Goal: Task Accomplishment & Management: Use online tool/utility

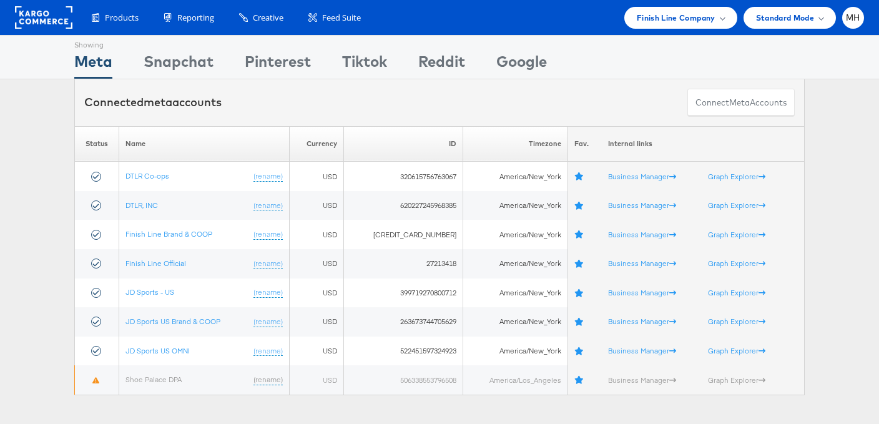
click at [689, 29] on div "Products Product Catalogs Enhance Your Product Catalog, Map Them to Publishers,…" at bounding box center [439, 17] width 879 height 35
click at [701, 13] on span "Finish Line Company" at bounding box center [676, 17] width 79 height 13
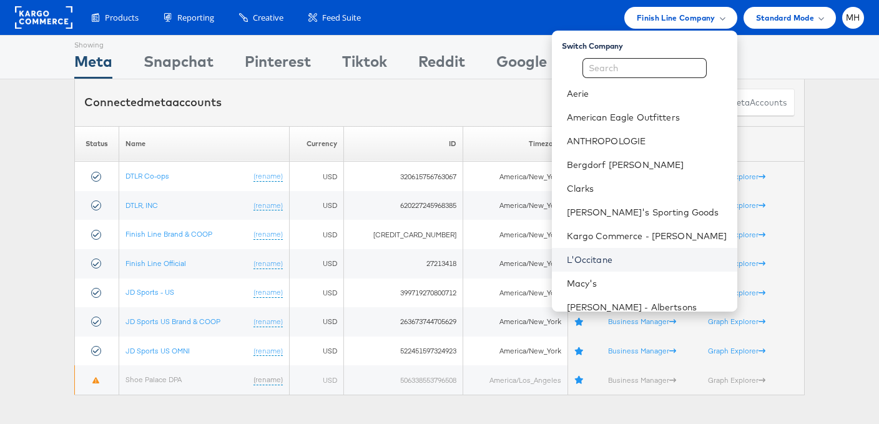
click at [638, 259] on link "L'Occitane" at bounding box center [647, 260] width 160 height 12
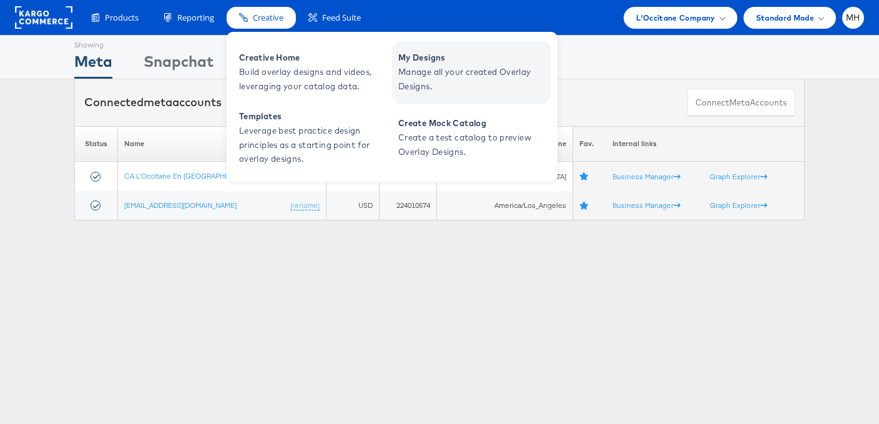
click at [438, 76] on span "Manage all your created Overlay Designs." at bounding box center [473, 79] width 150 height 29
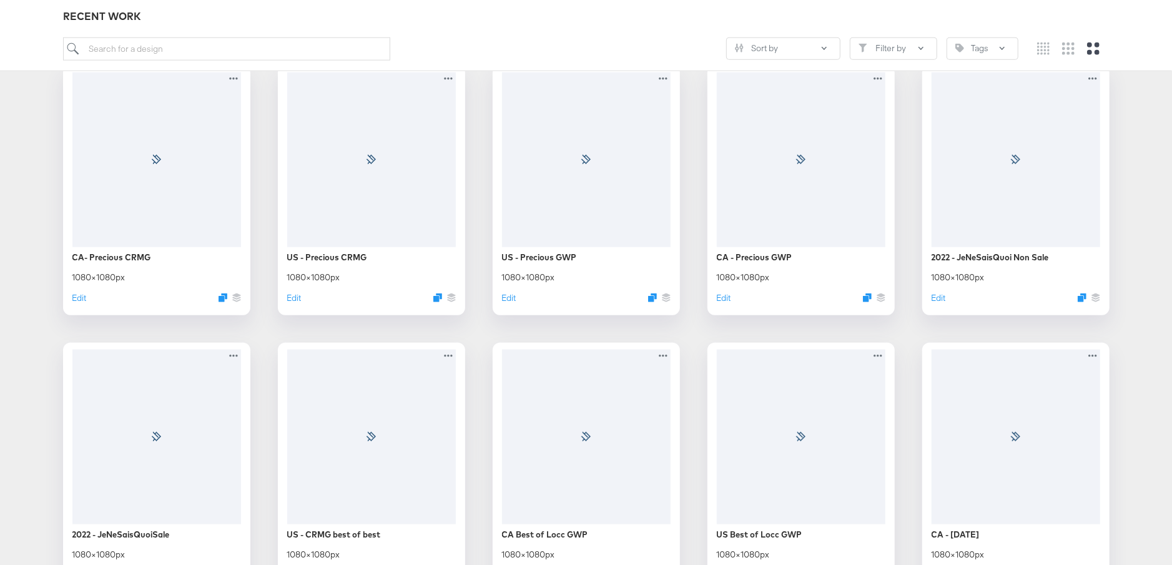
scroll to position [8337, 0]
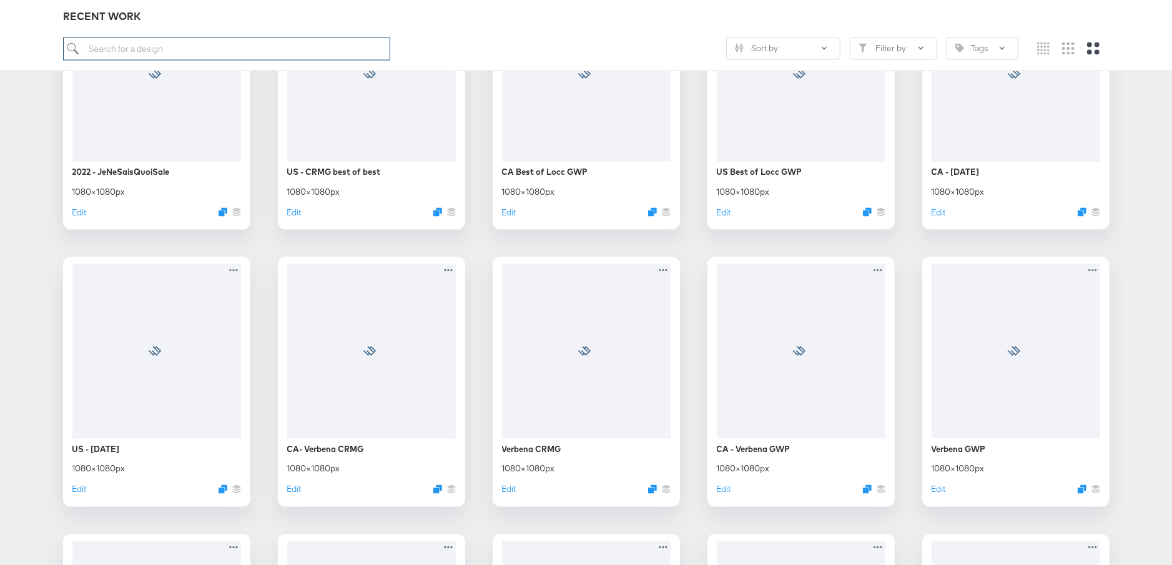
click at [270, 47] on input "search" at bounding box center [226, 48] width 327 height 23
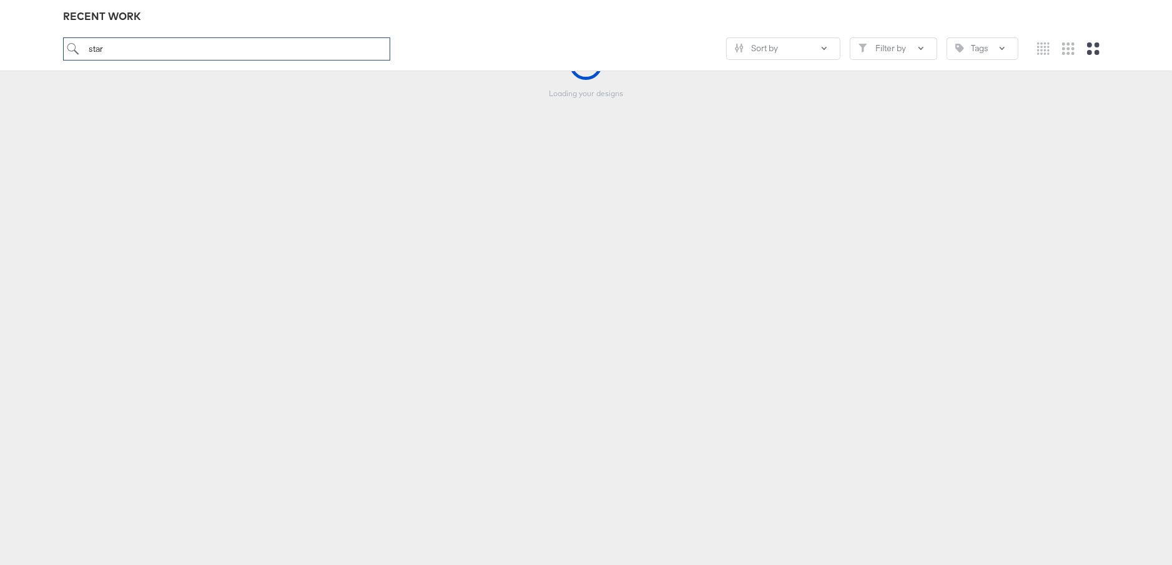
scroll to position [138, 0]
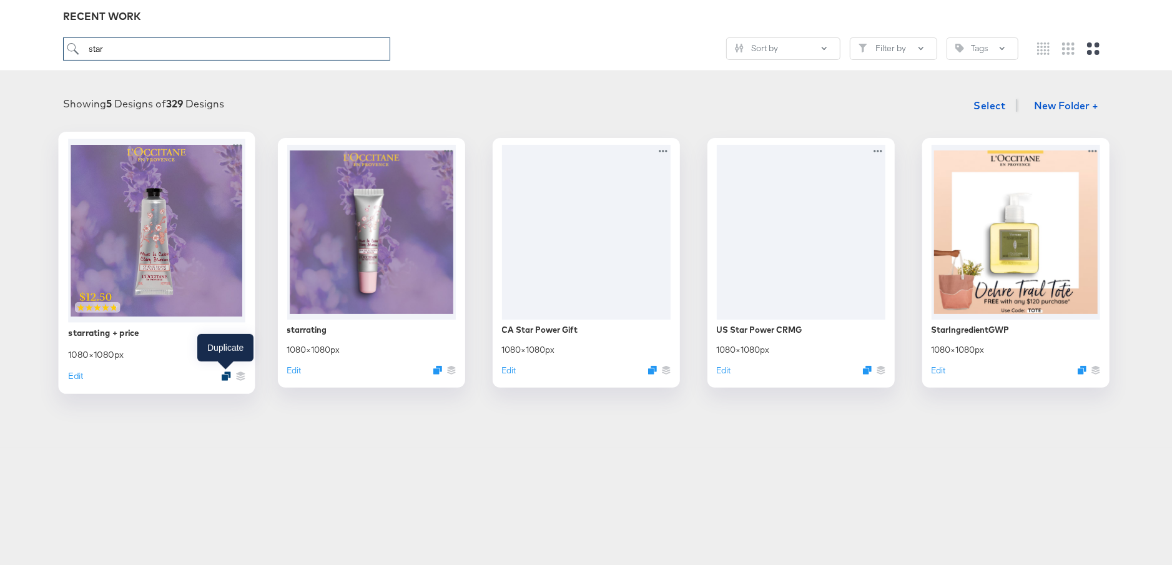
type input "star"
click at [227, 373] on icon "Duplicate" at bounding box center [225, 376] width 9 height 9
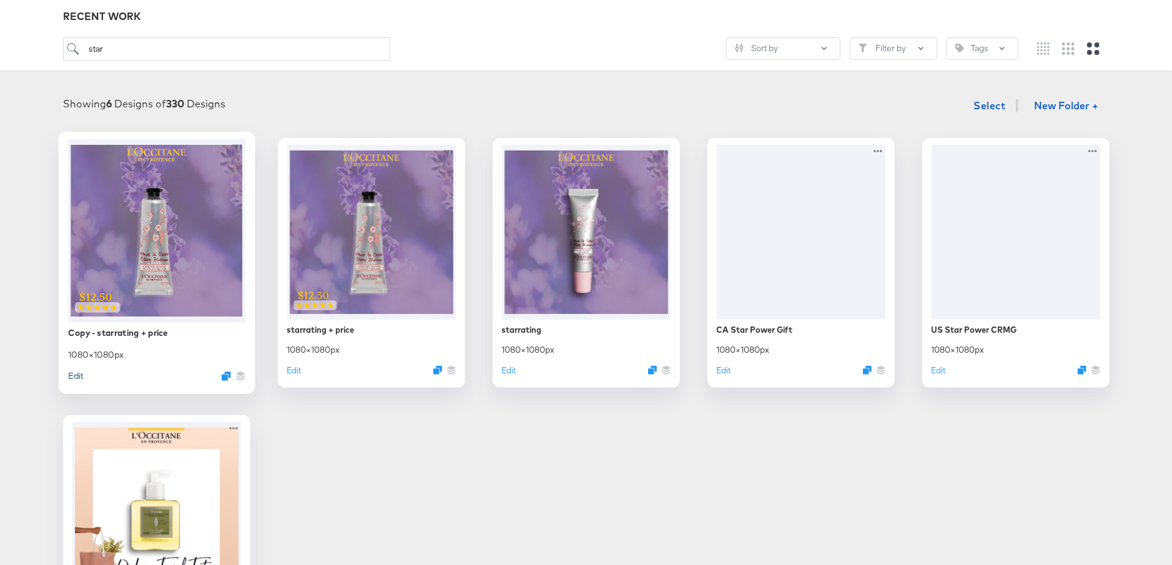
click at [77, 375] on button "Edit" at bounding box center [75, 376] width 15 height 12
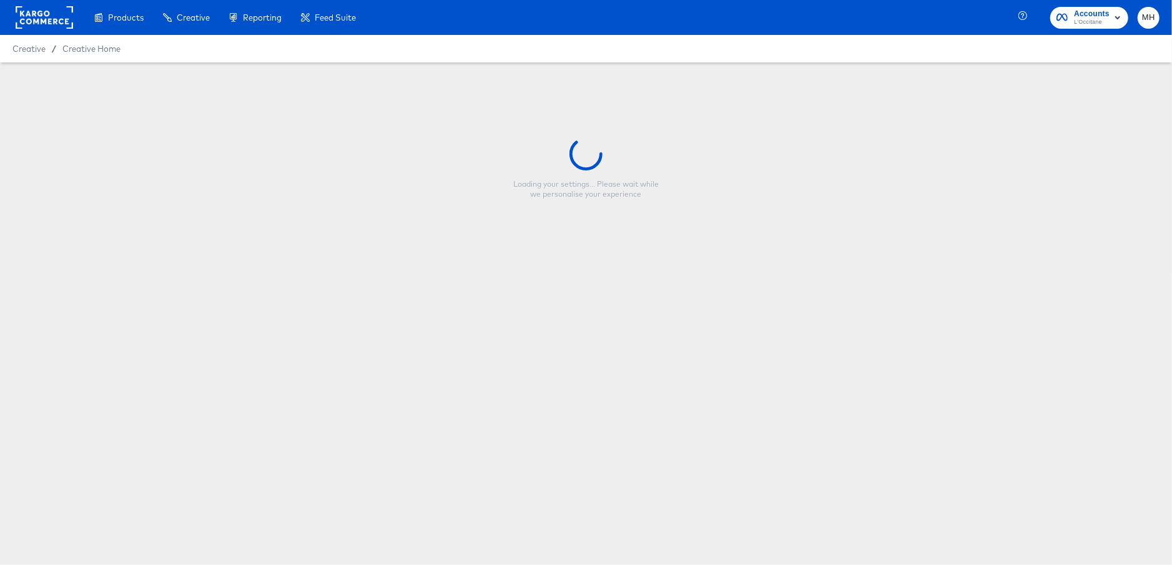
type input "Copy - starrating + price"
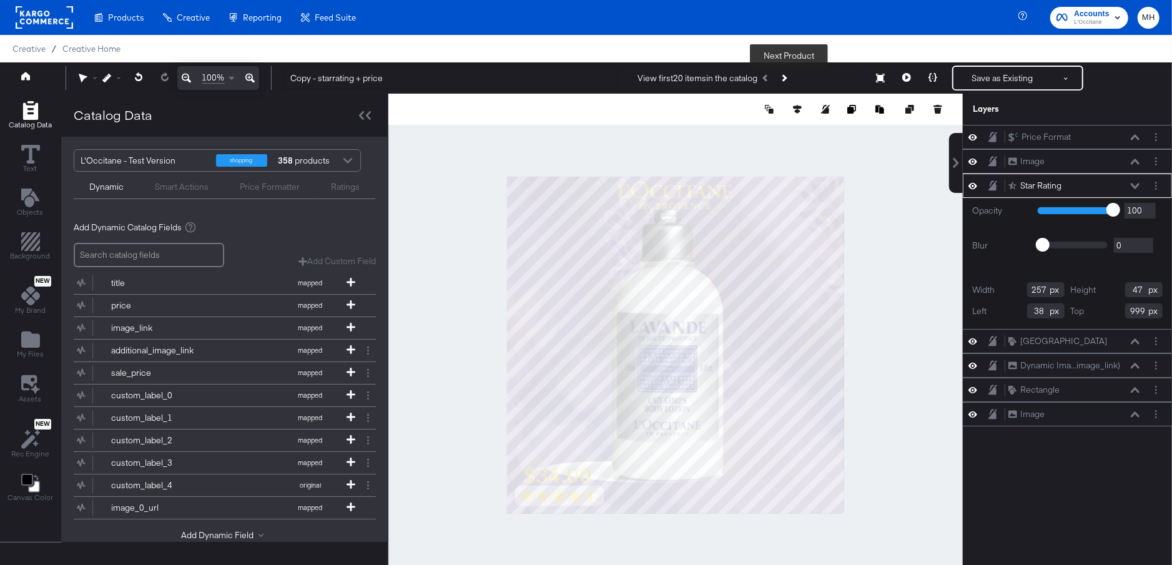
click at [791, 79] on button "Next Product" at bounding box center [783, 78] width 17 height 22
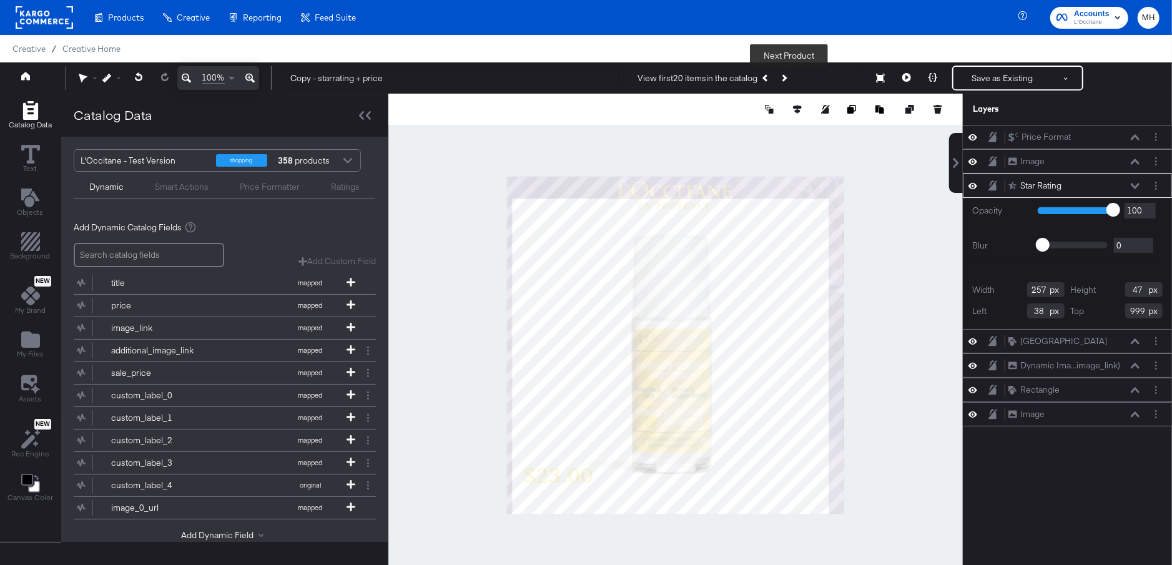
click at [791, 79] on button "Next Product" at bounding box center [783, 78] width 17 height 22
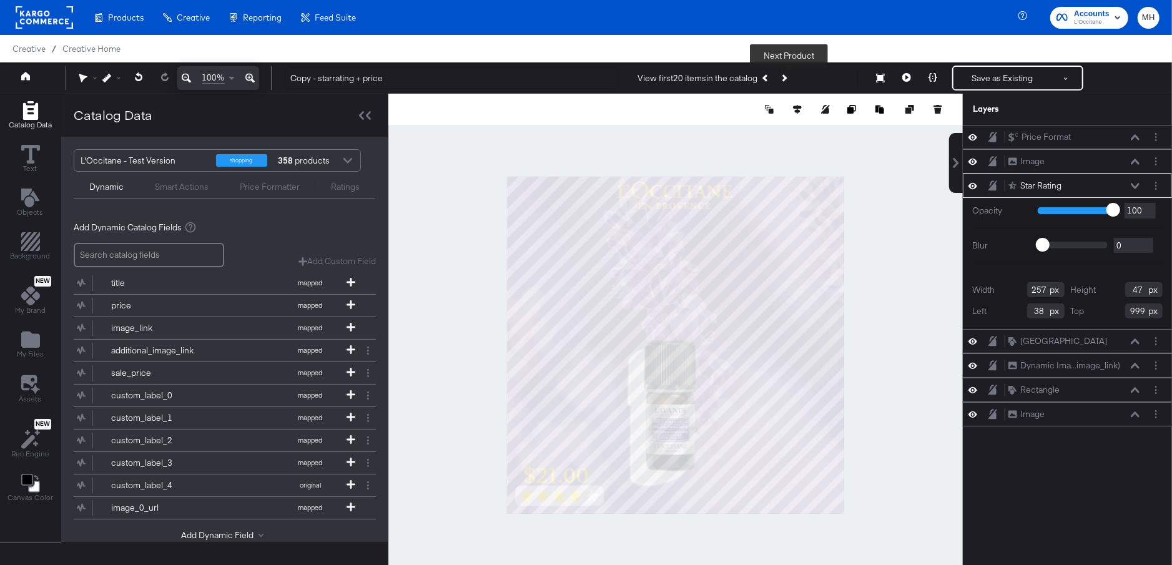
click at [791, 79] on button "Next Product" at bounding box center [783, 78] width 17 height 22
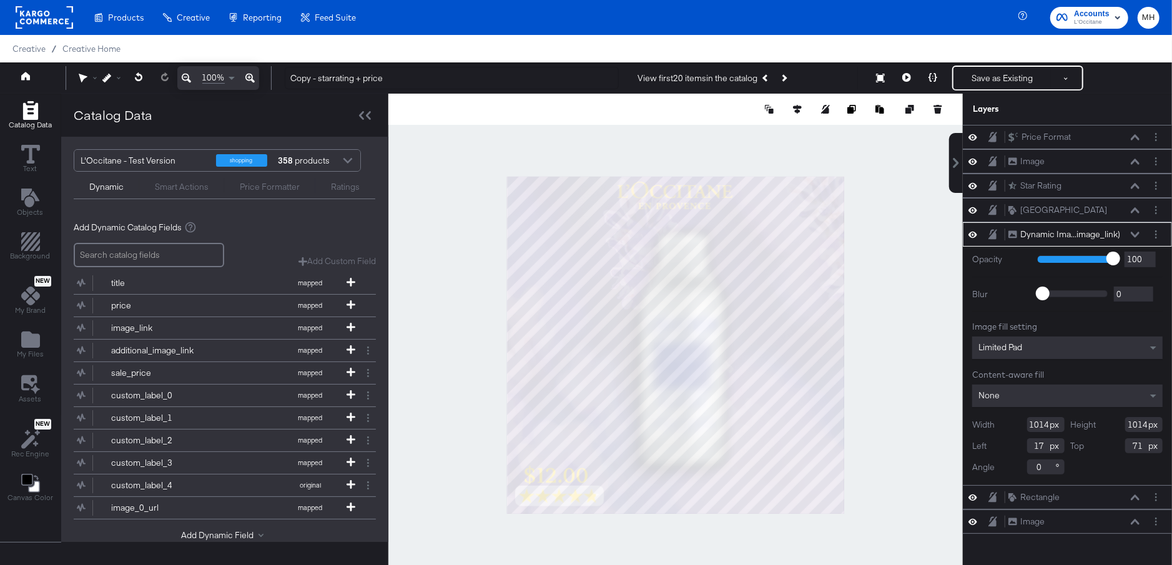
type input "1062"
type input "26"
type input "23"
type input "1088"
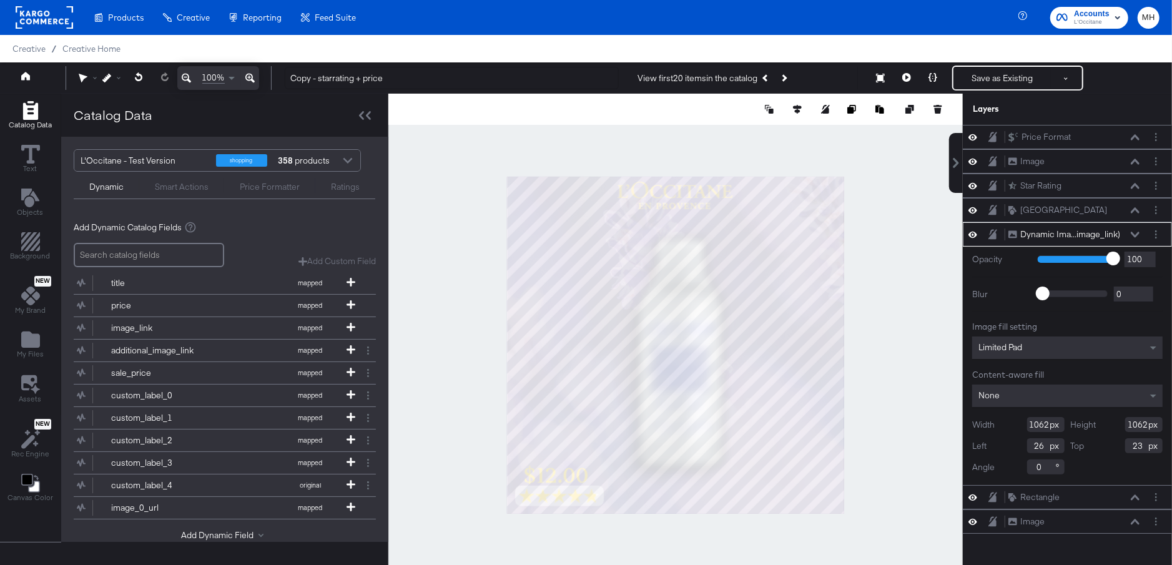
type input "1085"
type input "0"
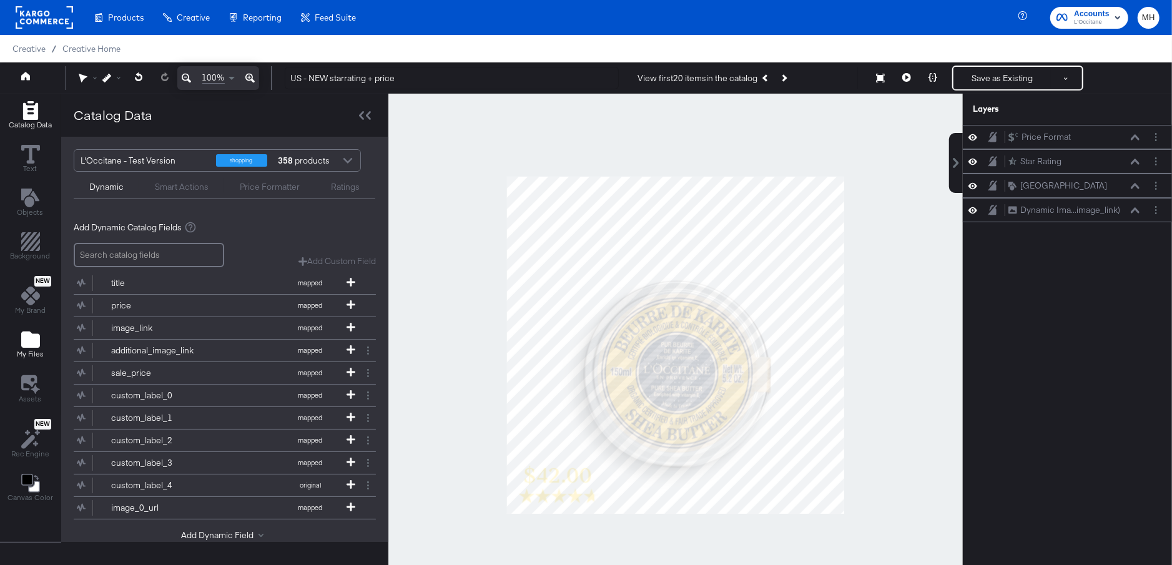
click at [24, 349] on span "My Files" at bounding box center [30, 354] width 27 height 10
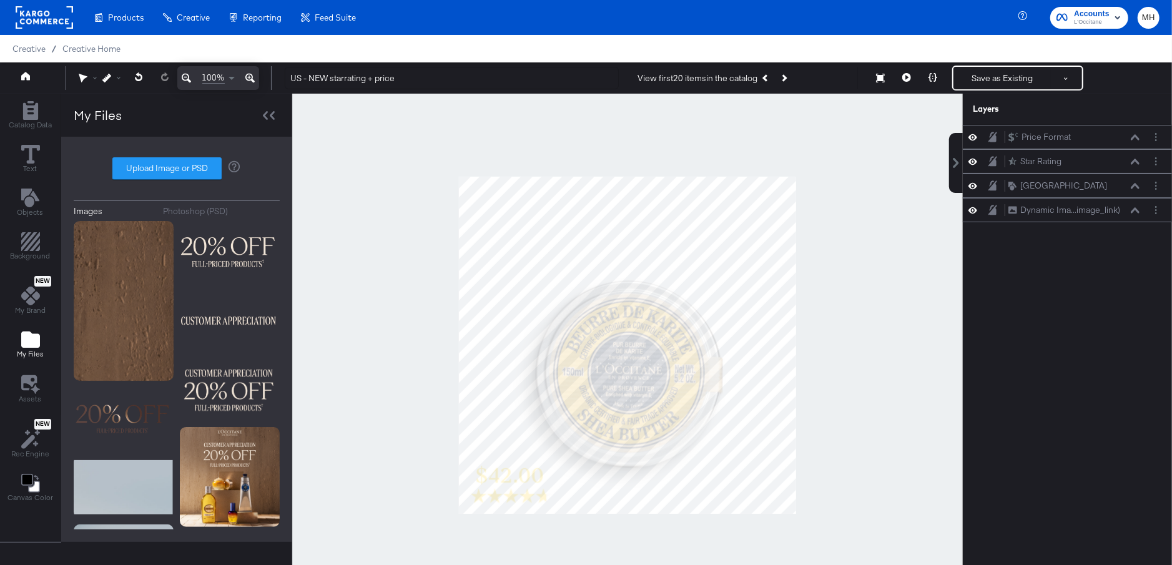
click at [168, 170] on label "Upload Image or PSD" at bounding box center [167, 168] width 108 height 21
click at [177, 169] on input "Upload Image or PSD" at bounding box center [177, 169] width 0 height 0
click at [171, 178] on label "Upload Image or PSD" at bounding box center [167, 168] width 108 height 21
click at [177, 169] on input "Upload Image or PSD" at bounding box center [177, 169] width 0 height 0
type input "C:\fakepath\1x1.png"
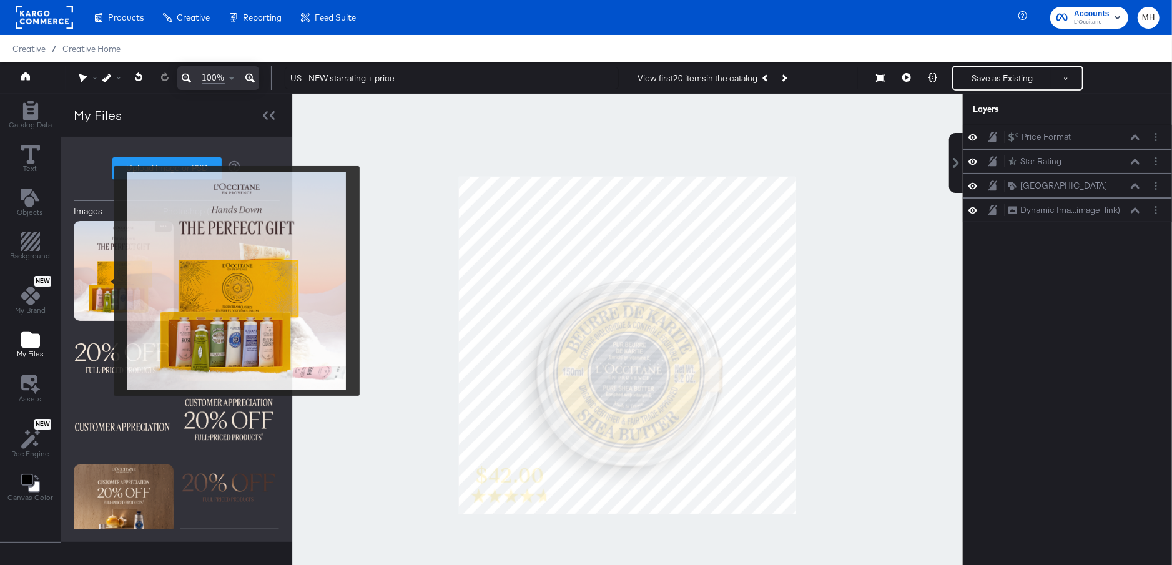
click at [106, 281] on img at bounding box center [124, 271] width 100 height 100
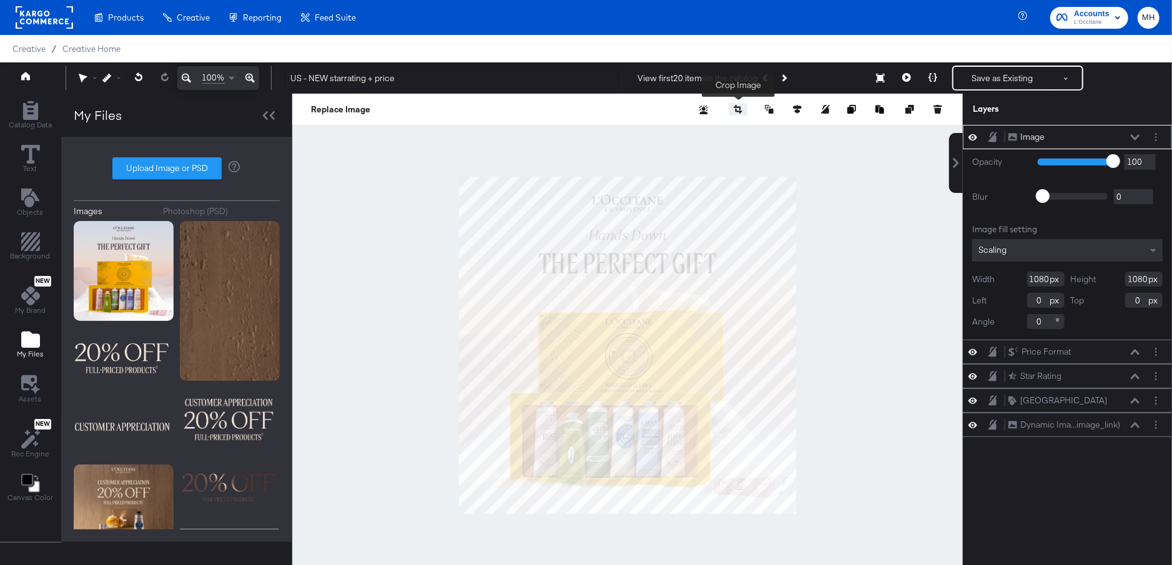
click at [738, 104] on button "button" at bounding box center [738, 109] width 19 height 12
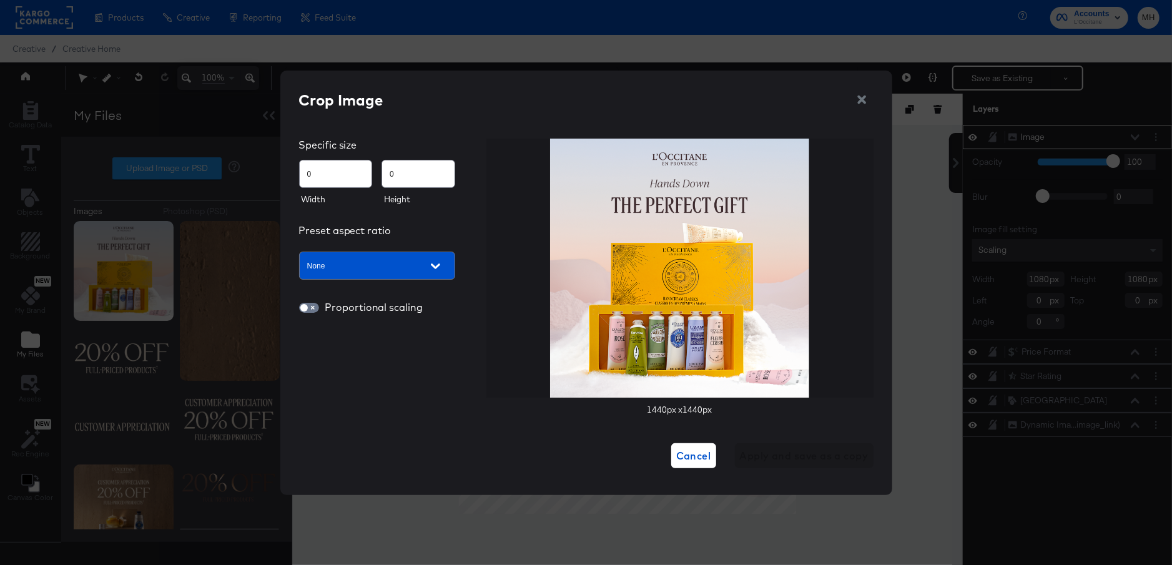
type input "115"
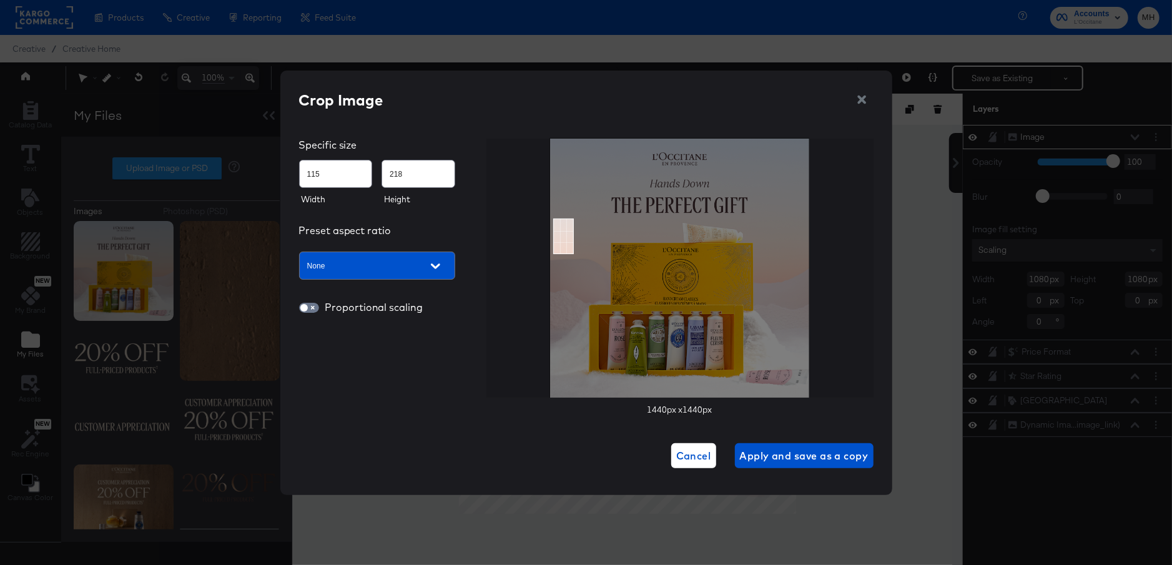
type input "220"
click at [567, 258] on img at bounding box center [679, 268] width 259 height 259
click at [828, 453] on span "Apply and save as a copy" at bounding box center [804, 455] width 129 height 17
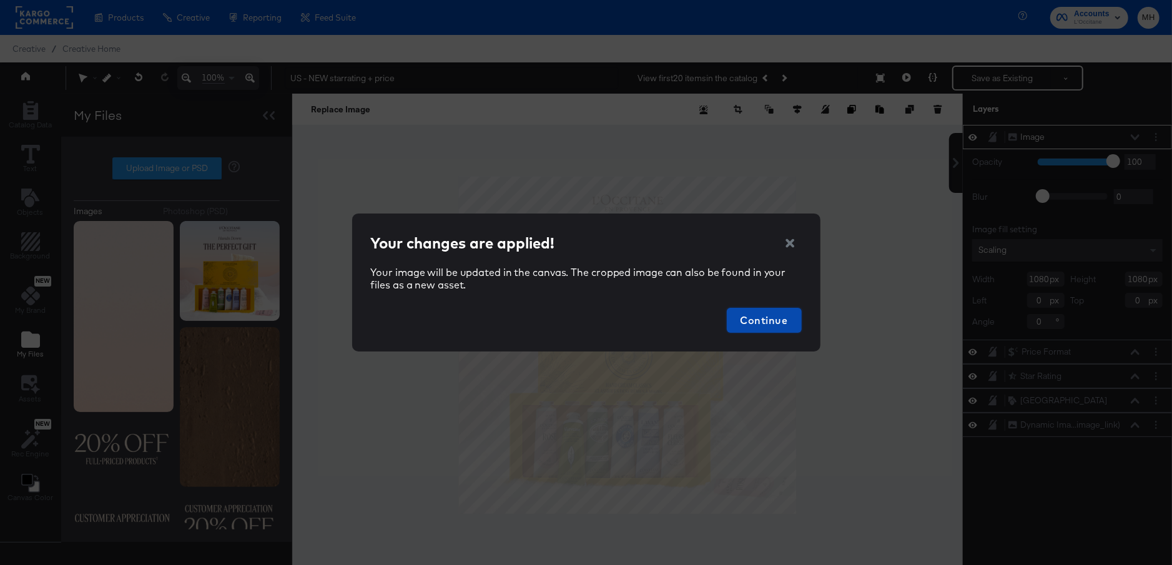
click at [775, 319] on span "Continue" at bounding box center [764, 320] width 65 height 17
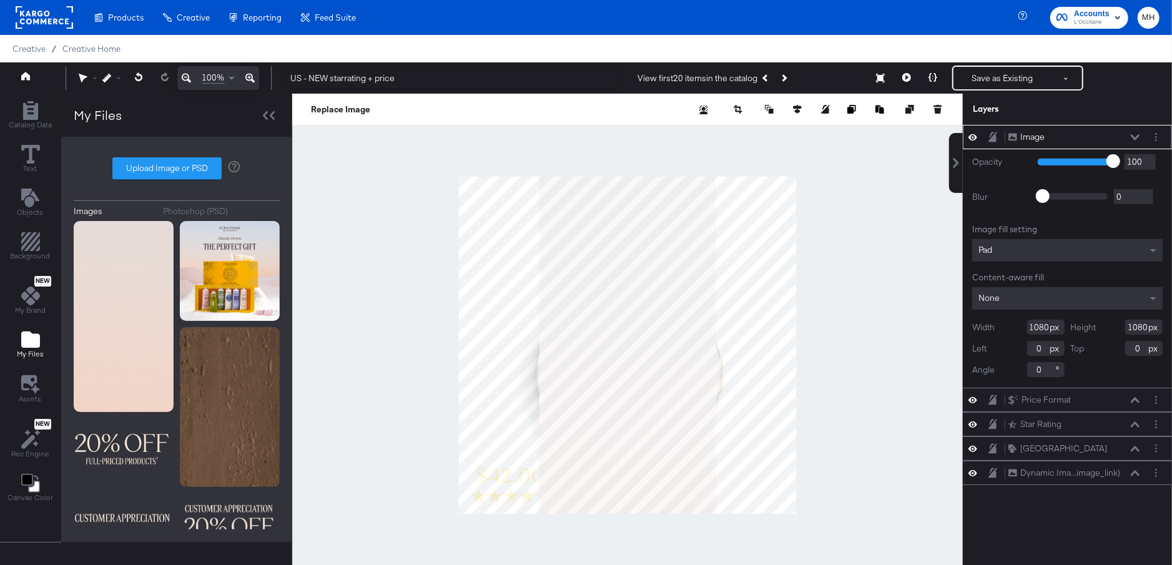
type input "-132"
type input "162"
click at [365, 398] on div at bounding box center [627, 345] width 671 height 503
type input "-128"
type input "1246"
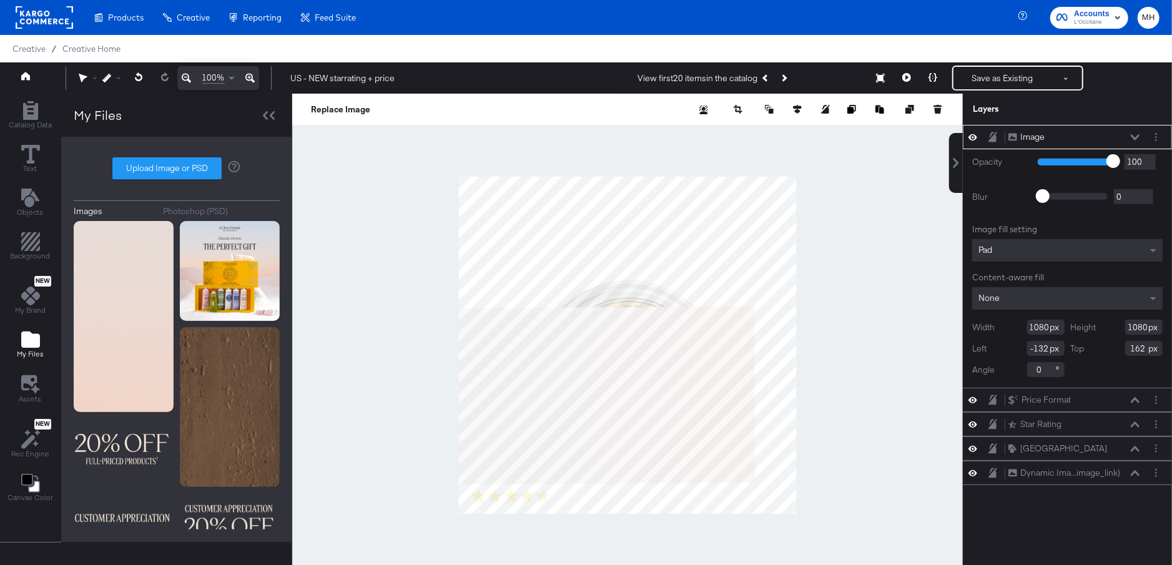
type input "270"
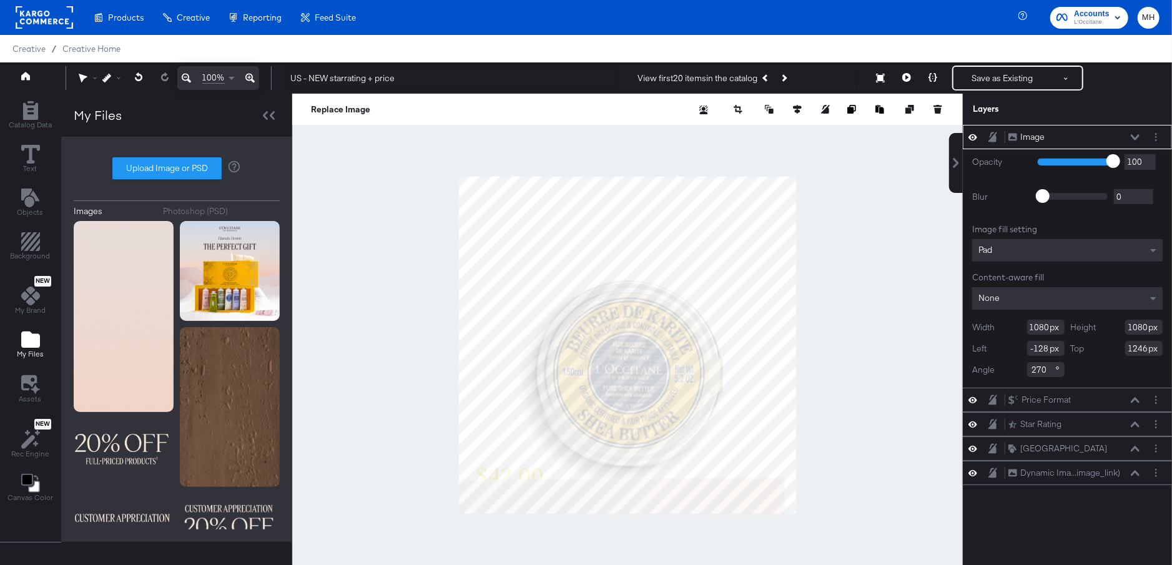
type input "-40"
type input "1154"
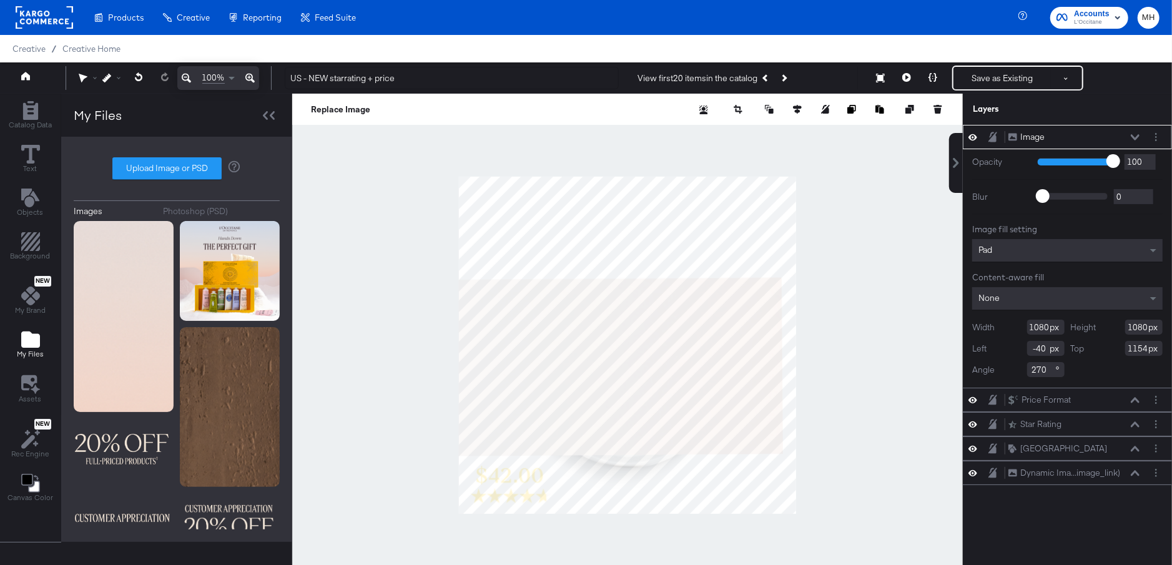
type input "232"
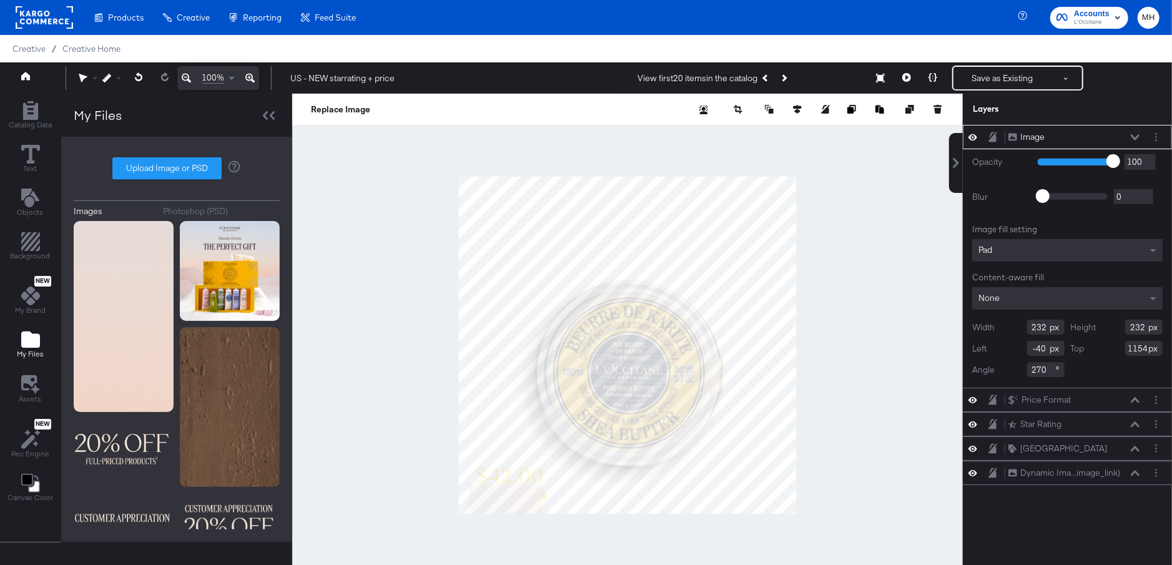
type input "32"
type input "1159"
type input "268"
type input "142"
type input "30"
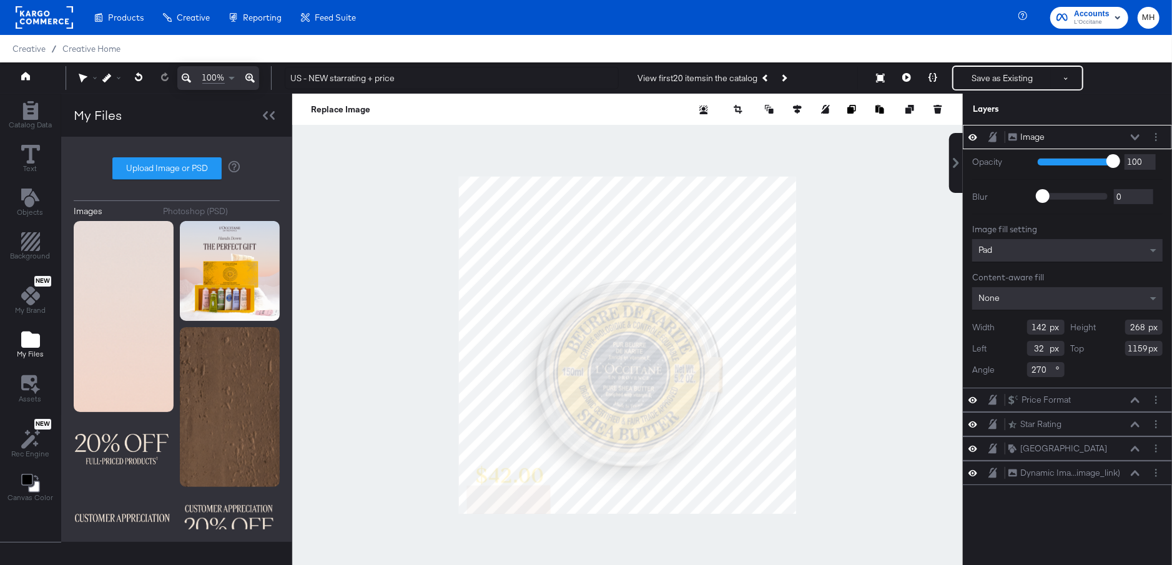
type input "1131"
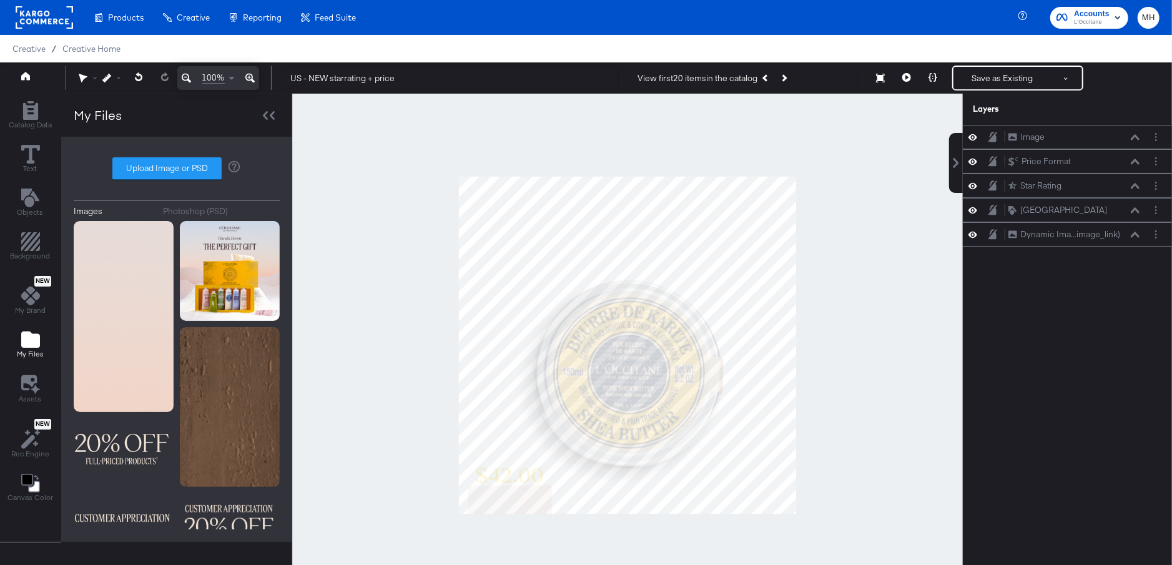
click at [388, 498] on div at bounding box center [627, 345] width 671 height 503
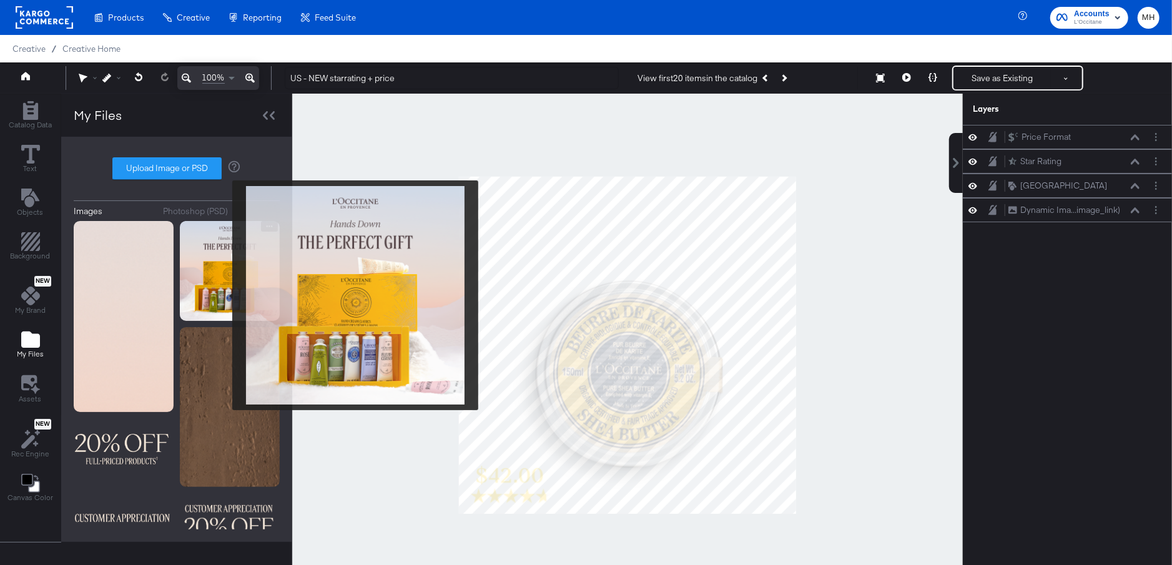
click at [224, 295] on img at bounding box center [230, 271] width 100 height 100
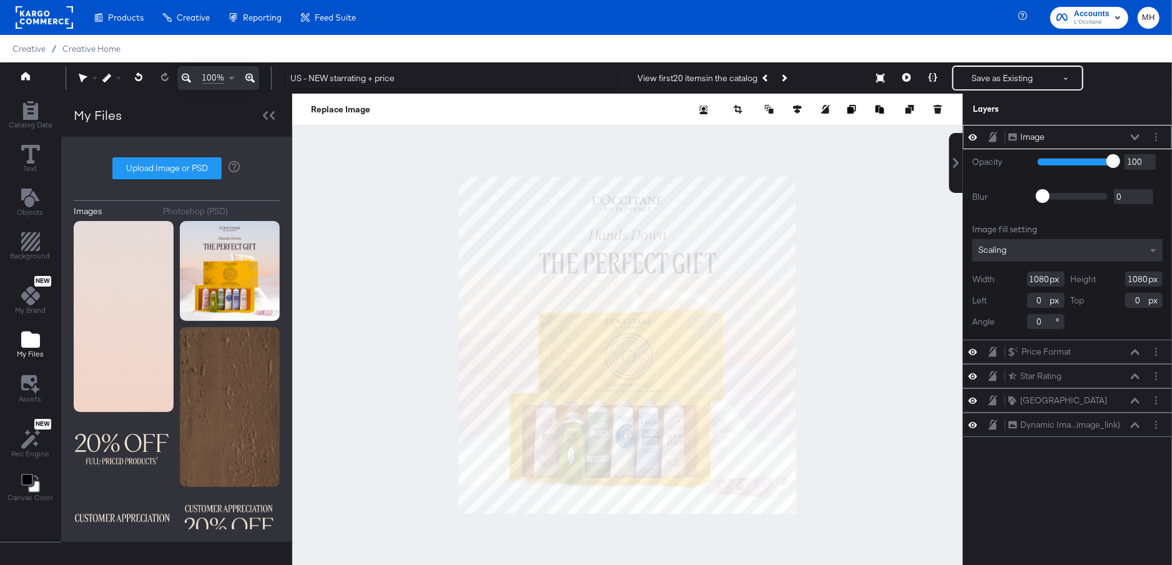
type input "743"
type input "337"
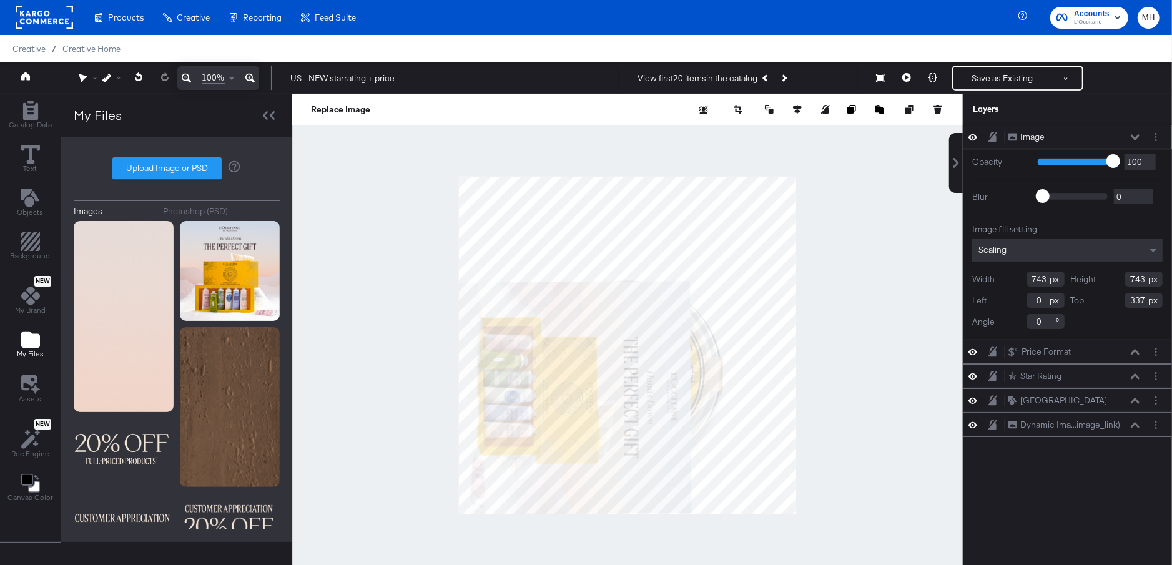
type input "740"
type input "335"
type input "90"
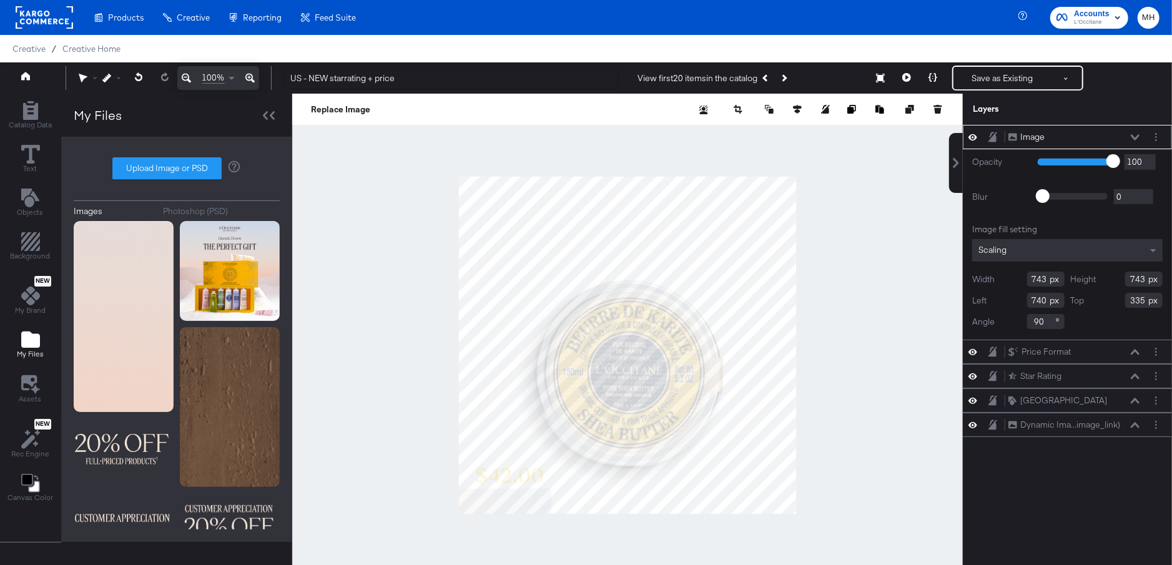
click at [466, 565] on html "Products Creative Reporting Feed Suite Accounts L'Occitane MH Creative / Creati…" at bounding box center [586, 282] width 1172 height 565
type input "295"
type input "999"
click at [927, 396] on div at bounding box center [627, 345] width 671 height 503
type input "1492"
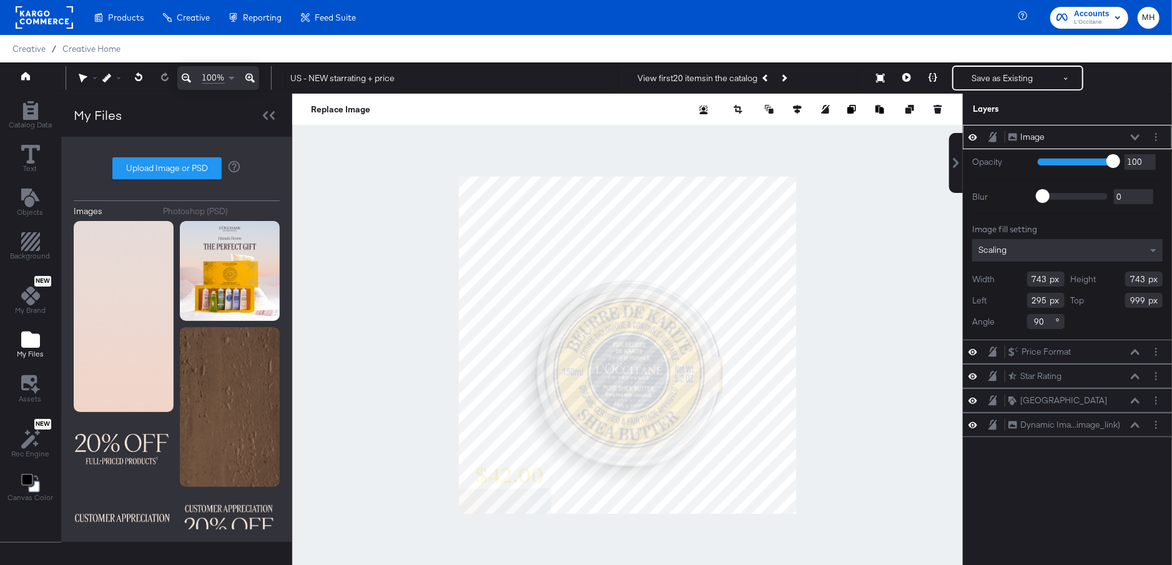
type input "1492"
type input "1039"
type input "244"
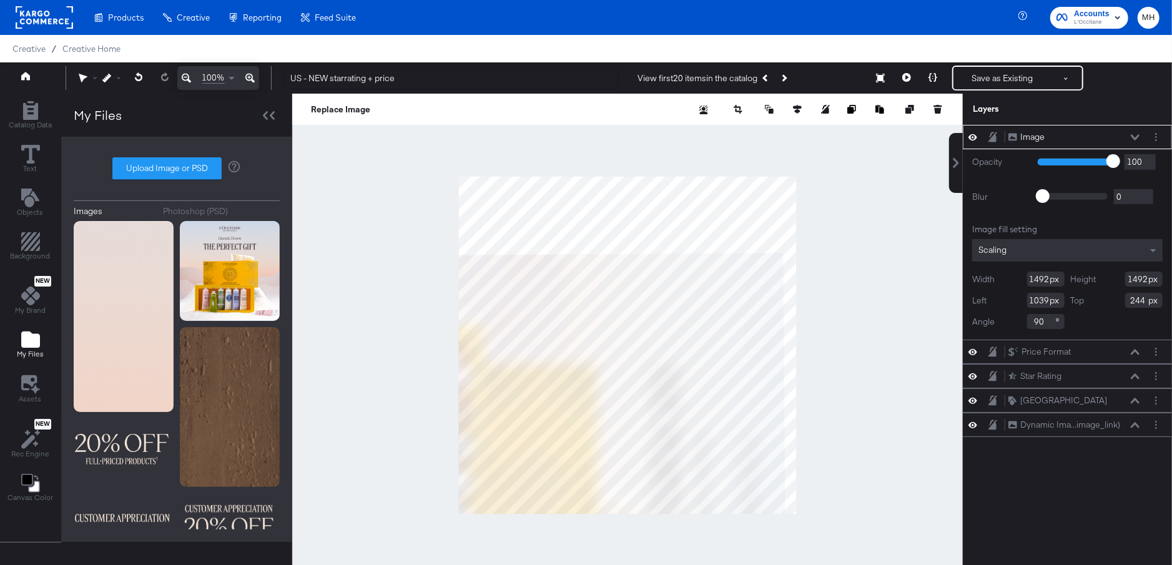
click at [629, 565] on html "Products Creative Reporting Feed Suite Accounts L'Occitane MH Creative / Creati…" at bounding box center [586, 282] width 1172 height 565
type input "817"
type input "954"
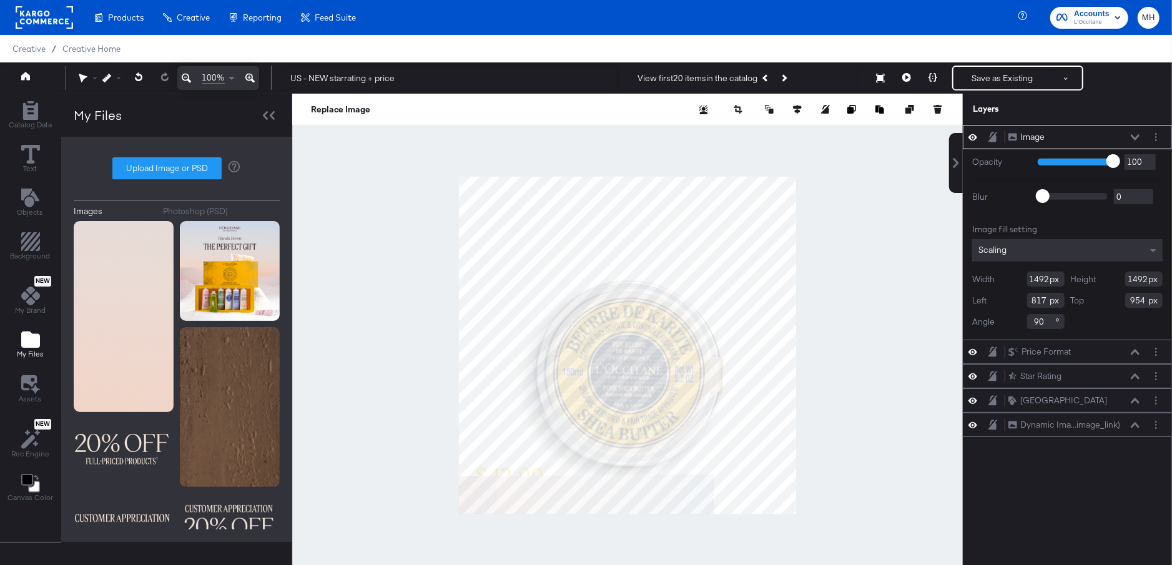
click at [916, 357] on div at bounding box center [627, 345] width 671 height 503
type input "2005"
type input "1327"
type input "437"
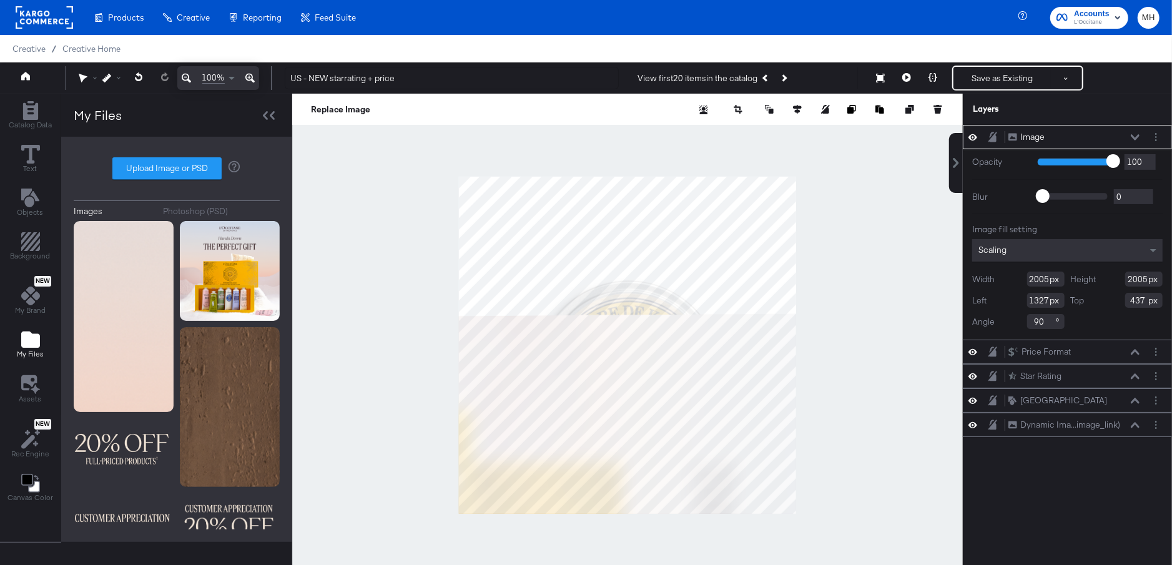
type input "1141"
type input "867"
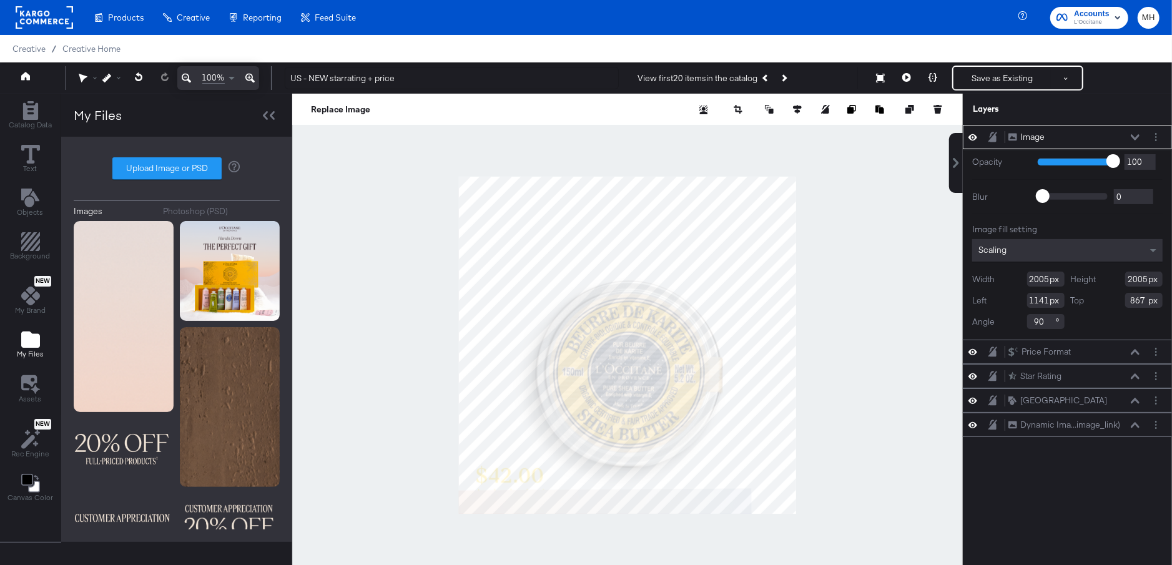
click at [643, 526] on div at bounding box center [627, 345] width 671 height 503
type input "941"
type input "999"
click at [959, 442] on div at bounding box center [627, 345] width 671 height 503
type input "2411"
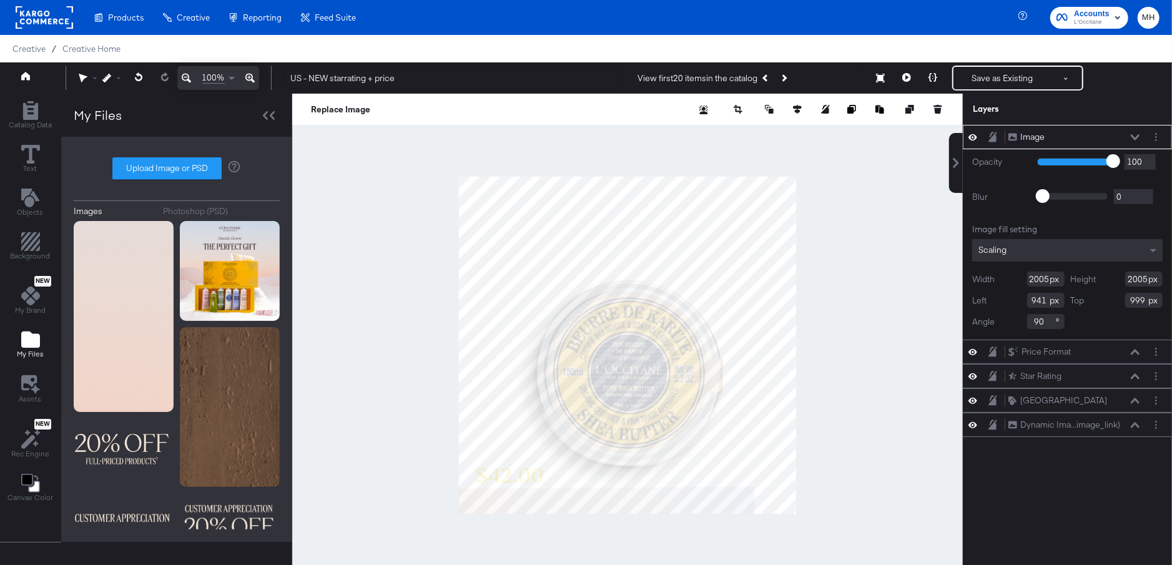
type input "2411"
type input "1344"
type input "590"
click at [688, 527] on div at bounding box center [627, 345] width 671 height 503
type input "1102"
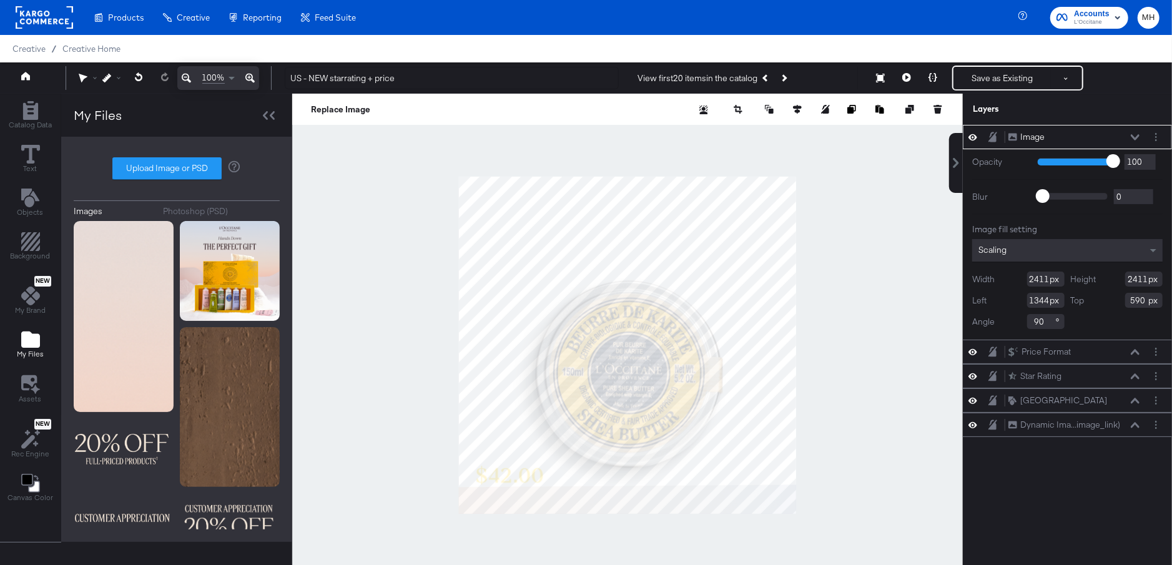
type input "987"
click at [623, 518] on div at bounding box center [627, 345] width 671 height 503
type input "1100"
type input "1046"
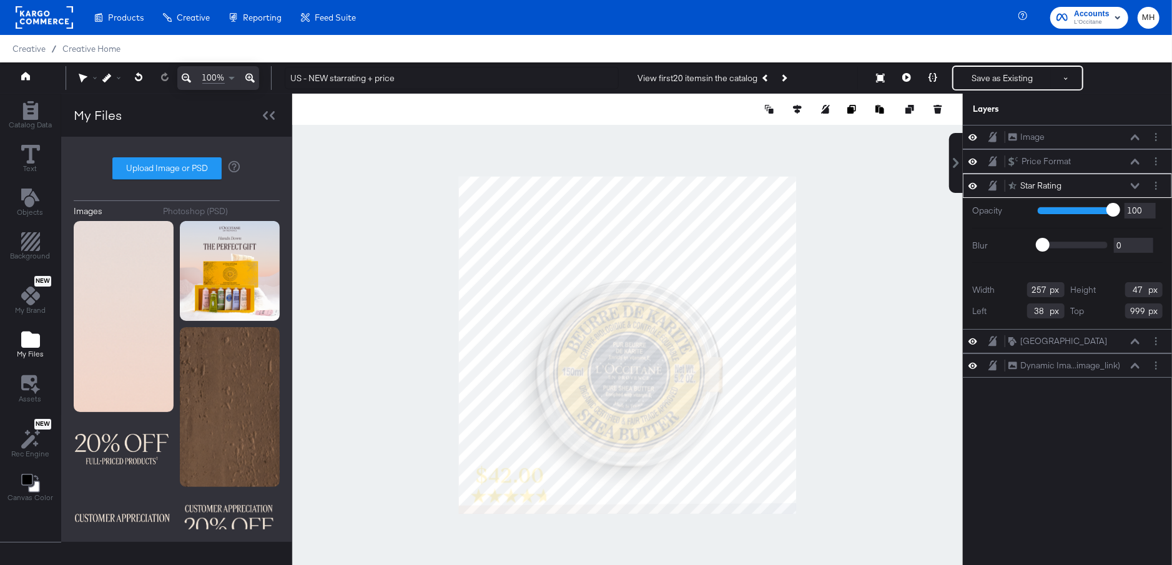
type input "844"
type input "89"
type input "790"
type input "63"
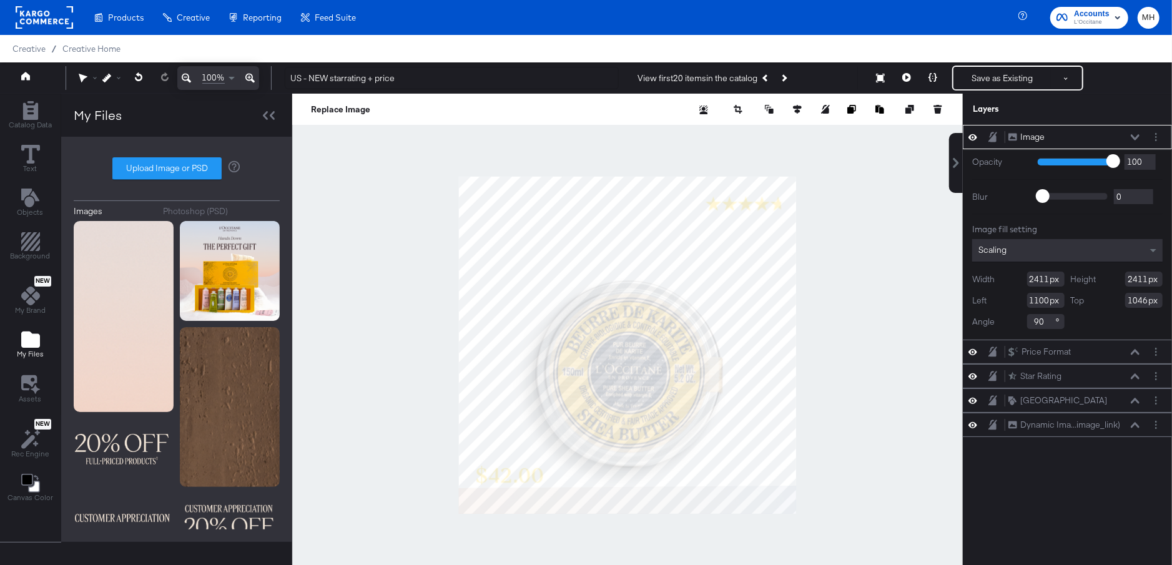
type input "1114"
type input "990"
click at [818, 487] on div at bounding box center [627, 345] width 671 height 503
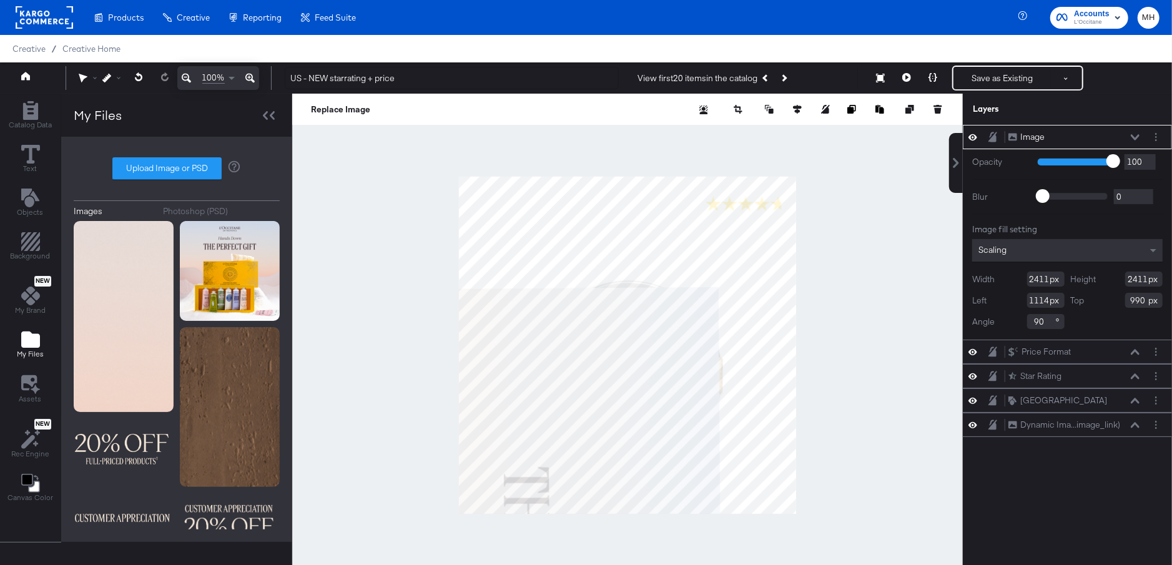
type input "800"
type input "110"
type input "742"
type input "-336"
type input "747"
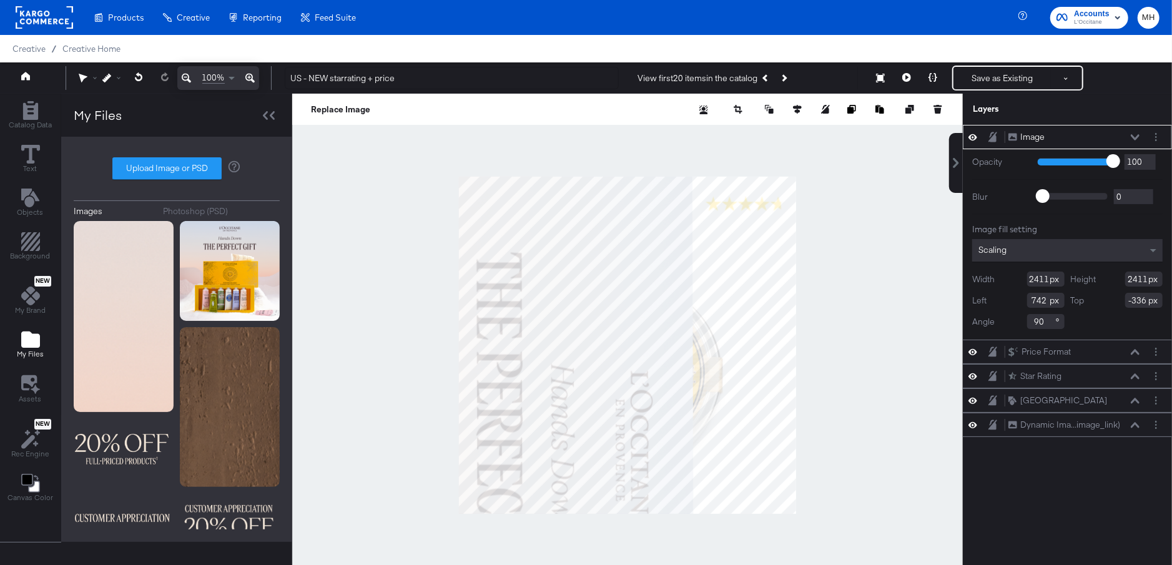
type input "-331"
click at [723, 565] on html "Products Creative Reporting Feed Suite Accounts L'Occitane MH Creative / Creati…" at bounding box center [586, 282] width 1172 height 565
type input "1307"
type input "427"
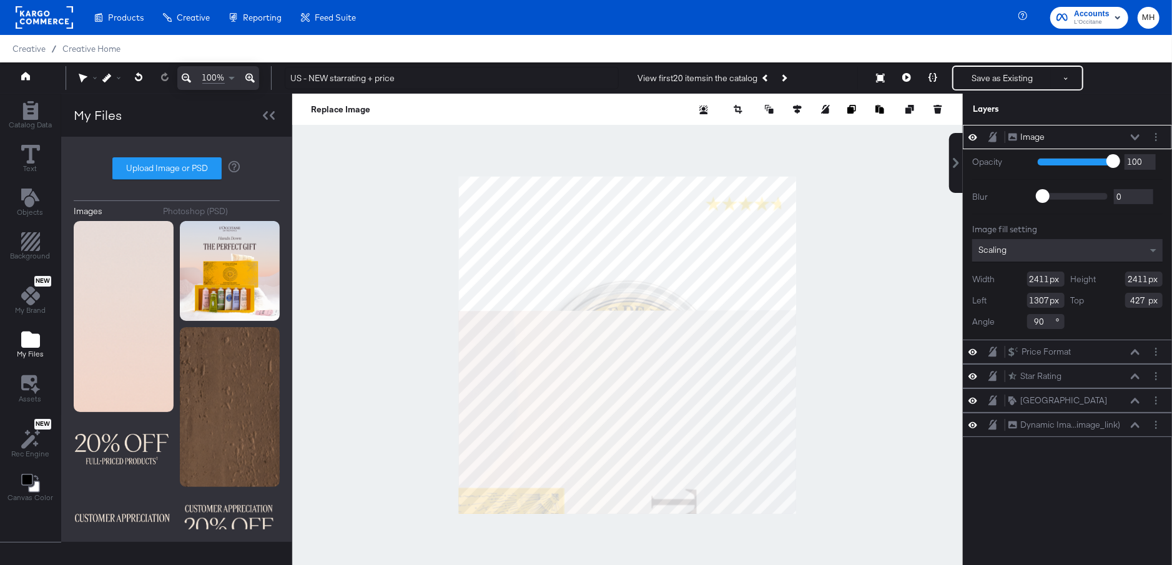
click at [618, 565] on html "Products Creative Reporting Feed Suite Accounts L'Occitane MH Creative / Creati…" at bounding box center [586, 282] width 1172 height 565
type input "1227"
type input "1013"
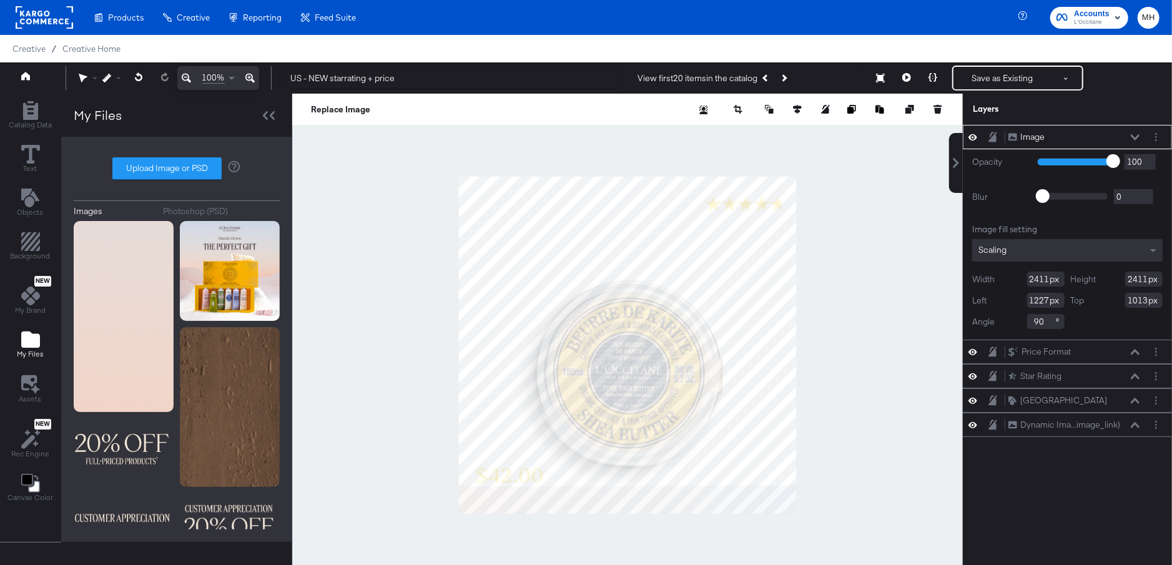
type input "1091"
type input "990"
click at [836, 478] on div at bounding box center [627, 345] width 671 height 503
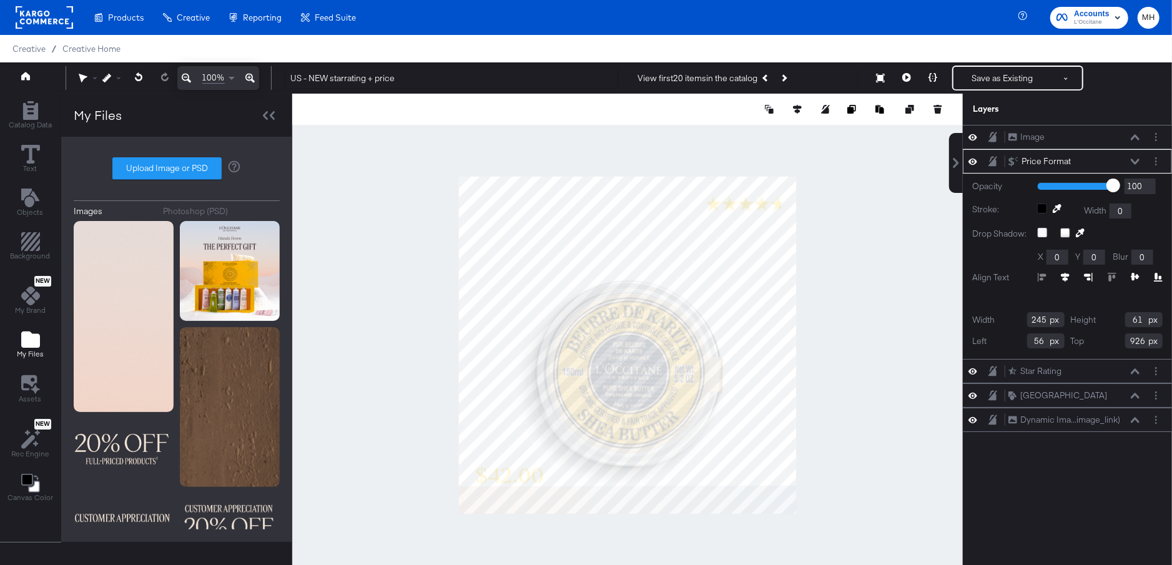
type input "790"
type input "872"
click at [1132, 155] on div "Price Format Price Format" at bounding box center [1074, 161] width 132 height 13
click at [1136, 162] on icon at bounding box center [1135, 162] width 9 height 6
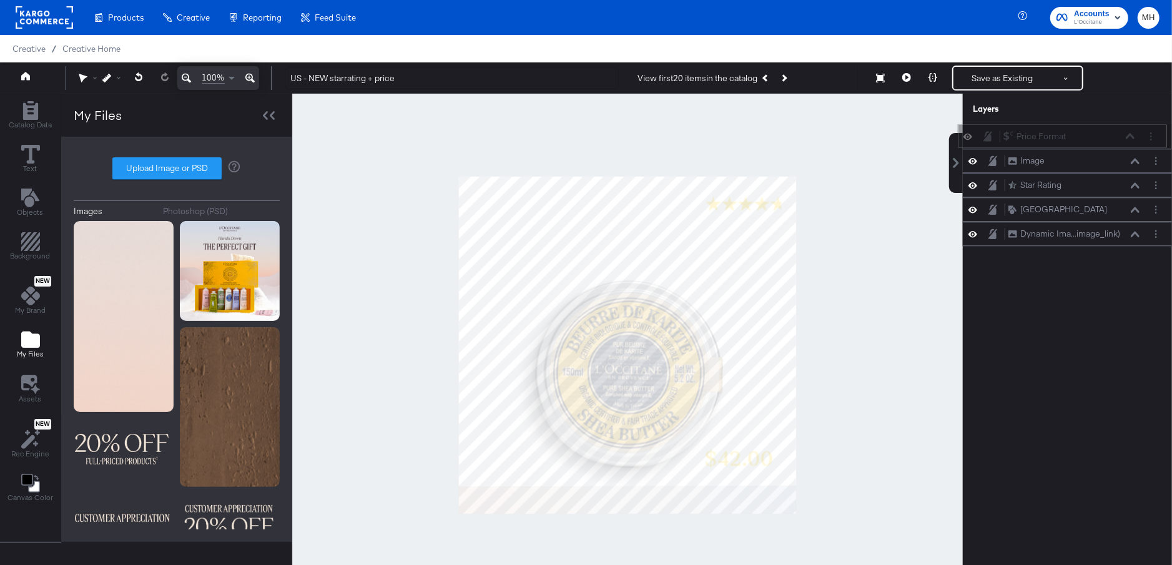
drag, startPoint x: 1093, startPoint y: 163, endPoint x: 1088, endPoint y: 136, distance: 27.9
click at [1088, 136] on div "Price Format Price Format" at bounding box center [1069, 136] width 132 height 13
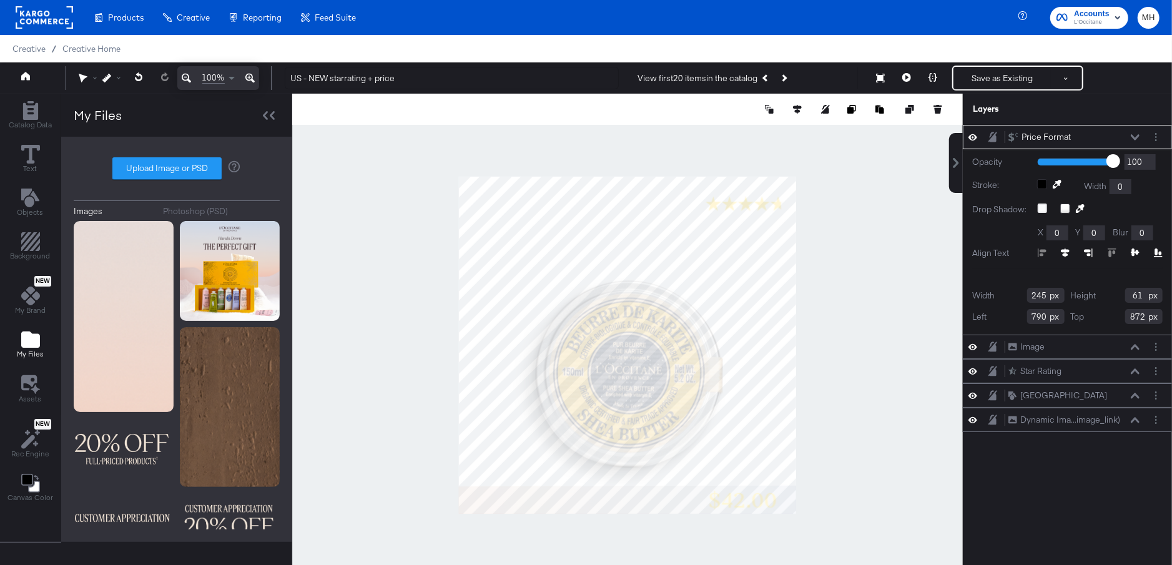
type input "818"
type input "1012"
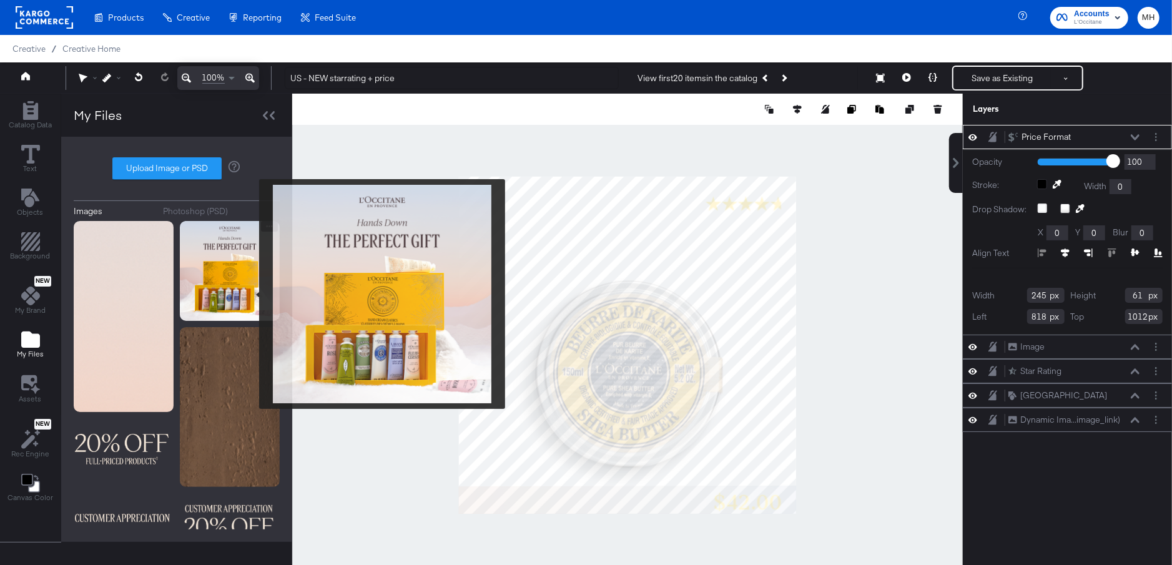
click at [251, 294] on img at bounding box center [230, 271] width 100 height 100
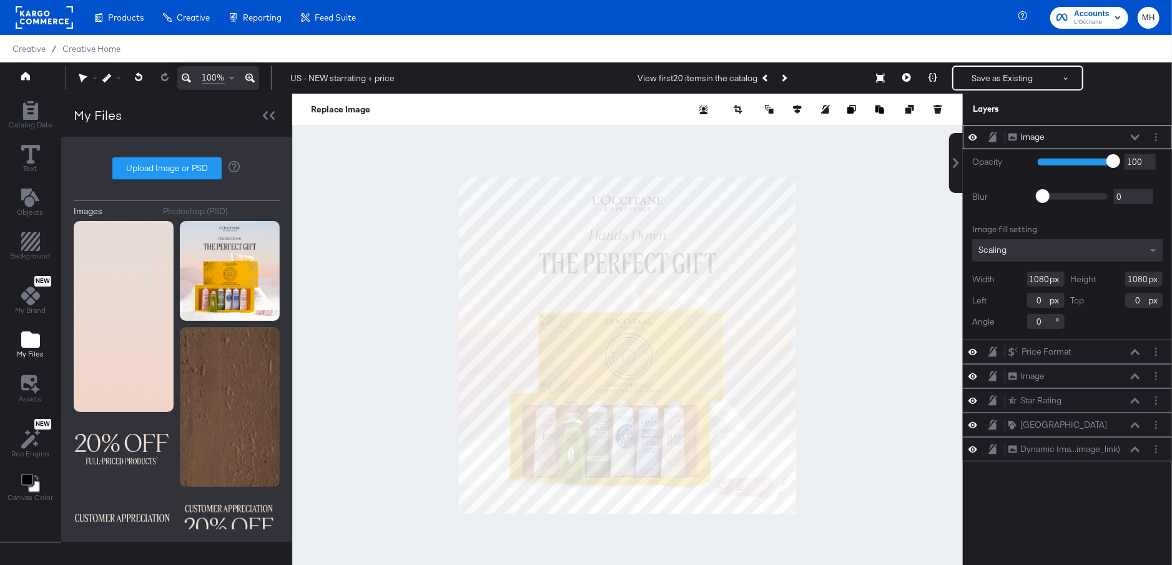
type input "644"
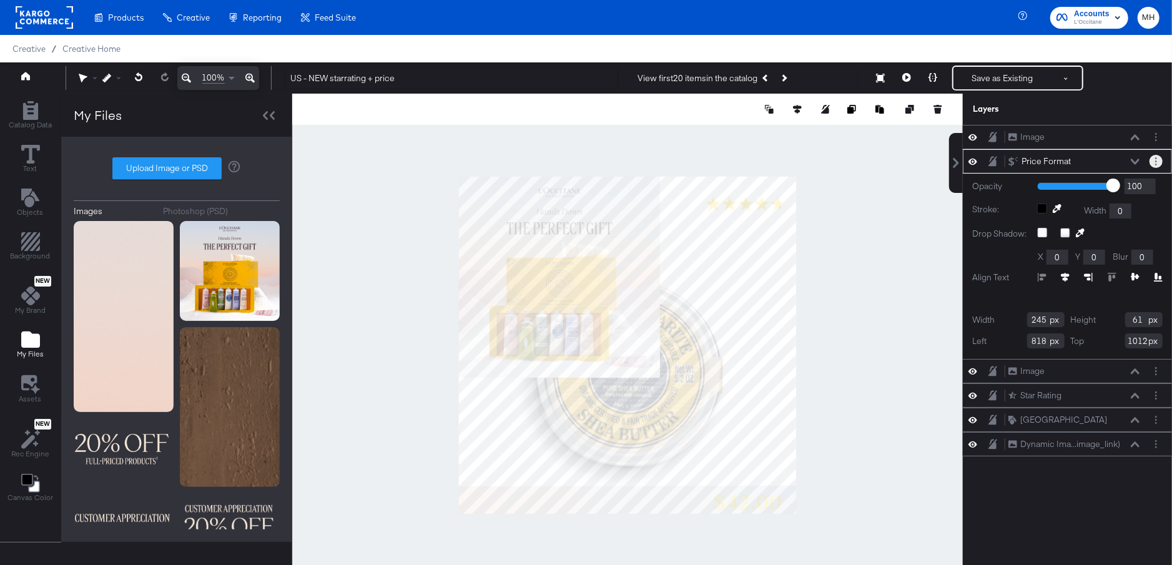
click at [1157, 162] on button "Layer Options" at bounding box center [1156, 161] width 13 height 13
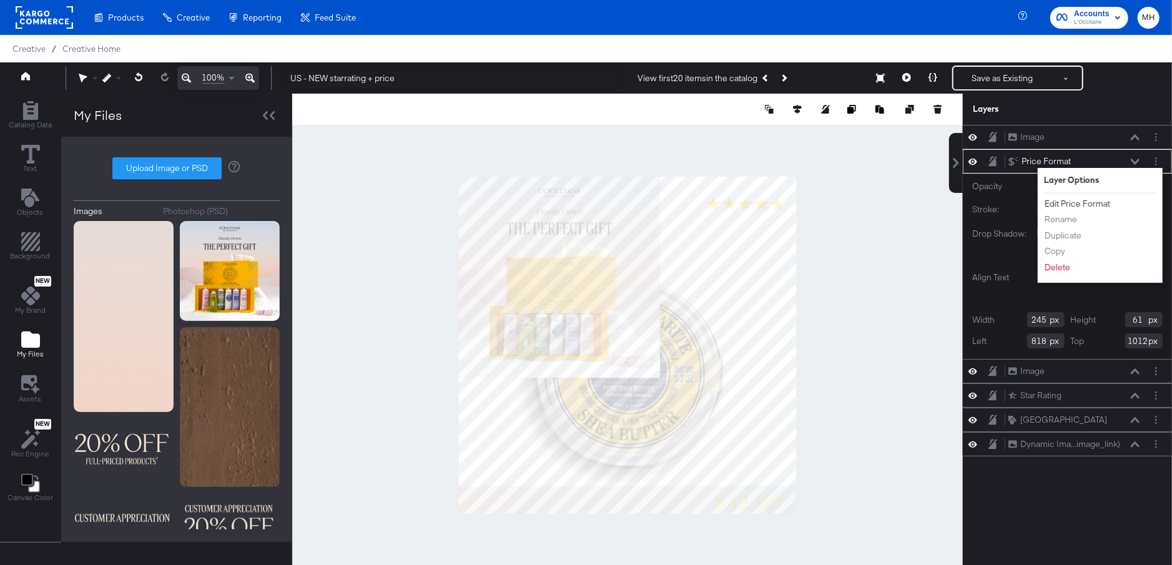
click at [1080, 203] on button "Edit Price Format" at bounding box center [1077, 203] width 67 height 13
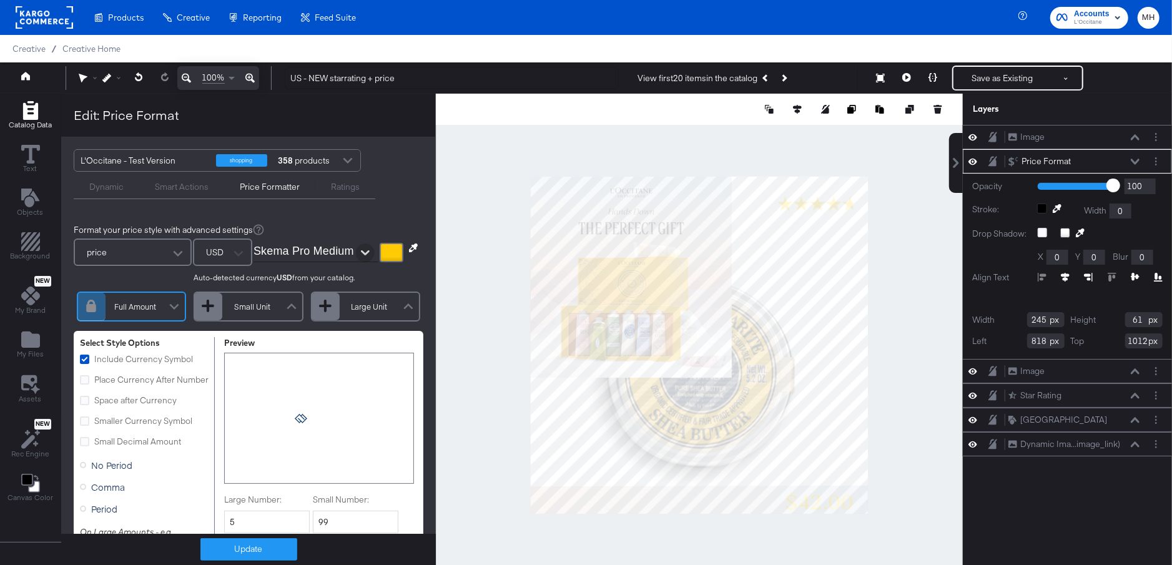
click at [361, 255] on icon "Open" at bounding box center [365, 253] width 9 height 9
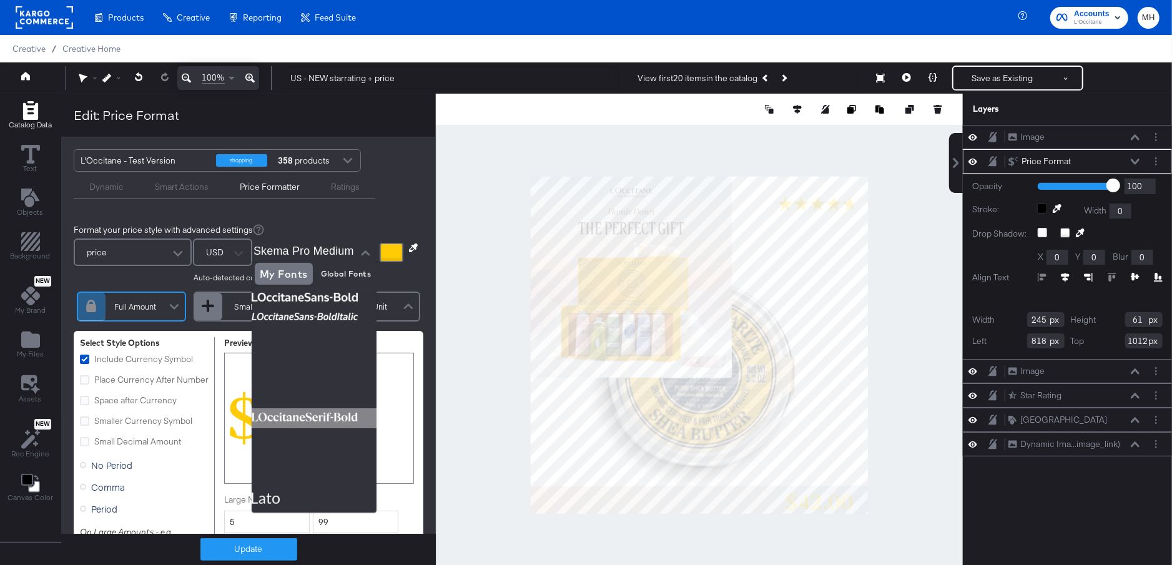
scroll to position [1328, 0]
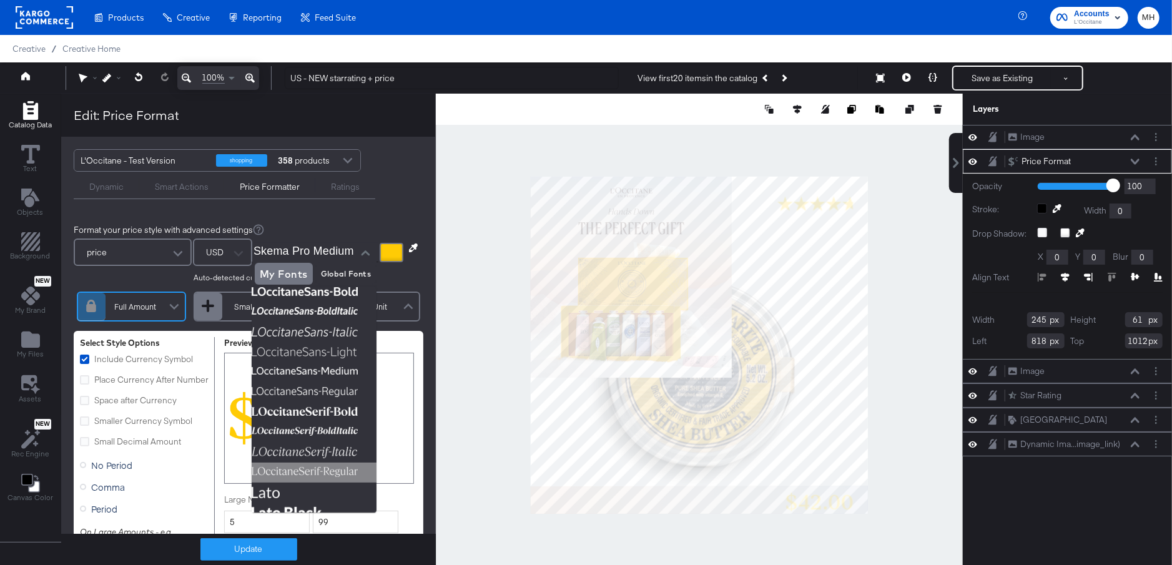
click at [309, 466] on img at bounding box center [314, 473] width 125 height 20
type input "LOccitaneSerif-Regular"
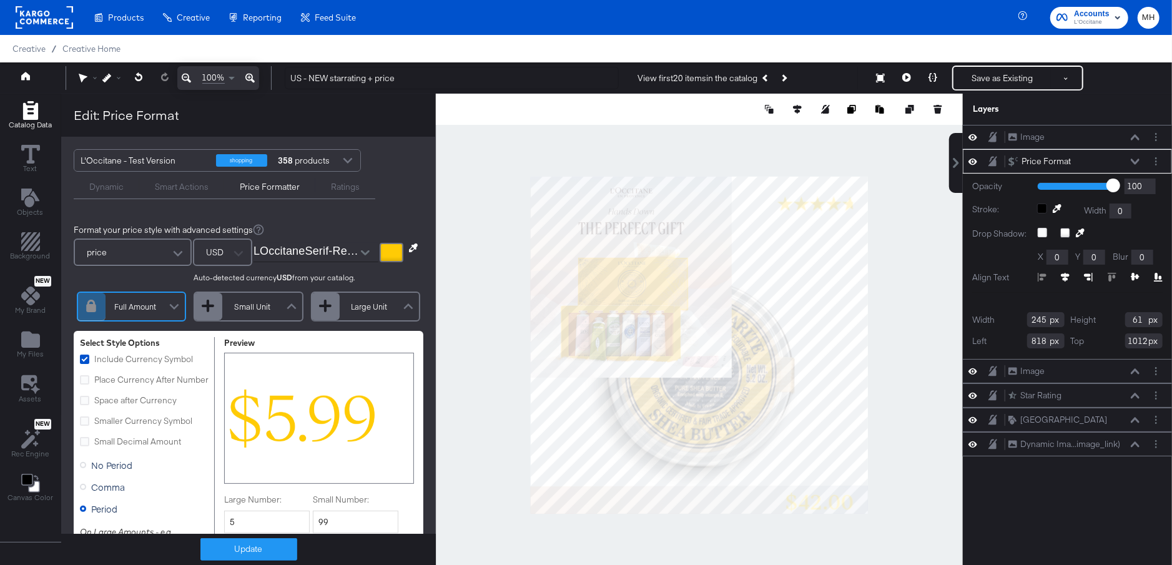
click at [409, 249] on icon at bounding box center [413, 248] width 9 height 9
click at [610, 228] on div at bounding box center [700, 345] width 526 height 503
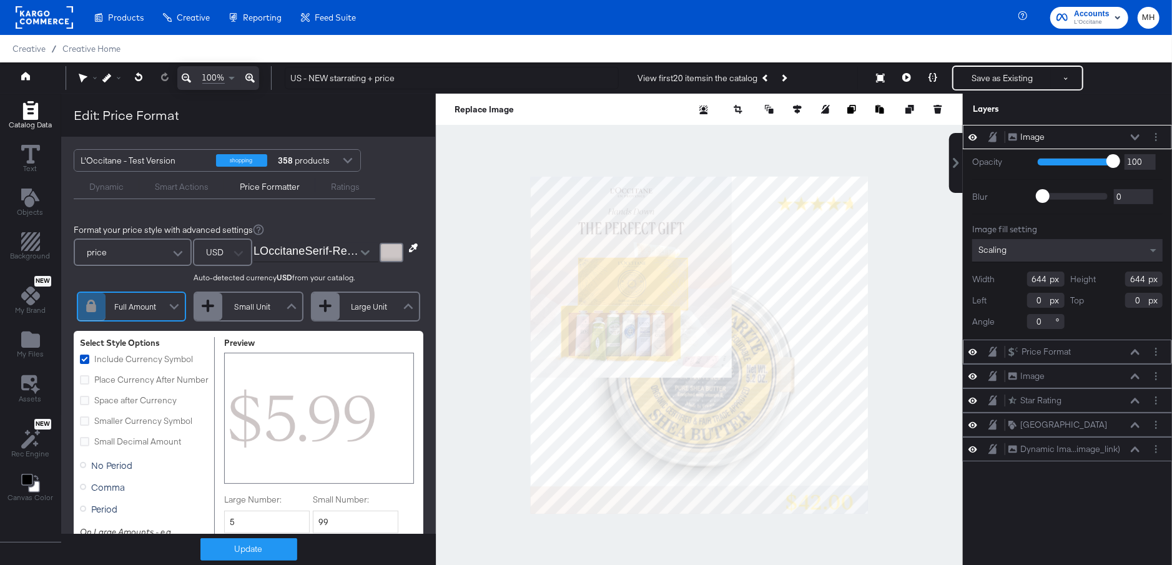
click at [869, 484] on div at bounding box center [699, 345] width 527 height 503
type input "1035"
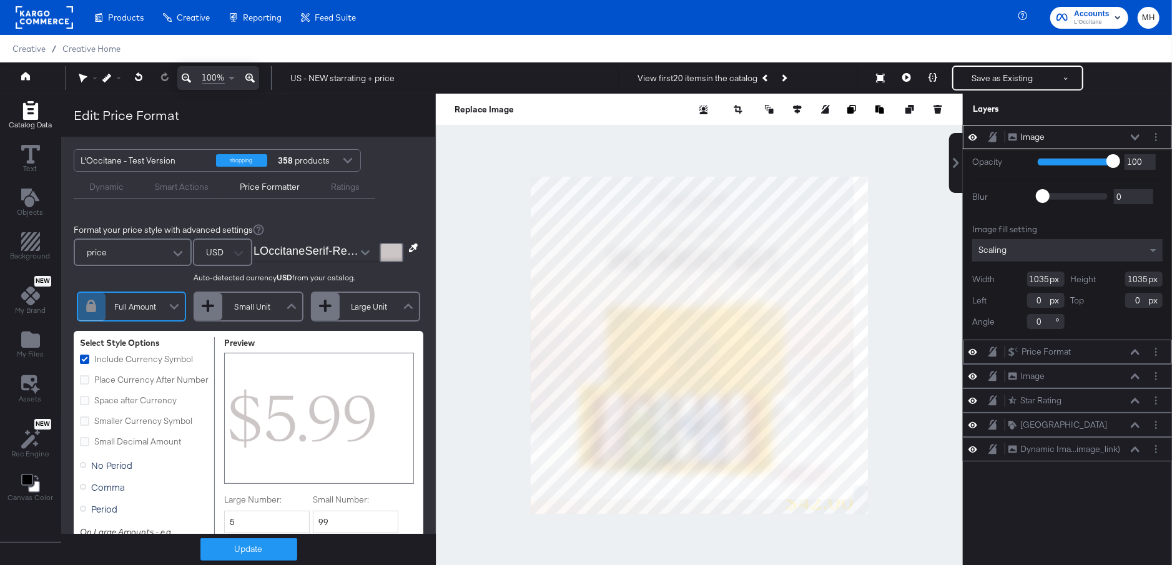
type input "-216"
type input "410"
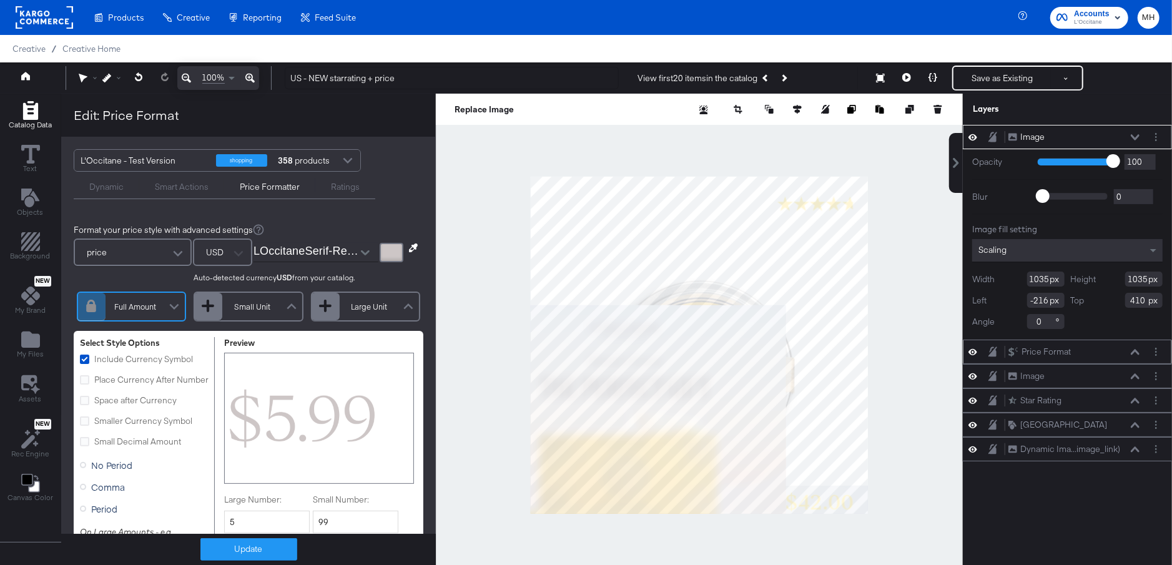
click at [884, 227] on div at bounding box center [699, 345] width 527 height 503
type input "1314"
type input "1318"
type input "126"
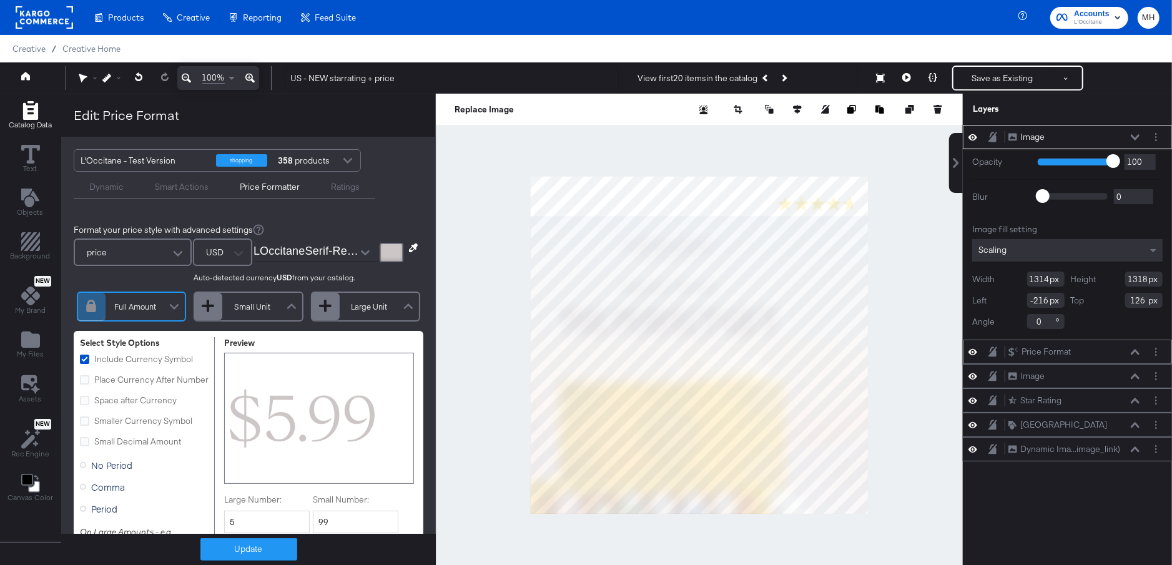
type input "-286"
type input "406"
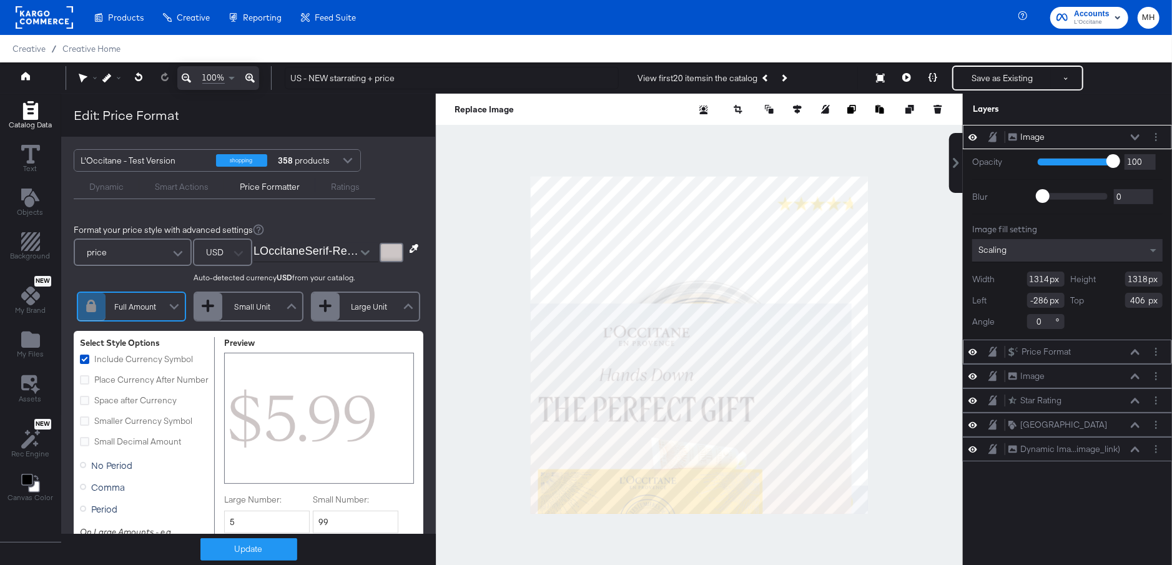
click at [410, 248] on icon at bounding box center [414, 248] width 9 height 9
click at [576, 409] on div at bounding box center [700, 345] width 526 height 503
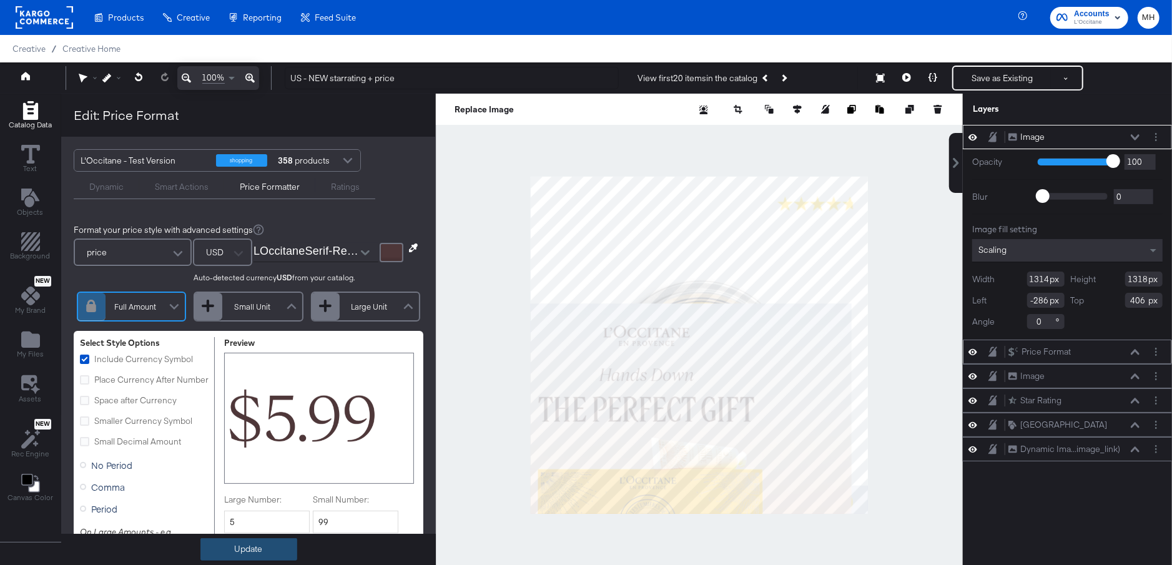
click at [265, 555] on button "Update" at bounding box center [248, 549] width 97 height 22
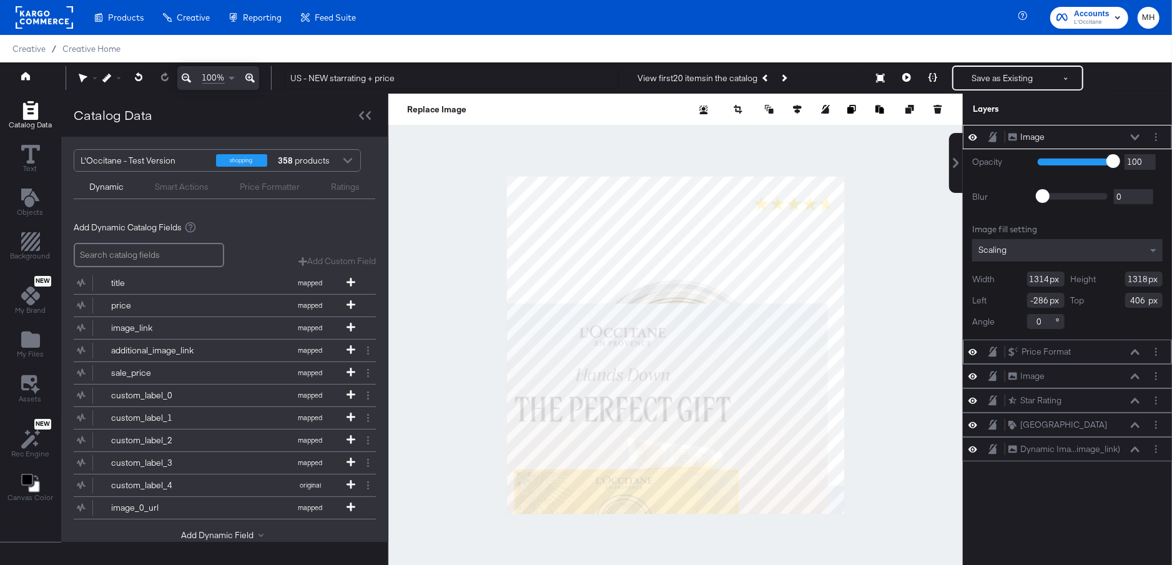
type input "-266"
type input "228"
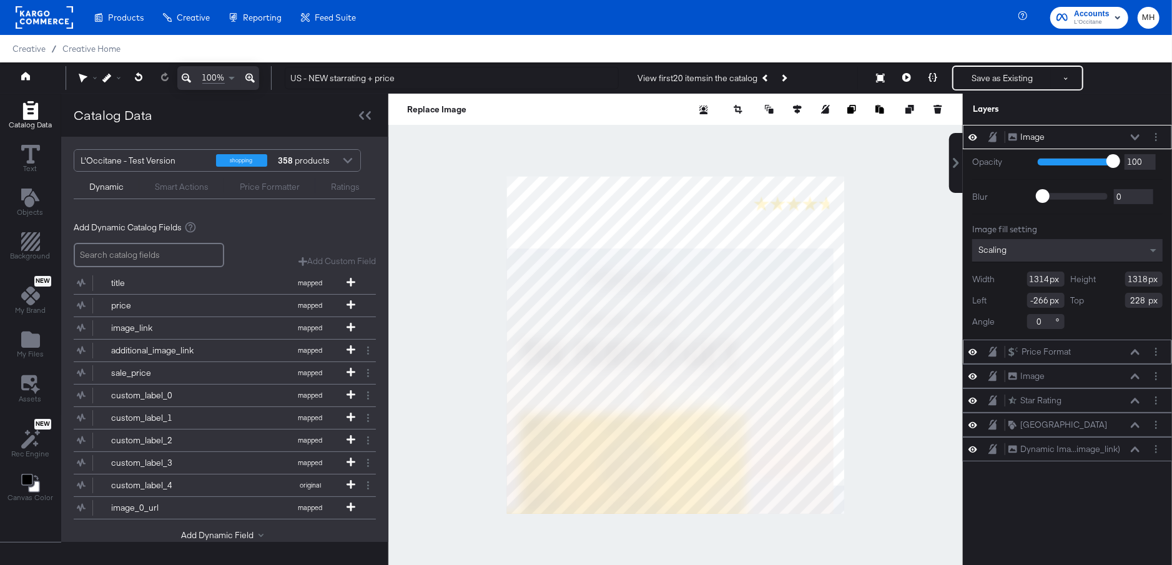
type input "691"
type input "693"
type input "853"
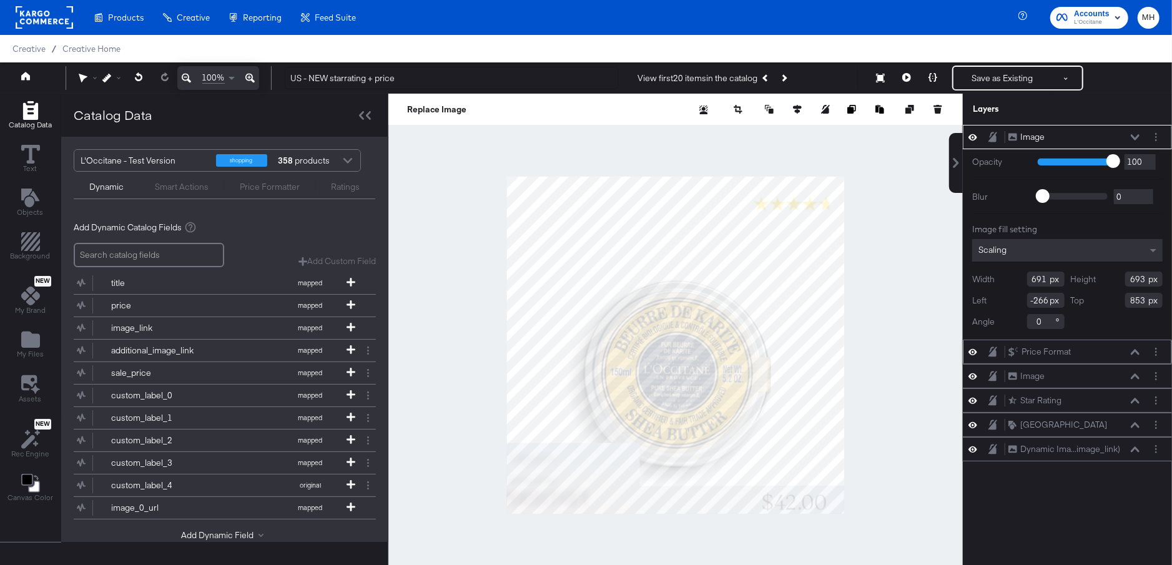
type input "-102"
type input "319"
type input "-52"
type input "31"
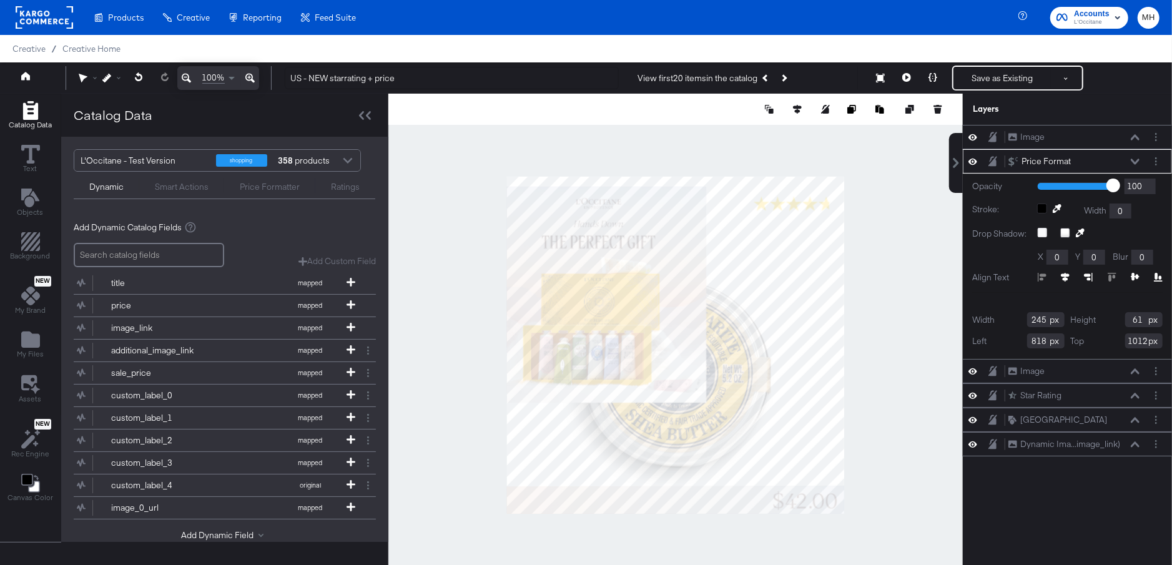
type input "853"
type input "1008"
click at [888, 491] on div at bounding box center [675, 345] width 575 height 503
click at [1164, 161] on div at bounding box center [1158, 161] width 17 height 13
click at [1155, 160] on circle "Layer Options" at bounding box center [1156, 161] width 2 height 2
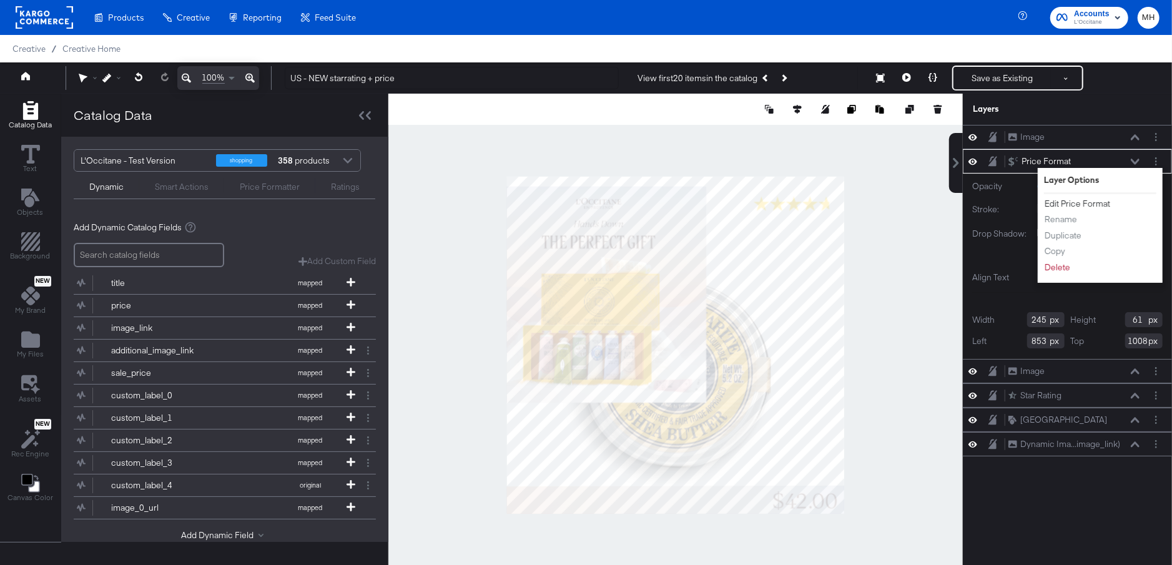
click at [1072, 201] on button "Edit Price Format" at bounding box center [1077, 203] width 67 height 13
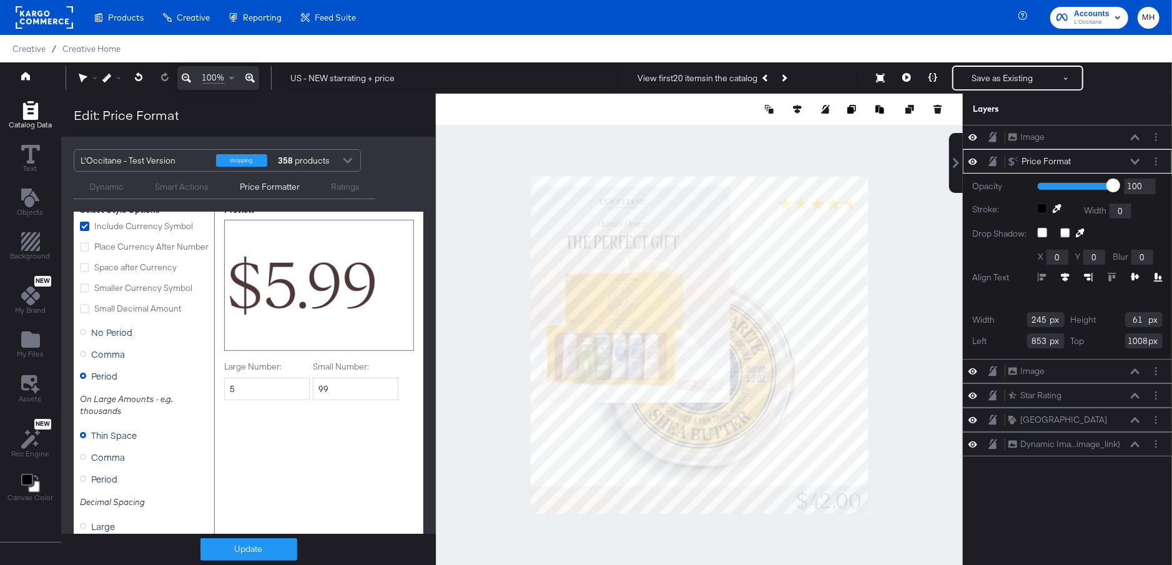
scroll to position [265, 0]
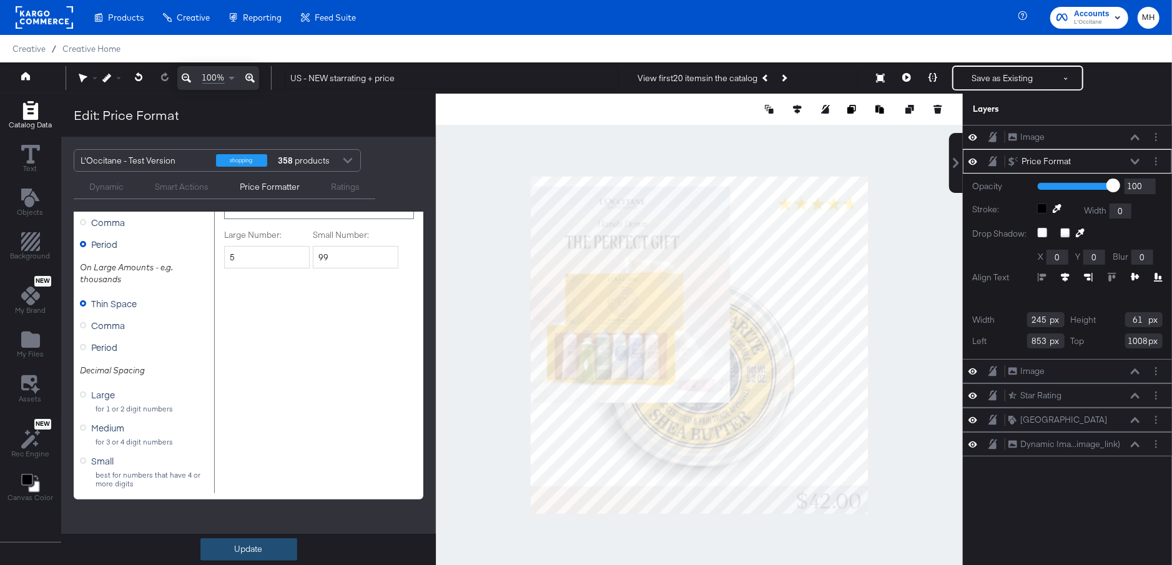
click at [242, 551] on button "Update" at bounding box center [248, 549] width 97 height 22
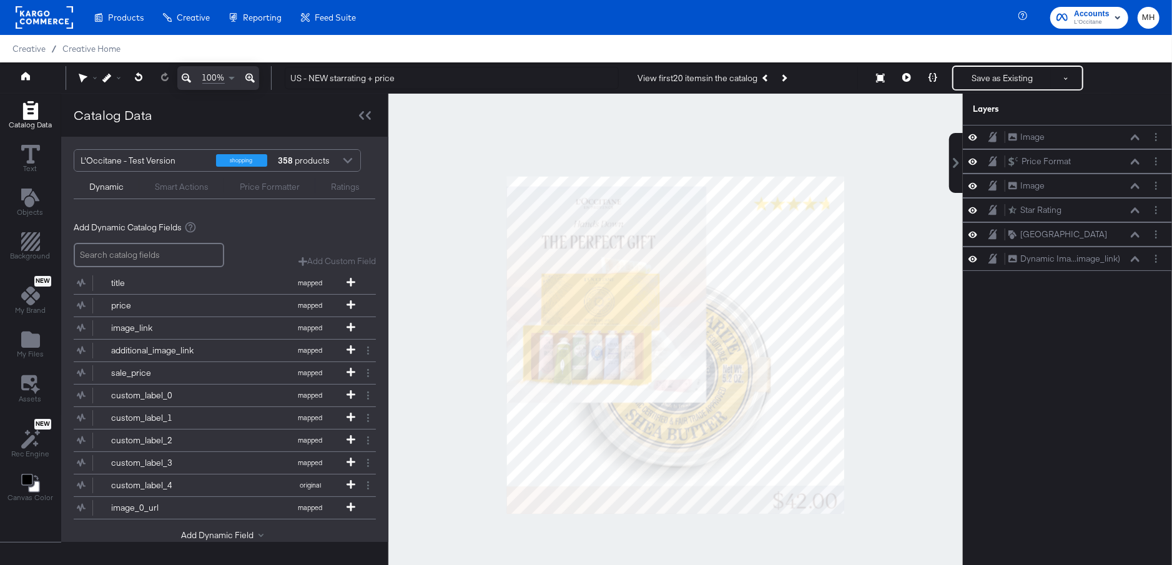
scroll to position [0, 0]
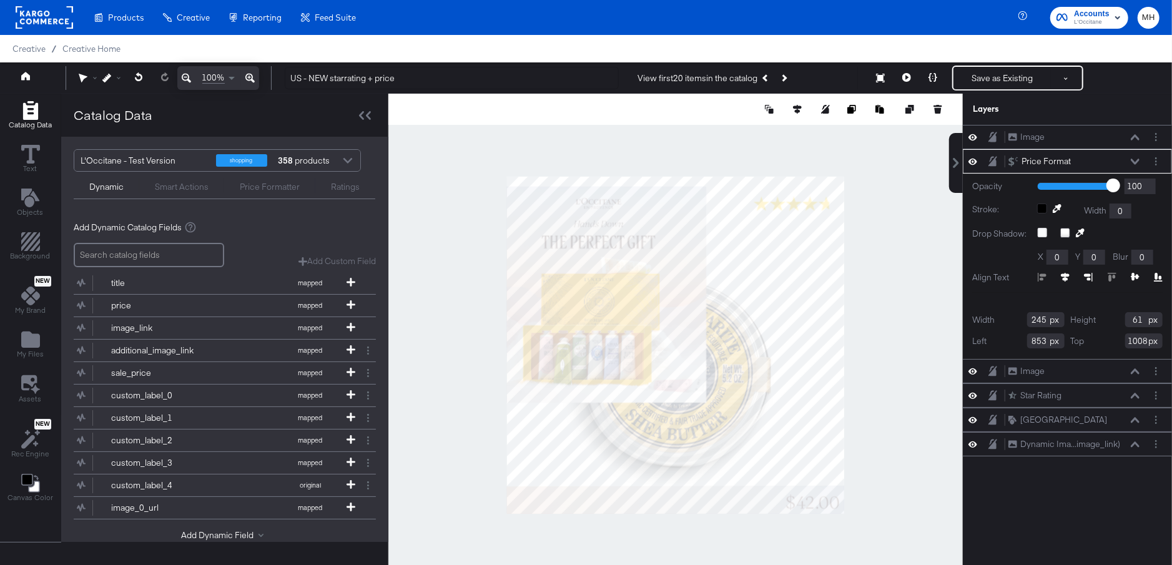
type input "203"
type input "50"
type input "895"
type input "1019"
type input "883"
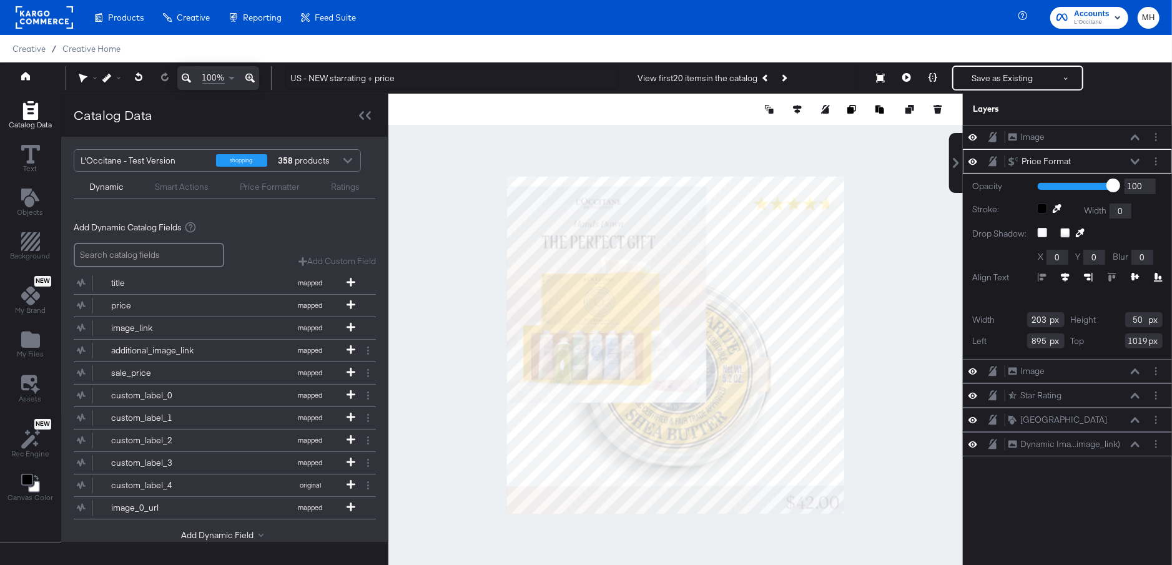
type input "1005"
type input "895"
type input "1019"
type input "241"
type input "60"
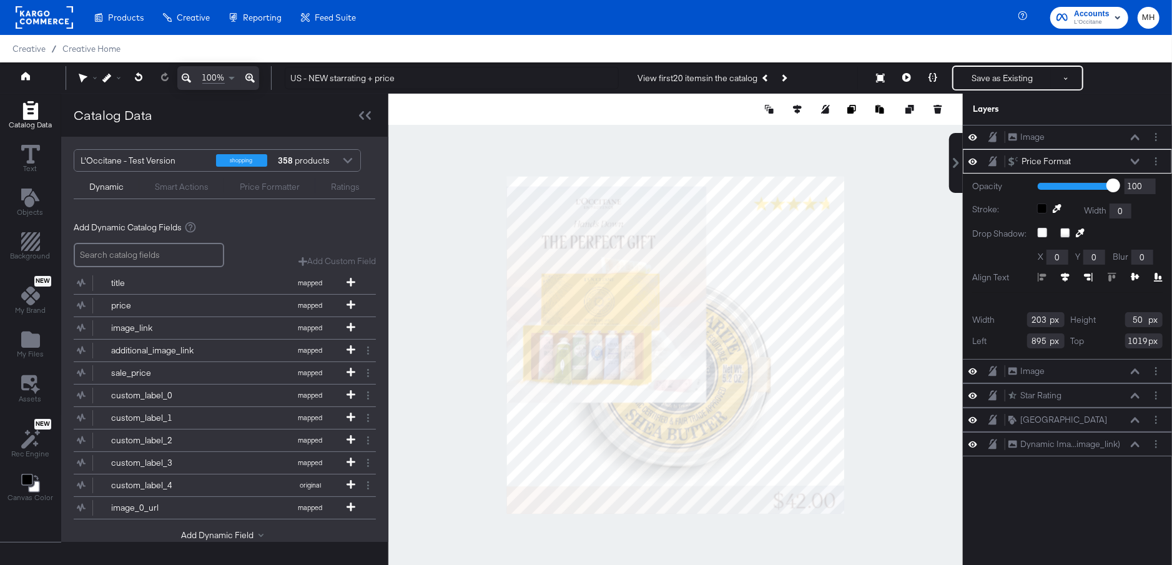
type input "856"
type input "1009"
click at [909, 488] on div at bounding box center [675, 345] width 575 height 503
type input "1006"
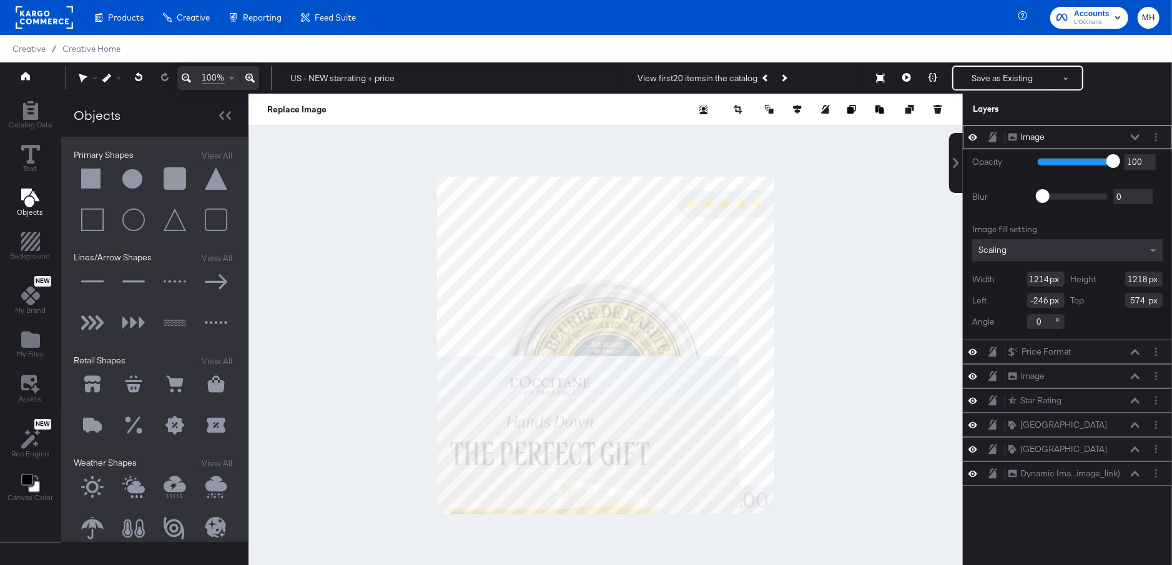
click at [902, 285] on div at bounding box center [606, 345] width 714 height 503
type input "1590"
type input "1596"
type input "197"
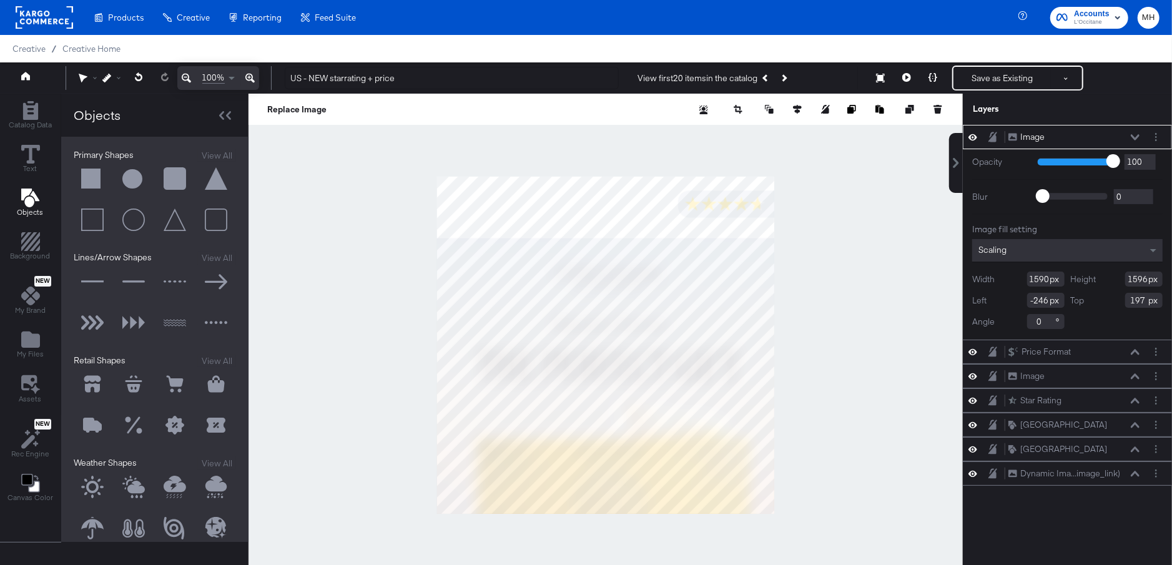
type input "-514"
type input "519"
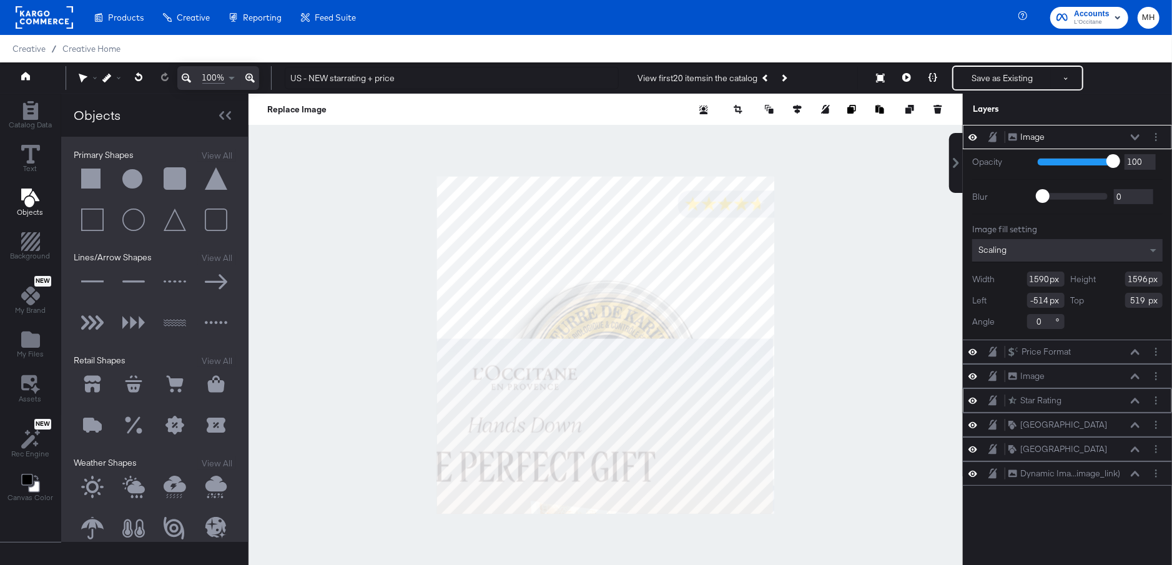
click at [1135, 400] on icon at bounding box center [1135, 401] width 9 height 6
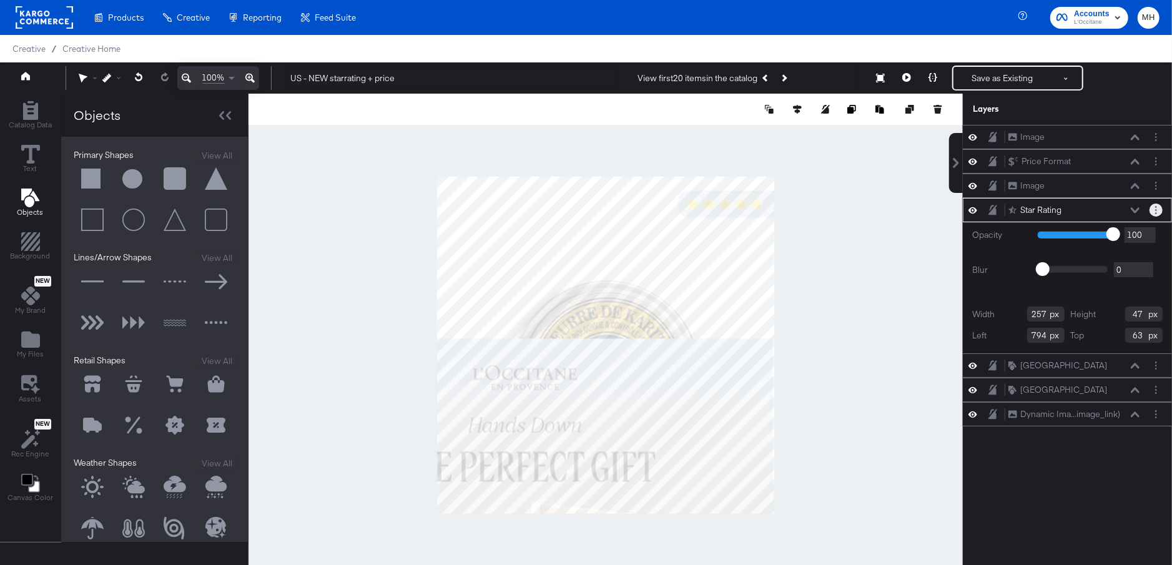
click at [1158, 207] on button "Layer Options" at bounding box center [1156, 210] width 13 height 13
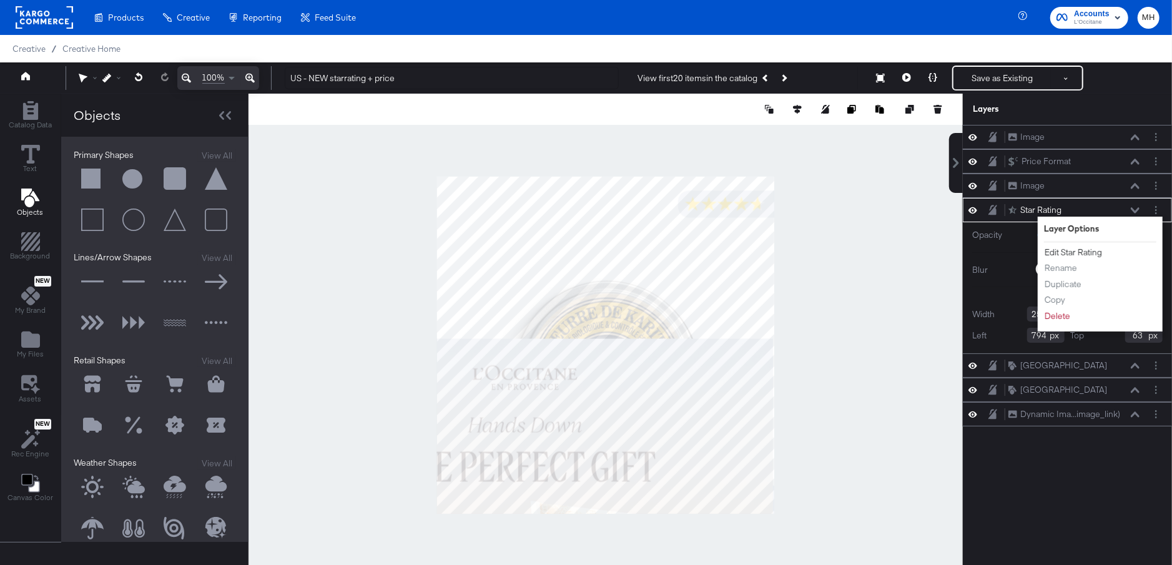
click at [1085, 249] on button "Edit Star Rating" at bounding box center [1073, 252] width 59 height 13
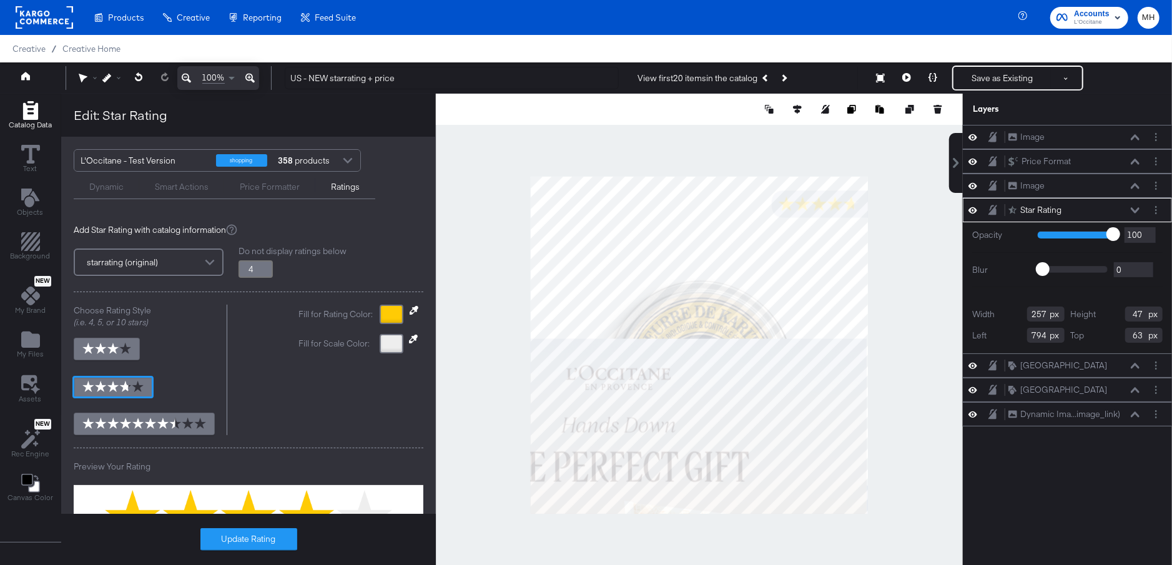
click at [412, 312] on icon at bounding box center [414, 310] width 9 height 9
click at [604, 460] on div at bounding box center [700, 345] width 526 height 503
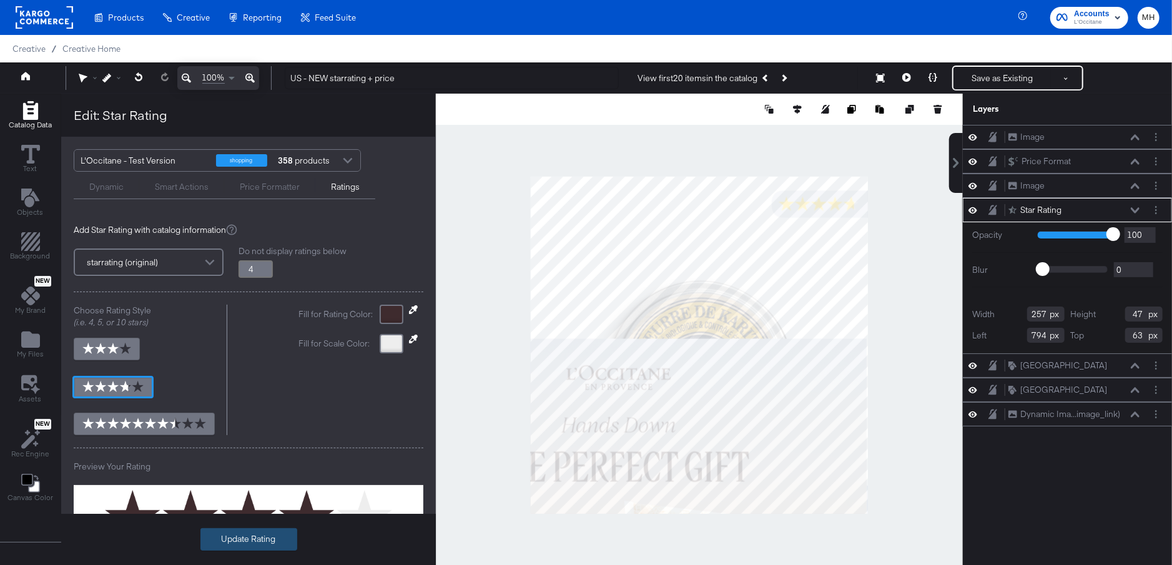
click at [259, 541] on button "Update Rating" at bounding box center [248, 539] width 97 height 22
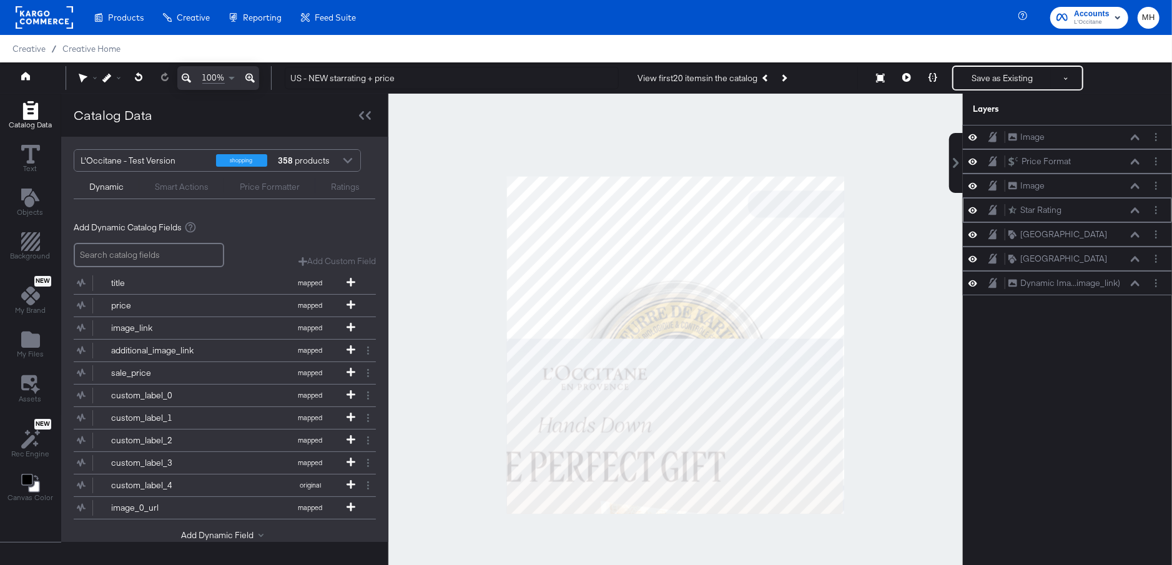
click at [1072, 209] on div "Star Rating Star Rating" at bounding box center [1074, 210] width 132 height 13
click at [972, 233] on icon at bounding box center [973, 235] width 9 height 6
click at [972, 233] on icon at bounding box center [973, 234] width 9 height 8
click at [792, 77] on button "Next Product" at bounding box center [783, 78] width 17 height 22
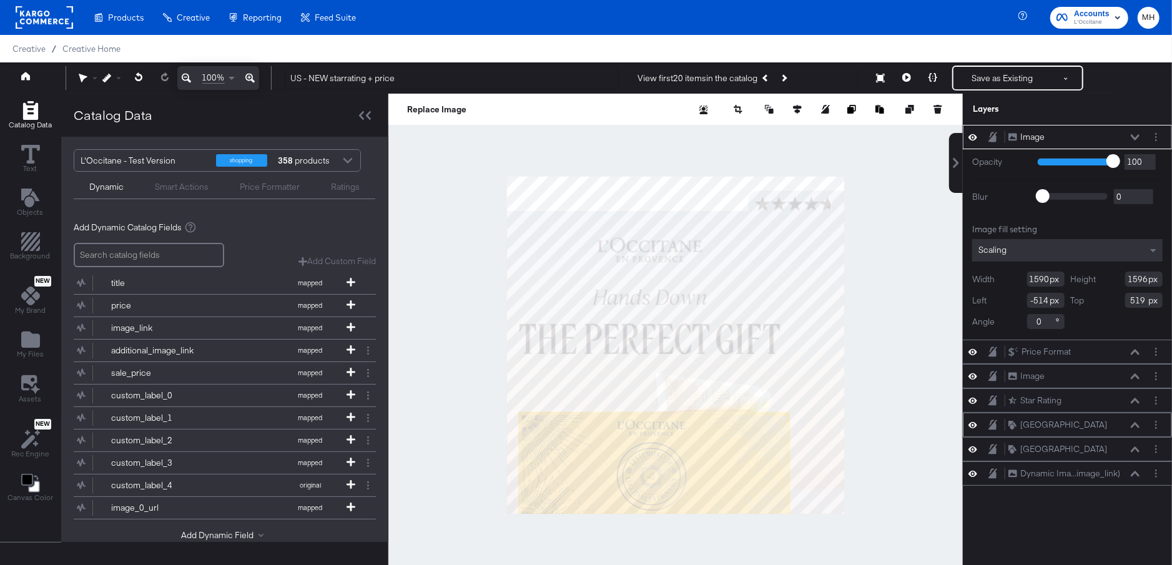
type input "-1132"
type input "169"
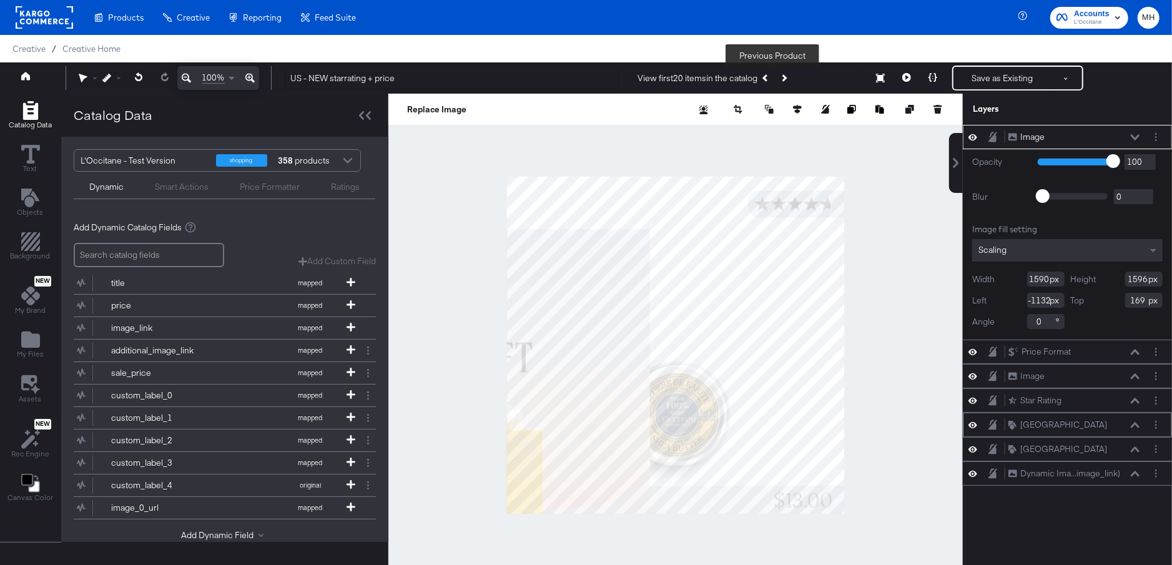
click at [764, 73] on button "Previous Product" at bounding box center [766, 78] width 17 height 22
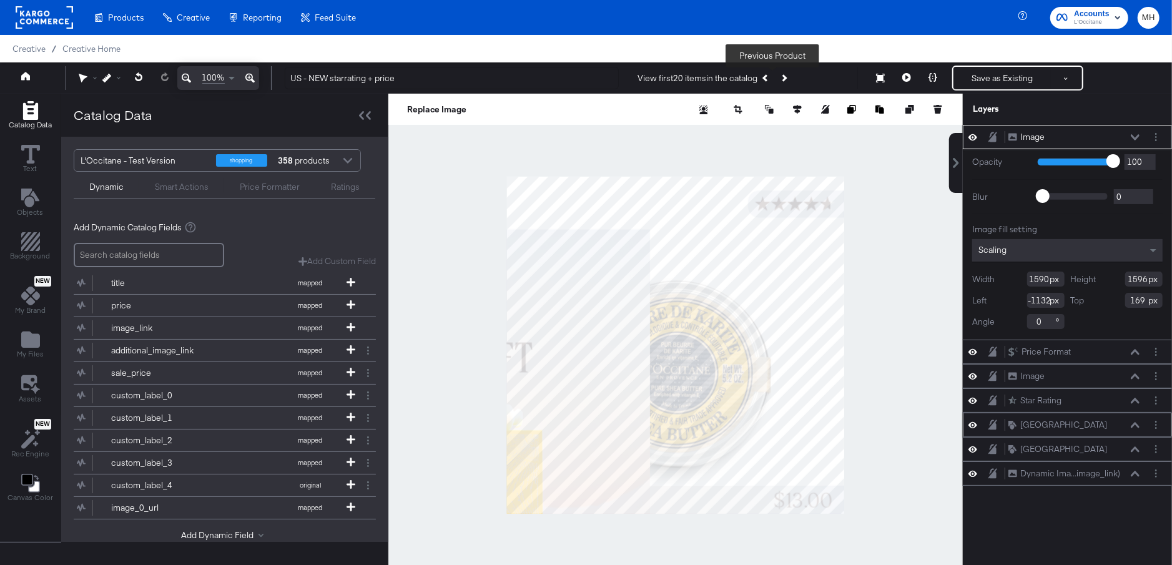
click at [764, 77] on button "Previous Product" at bounding box center [766, 78] width 17 height 22
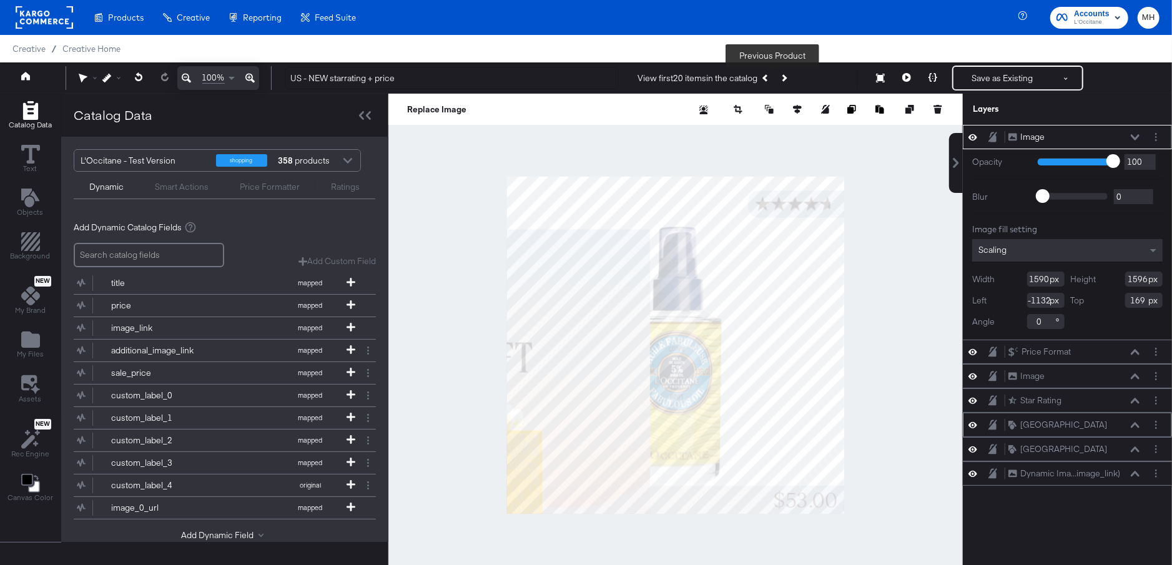
click at [764, 77] on button "Previous Product" at bounding box center [766, 78] width 17 height 22
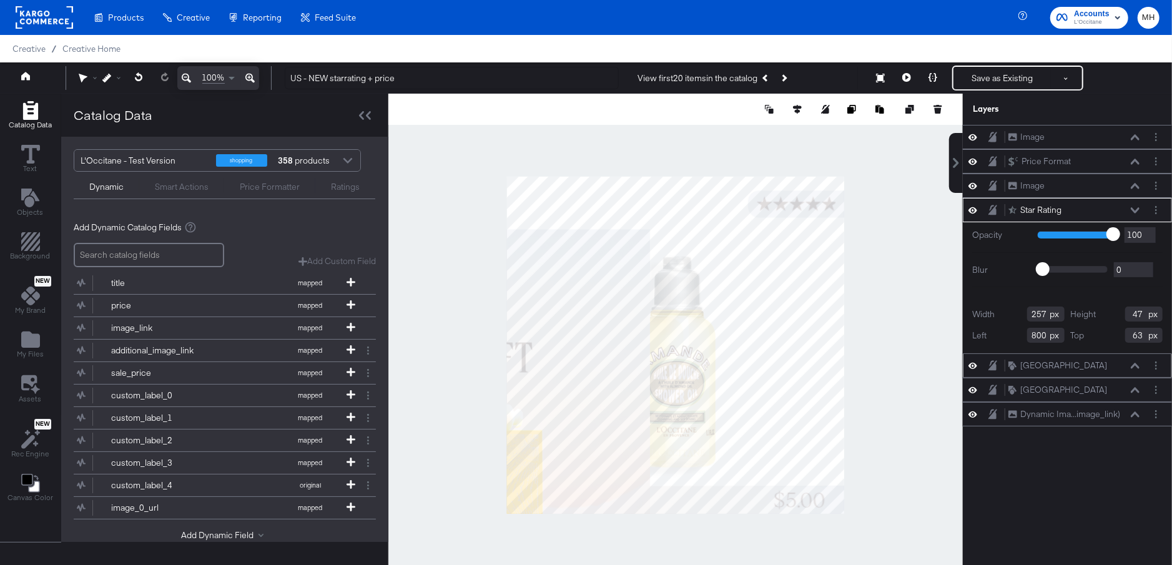
type input "801"
click at [864, 242] on div at bounding box center [675, 345] width 575 height 503
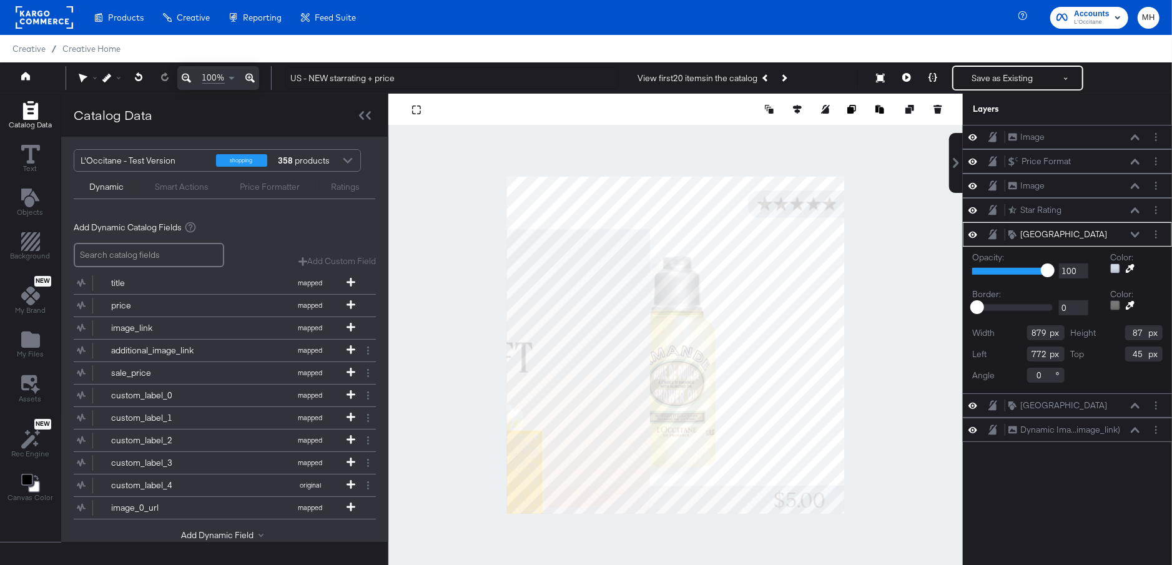
click at [893, 405] on div at bounding box center [675, 345] width 575 height 503
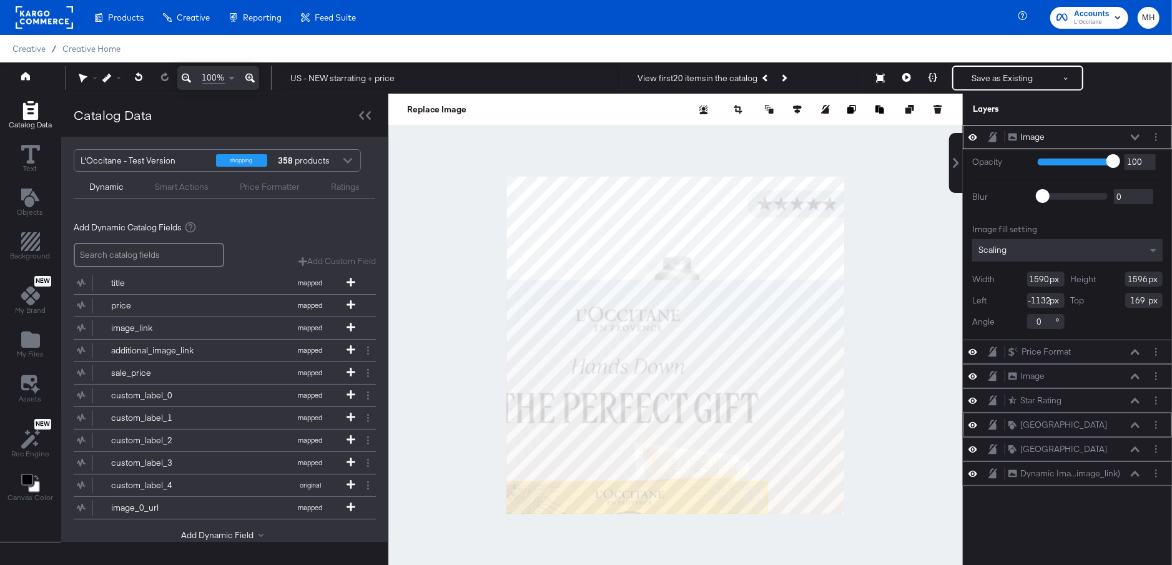
type input "-408"
type input "331"
type input "-336"
type input "317"
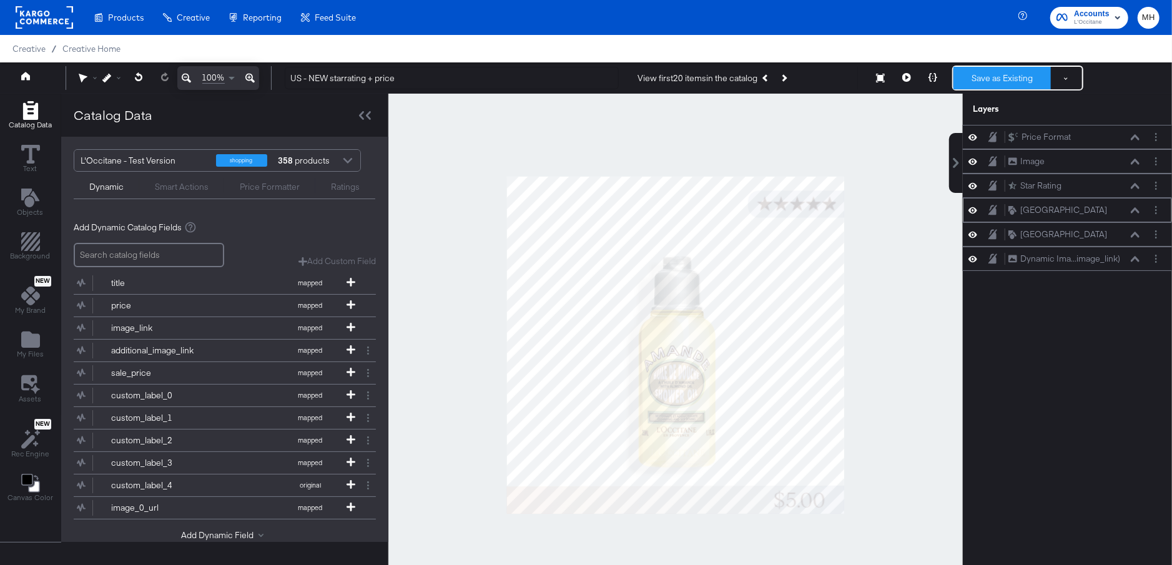
click at [1021, 76] on button "Save as Existing" at bounding box center [1002, 78] width 97 height 22
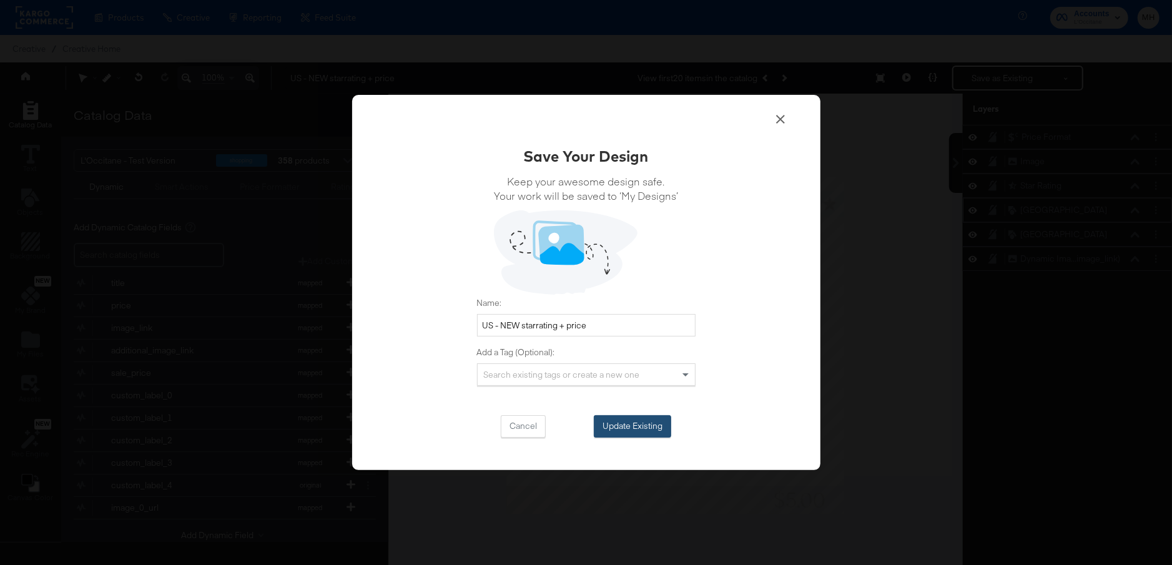
click at [658, 423] on button "Update Existing" at bounding box center [632, 426] width 77 height 22
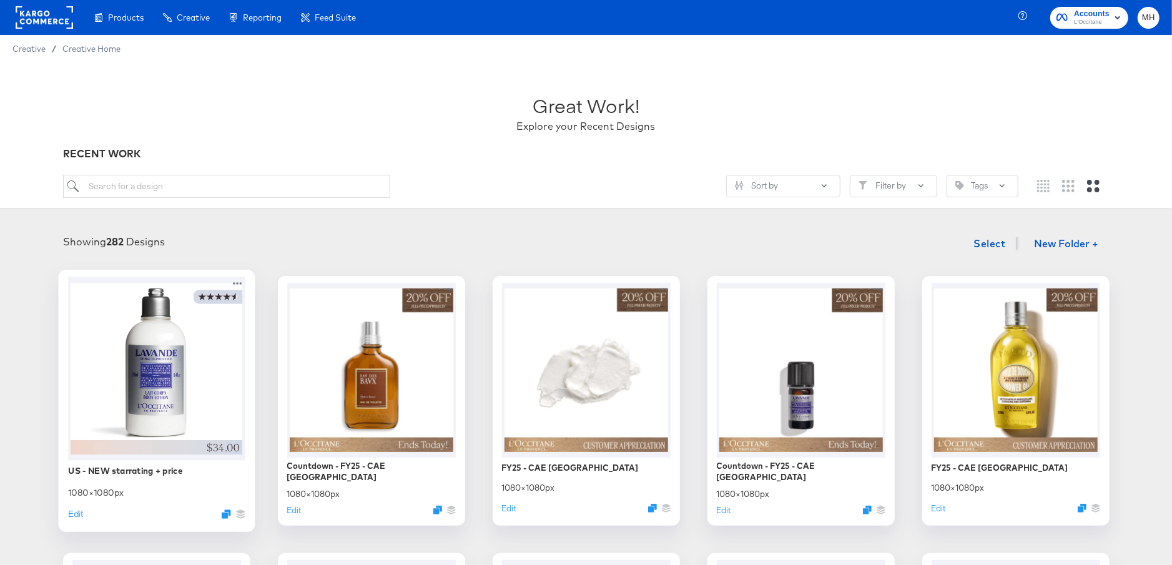
click at [74, 520] on div "US - NEW starrating + price 1080 × 1080 px Edit" at bounding box center [156, 492] width 177 height 64
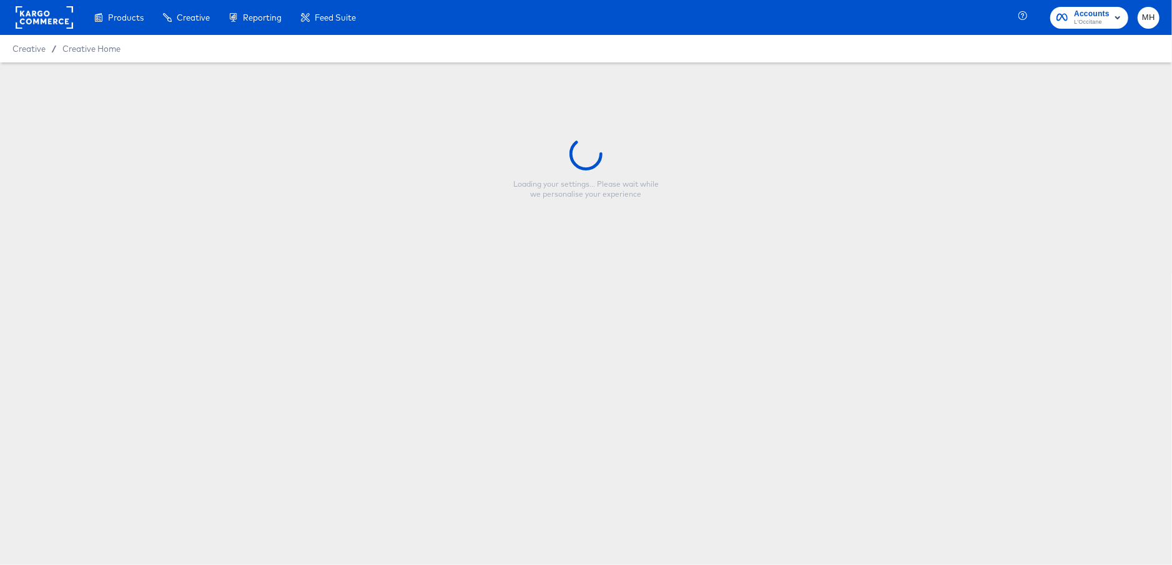
type input "US - NEW starrating + price"
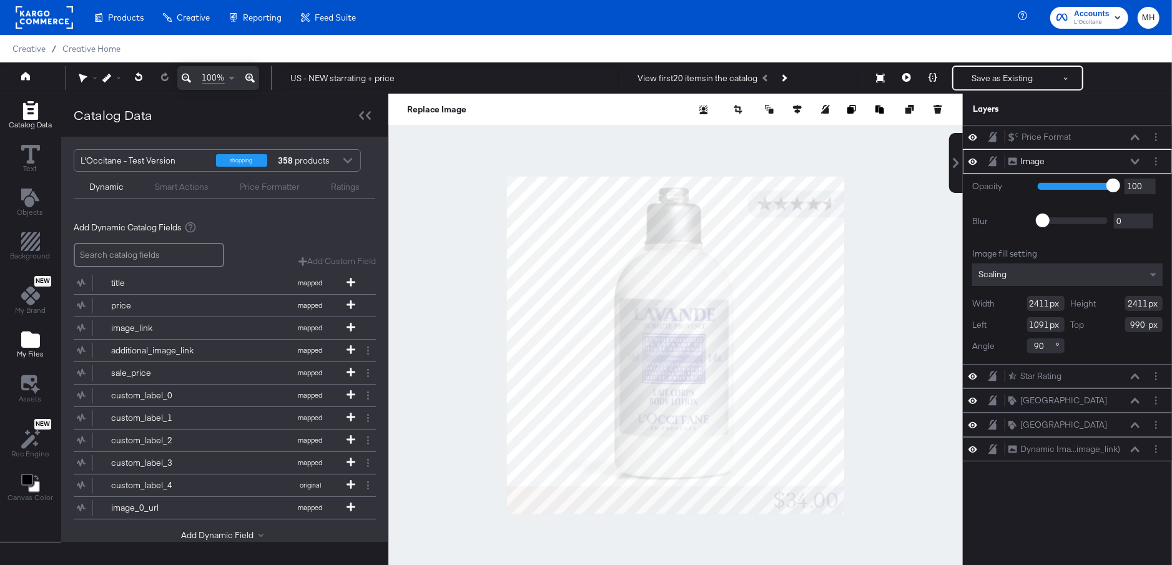
click at [30, 338] on icon "Add Files" at bounding box center [30, 340] width 19 height 16
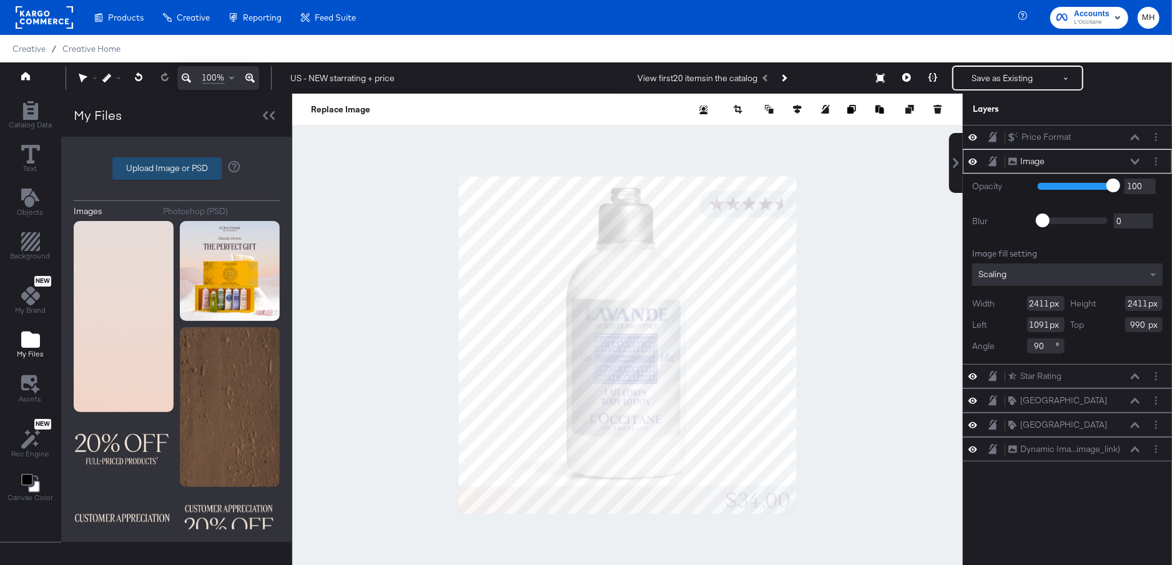
click at [173, 170] on label "Upload Image or PSD" at bounding box center [167, 168] width 108 height 21
click at [177, 169] on input "Upload Image or PSD" at bounding box center [177, 169] width 0 height 0
type input "C:\fakepath\1x1.png"
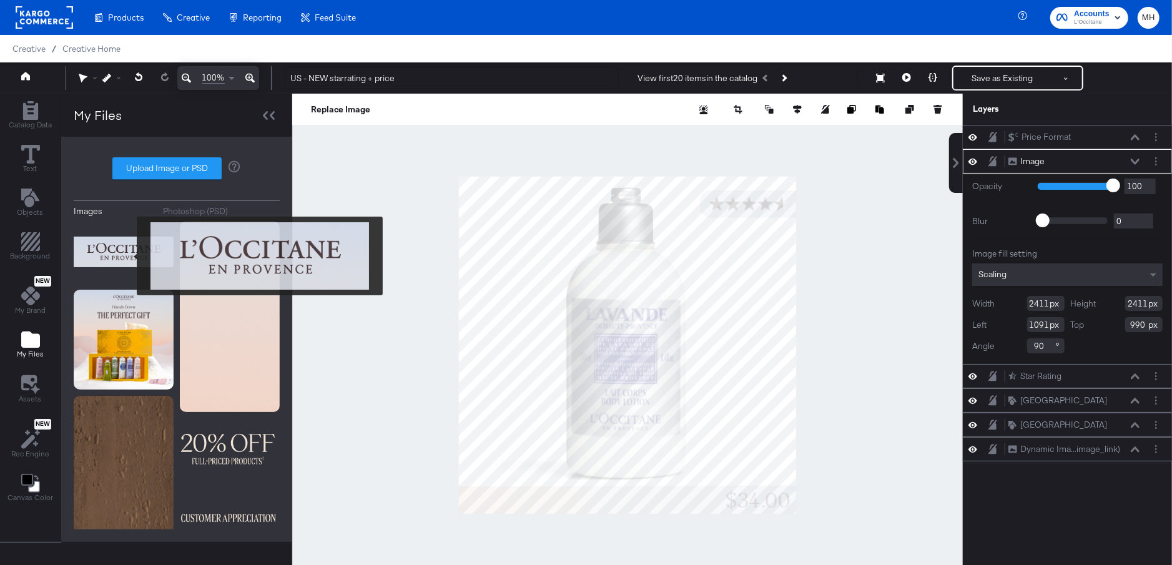
click at [129, 256] on img at bounding box center [124, 252] width 100 height 62
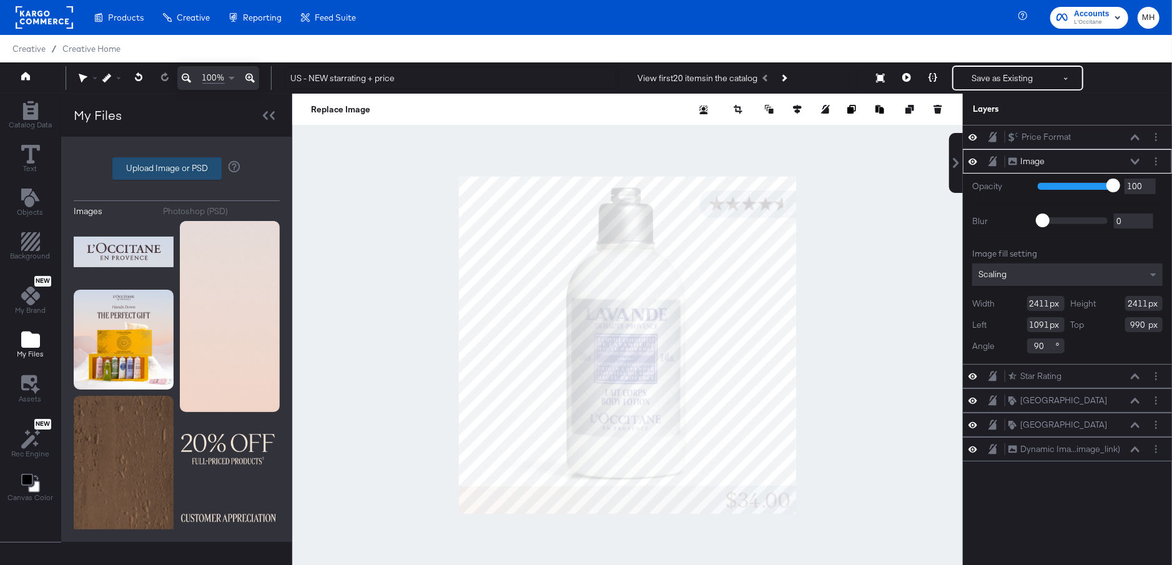
click at [180, 167] on label "Upload Image or PSD" at bounding box center [167, 168] width 108 height 21
click at [177, 169] on input "Upload Image or PSD" at bounding box center [177, 169] width 0 height 0
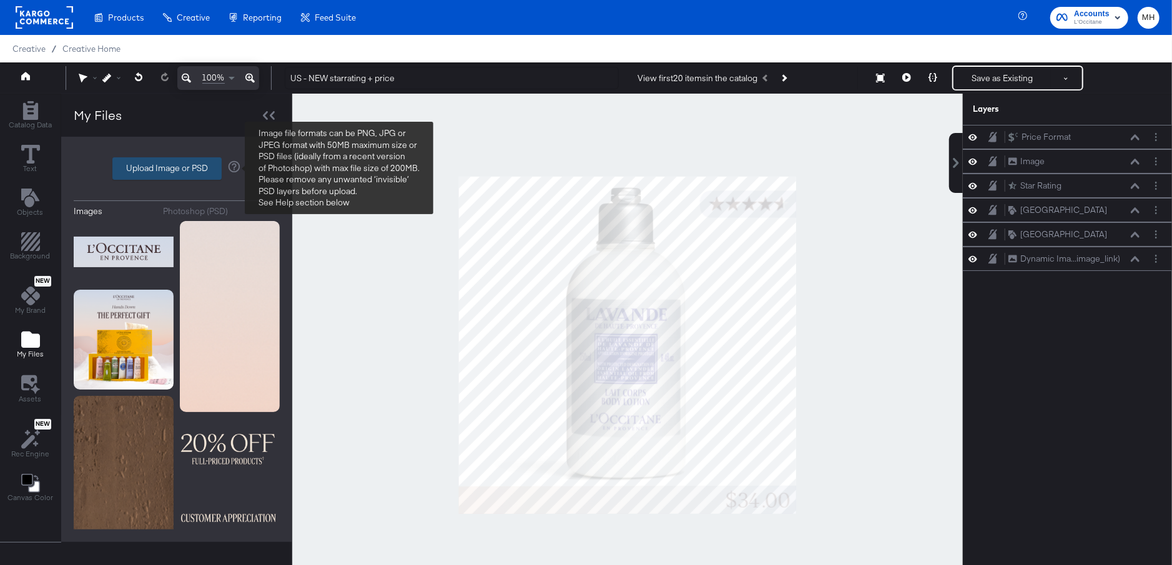
click at [193, 164] on label "Upload Image or PSD" at bounding box center [167, 168] width 108 height 21
click at [177, 169] on input "Upload Image or PSD" at bounding box center [177, 169] width 0 height 0
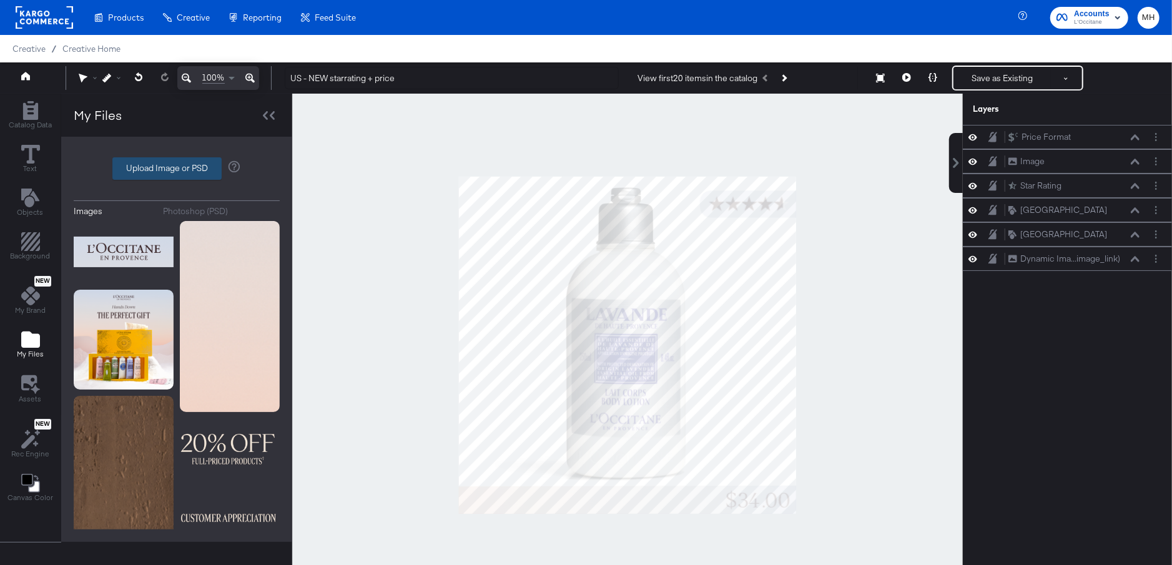
type input "C:\fakepath\1x1-removebg-preview.png"
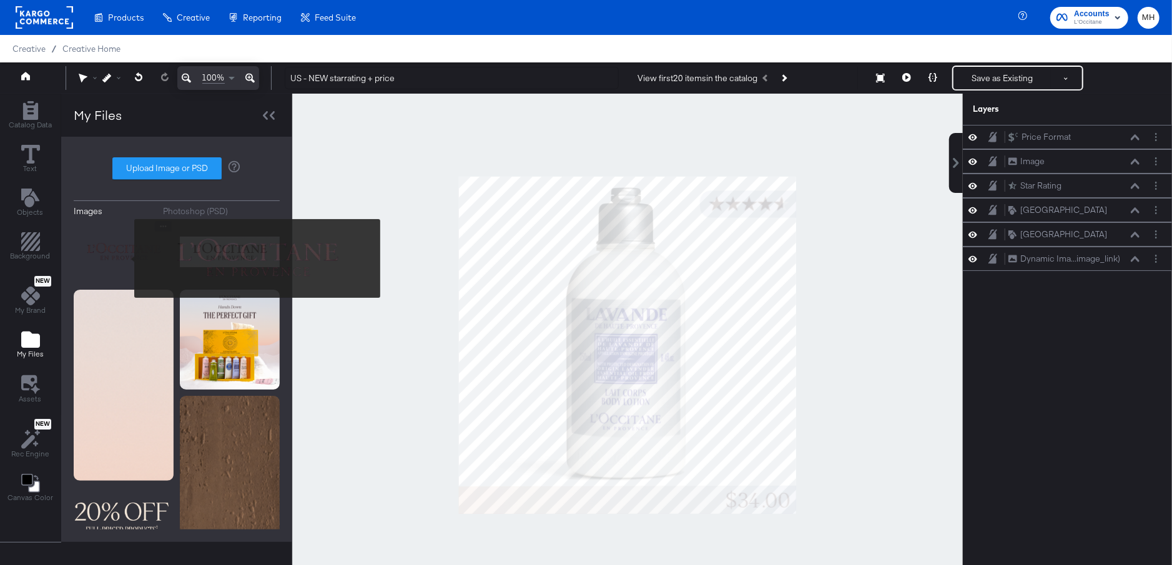
click at [126, 259] on img at bounding box center [124, 252] width 100 height 62
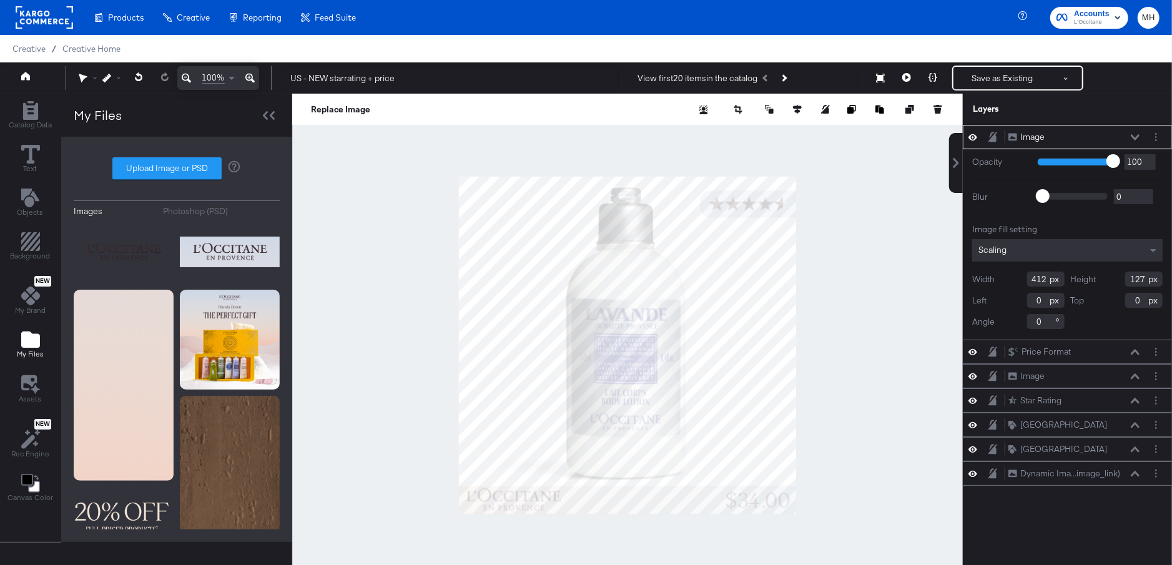
type input "-30"
type input "972"
type input "351"
type input "110"
type input "990"
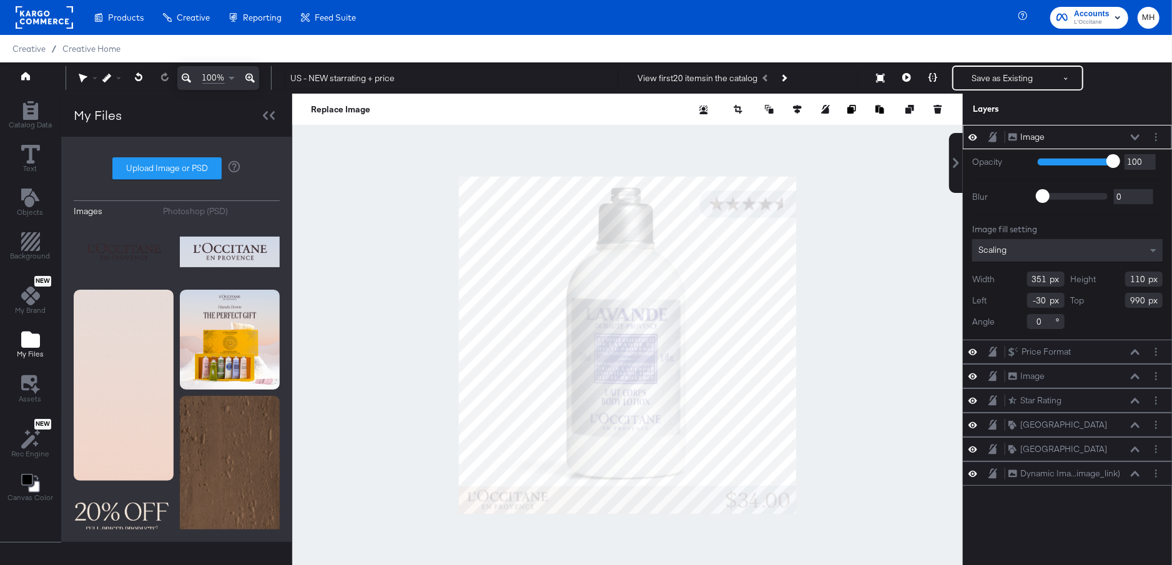
type input "-20"
type input "981"
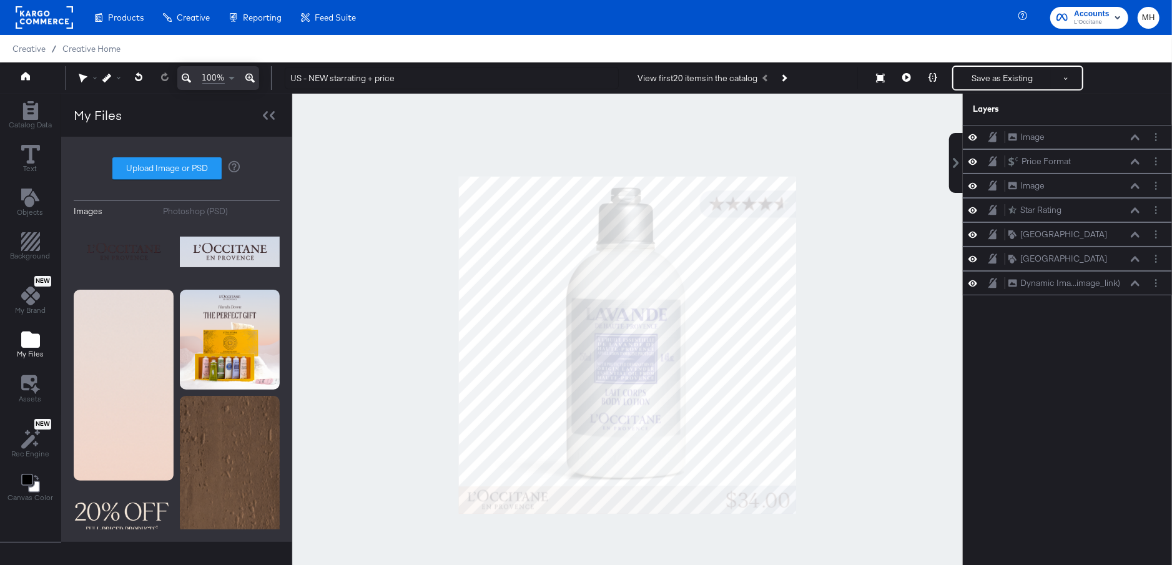
click at [402, 472] on div at bounding box center [627, 345] width 671 height 503
click at [1022, 79] on button "Save as Existing" at bounding box center [1002, 78] width 97 height 22
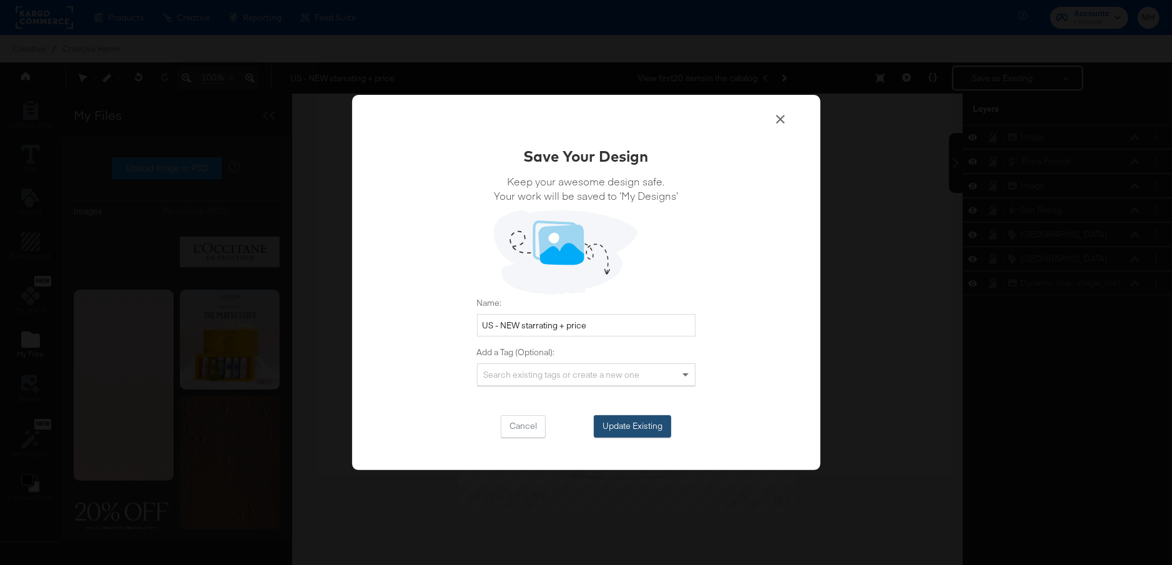
click at [641, 425] on button "Update Existing" at bounding box center [632, 426] width 77 height 22
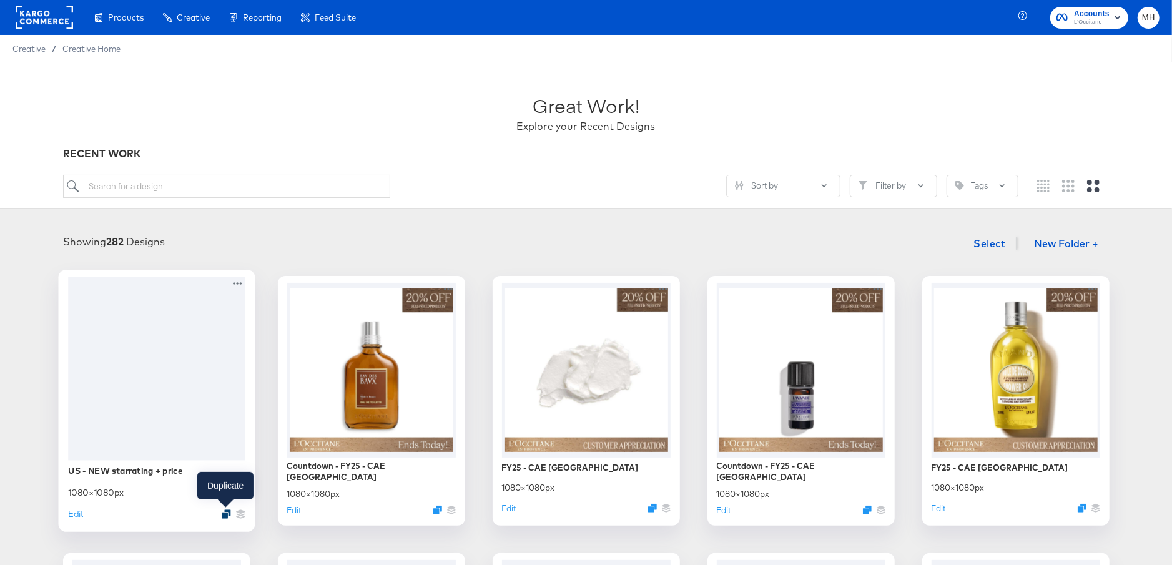
click at [223, 511] on icon "Duplicate" at bounding box center [225, 514] width 9 height 9
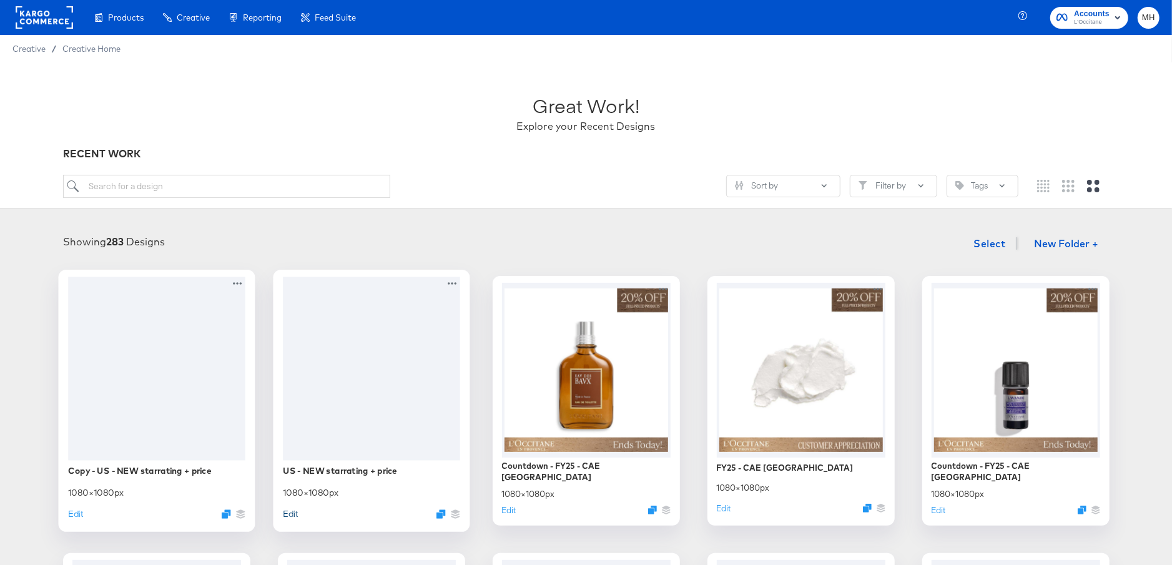
click at [291, 511] on button "Edit" at bounding box center [290, 514] width 15 height 12
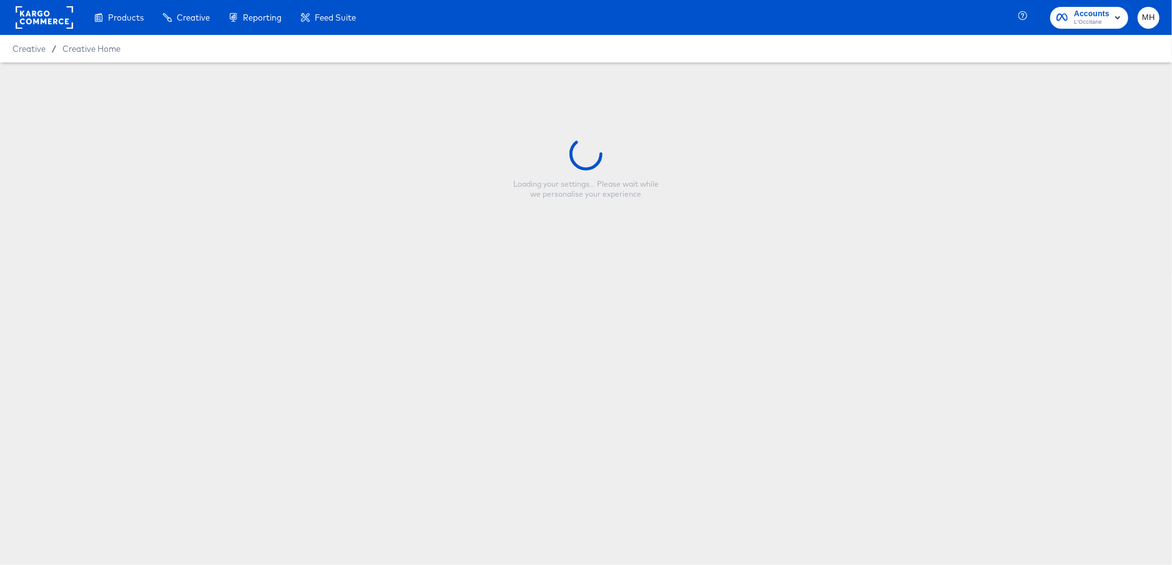
type input "US - NEW starrating + price"
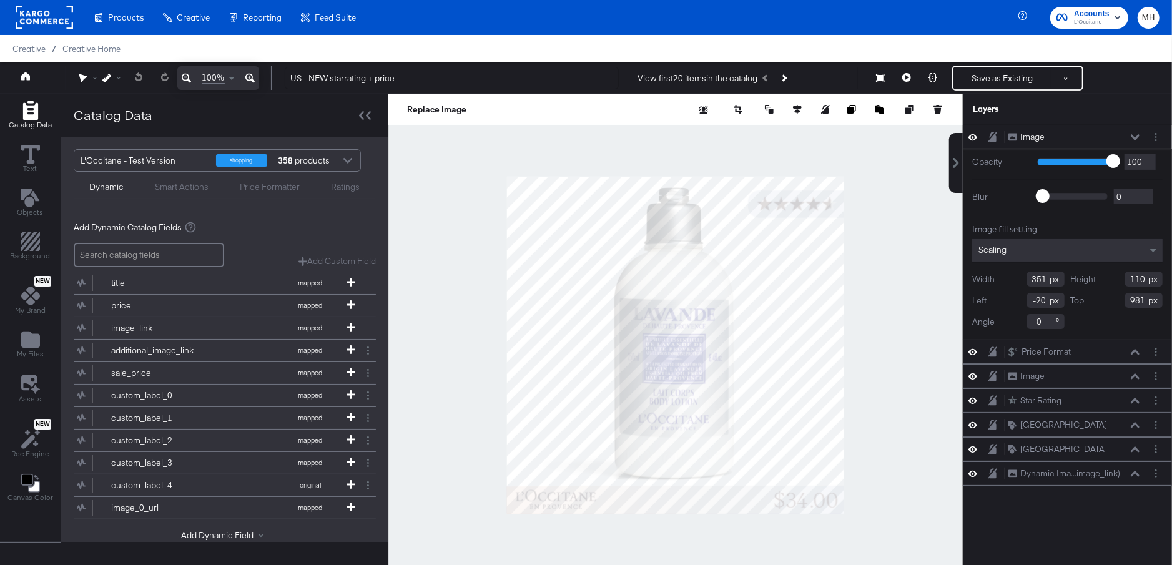
click at [197, 186] on div "Smart Actions" at bounding box center [182, 187] width 54 height 12
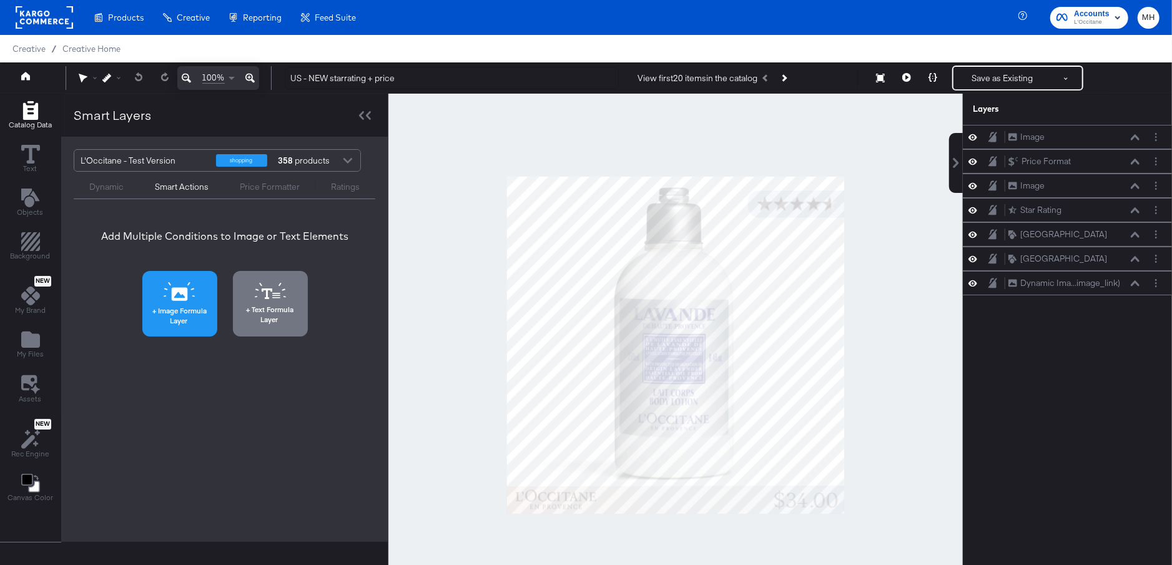
click at [189, 317] on span "Image Formula Layer" at bounding box center [179, 315] width 67 height 19
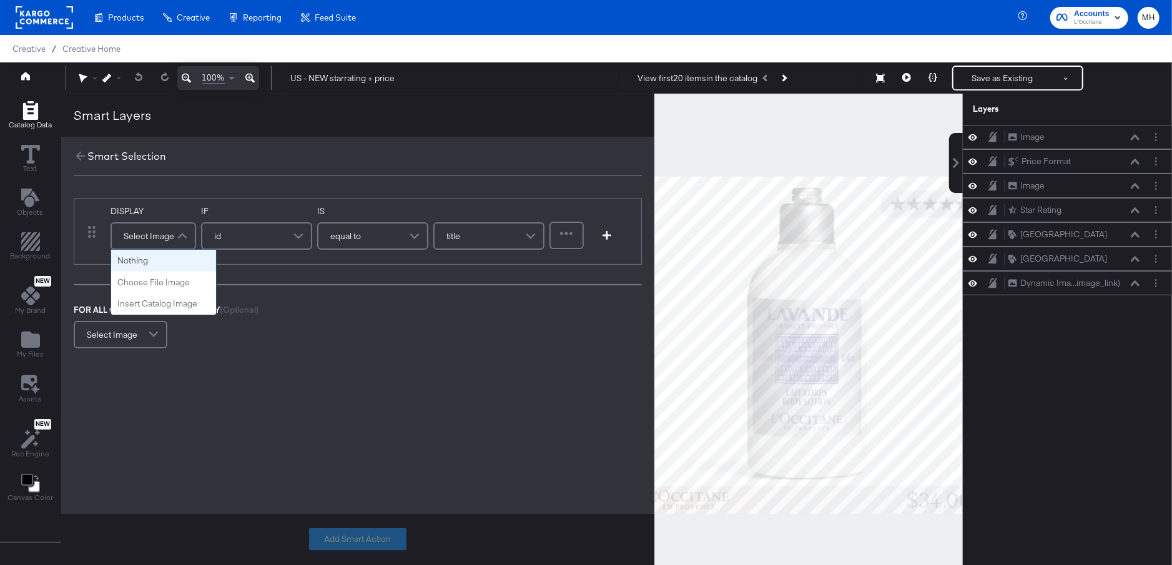
click at [169, 238] on div "Select Image" at bounding box center [153, 236] width 83 height 25
click at [418, 340] on div "FOR ALL OTHER PRODUCTS DISPLAY (Optional) Select Image" at bounding box center [358, 327] width 568 height 47
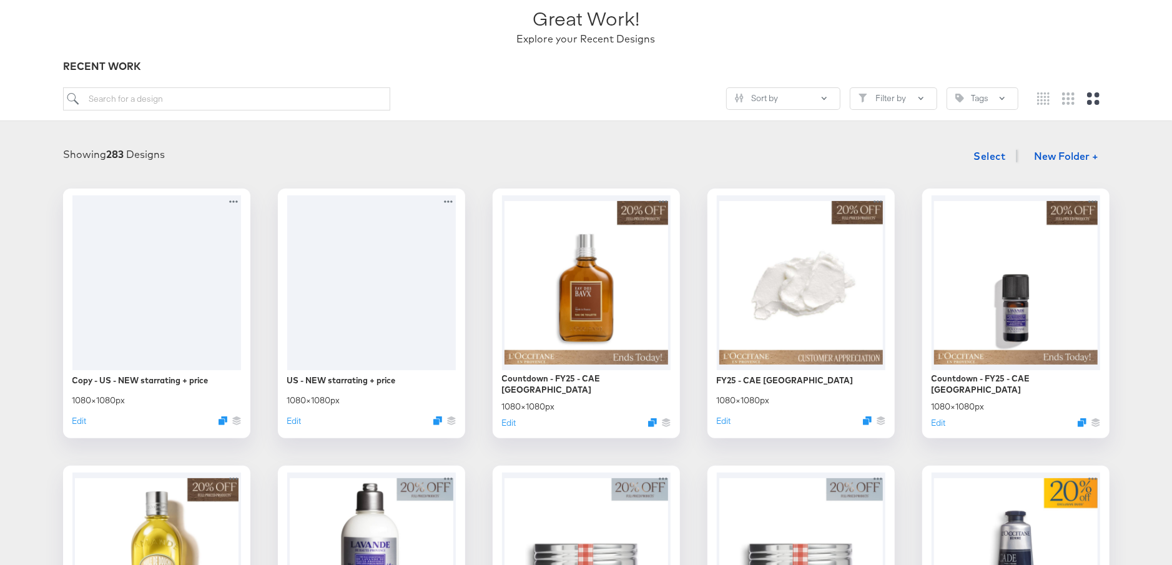
scroll to position [108, 0]
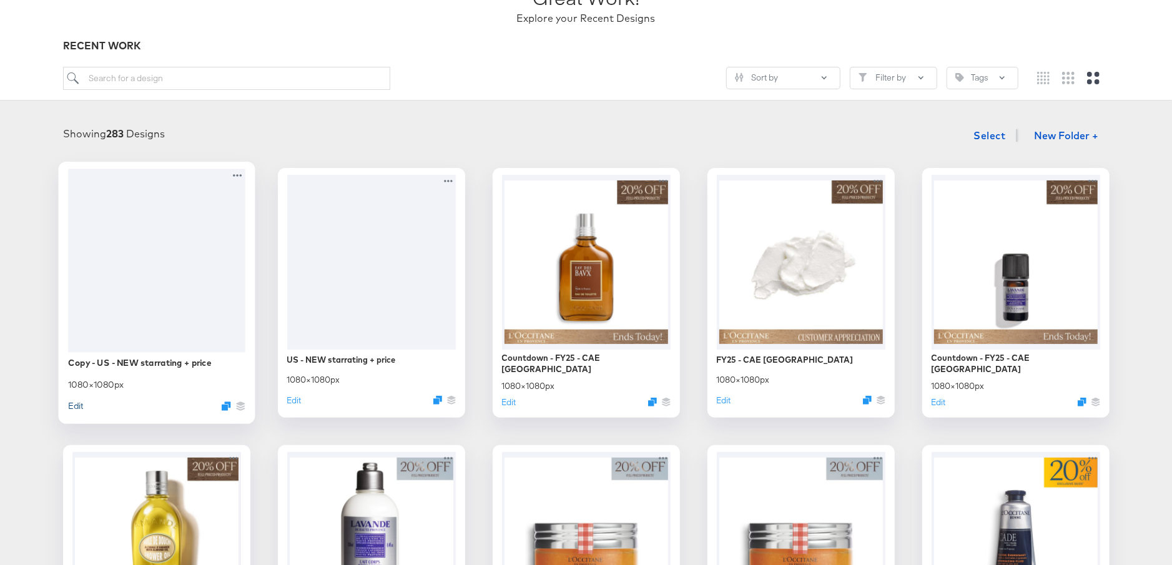
click at [75, 405] on button "Edit" at bounding box center [75, 406] width 15 height 12
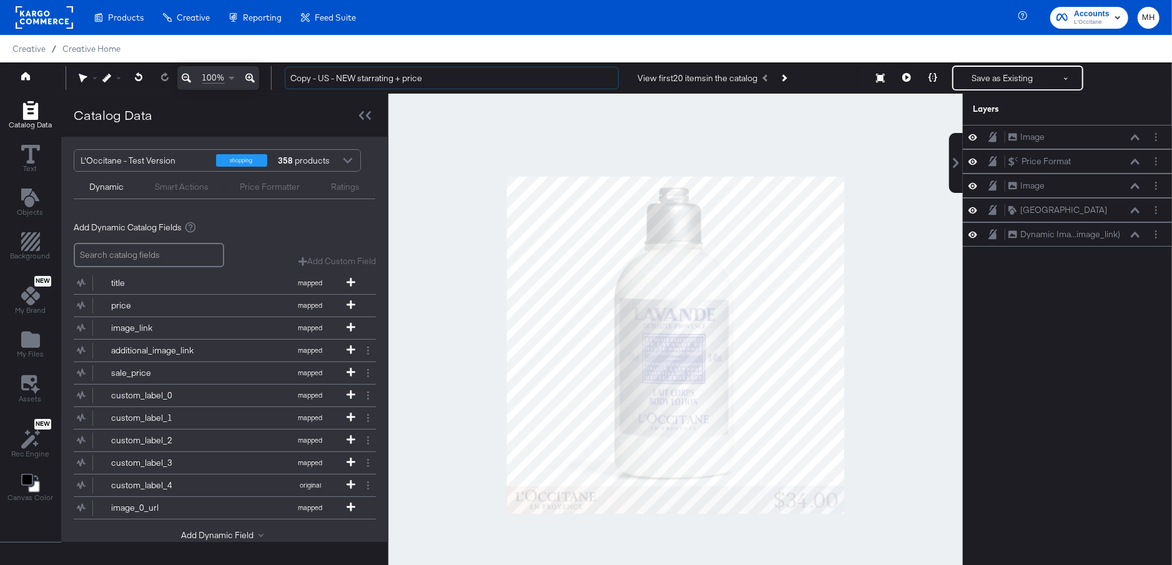
drag, startPoint x: 318, startPoint y: 82, endPoint x: 282, endPoint y: 81, distance: 36.9
click at [282, 81] on div "Copy - US - NEW starrating + price View first 20 items in the catalog Save as E…" at bounding box center [717, 78] width 885 height 25
drag, startPoint x: 367, startPoint y: 80, endPoint x: 331, endPoint y: 79, distance: 36.2
click at [331, 79] on input "US - NEW starrating + price" at bounding box center [452, 78] width 334 height 23
drag, startPoint x: 395, startPoint y: 80, endPoint x: 331, endPoint y: 79, distance: 63.7
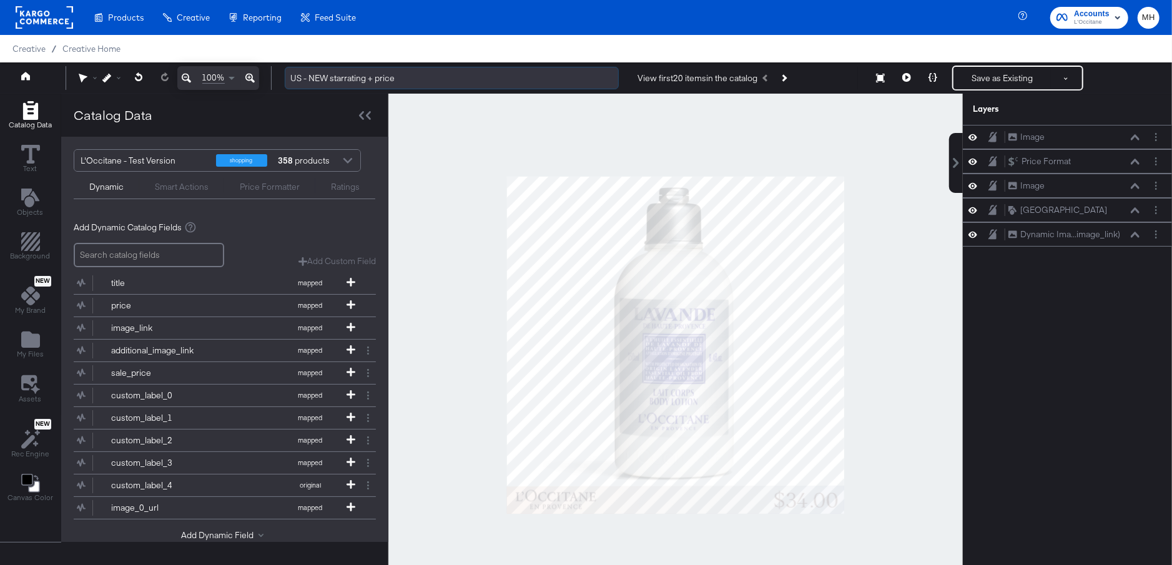
click at [330, 79] on input "US - NEW starrating + price" at bounding box center [452, 78] width 334 height 23
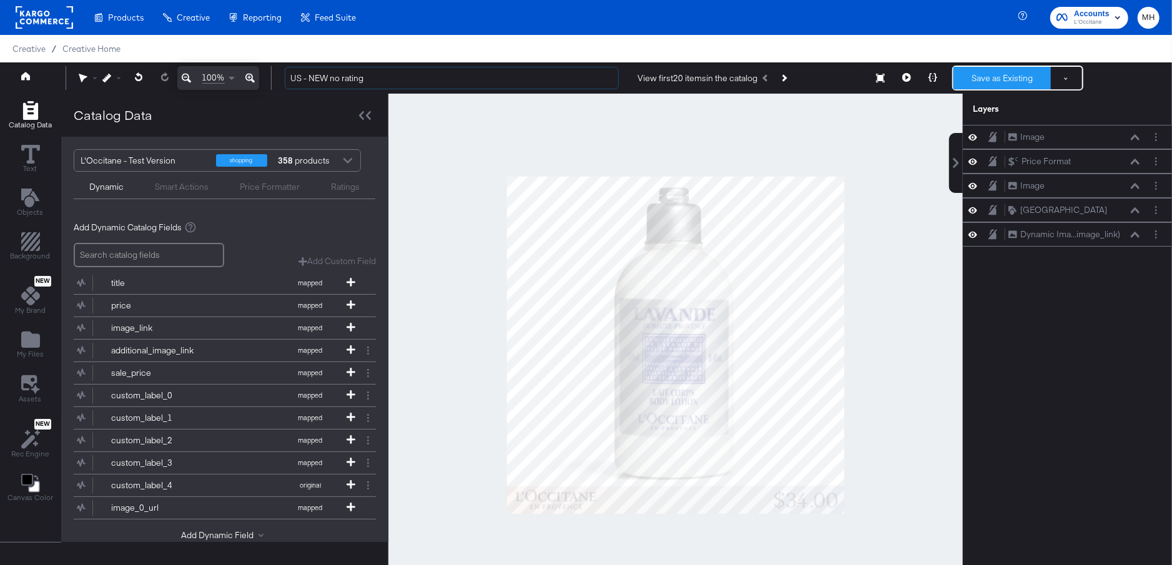
type input "US - NEW no rating"
click at [987, 76] on button "Save as Existing" at bounding box center [1002, 78] width 97 height 22
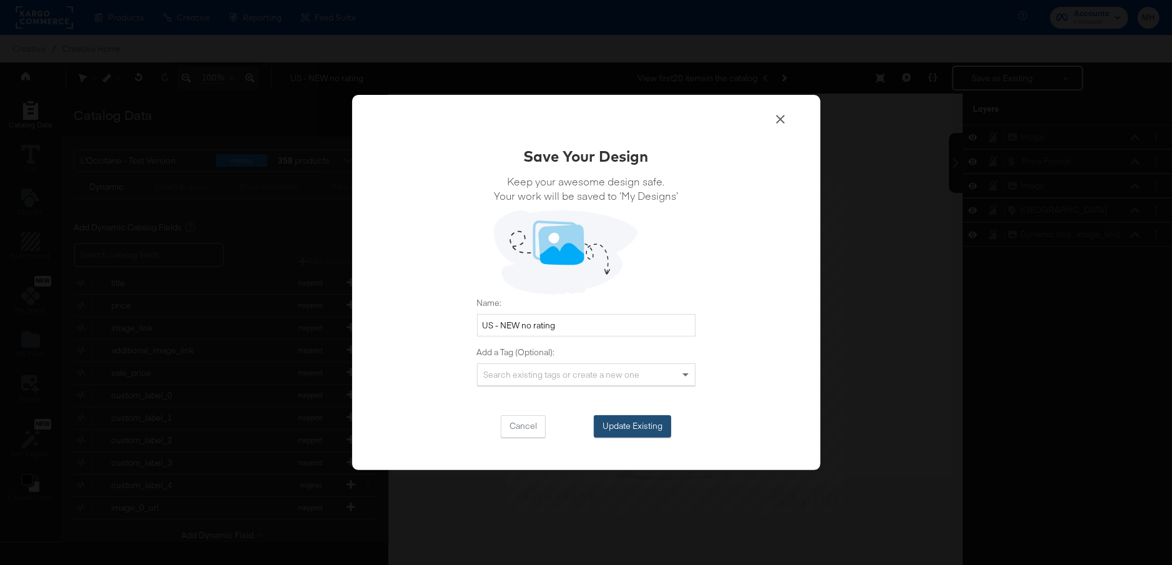
click at [643, 420] on button "Update Existing" at bounding box center [632, 426] width 77 height 22
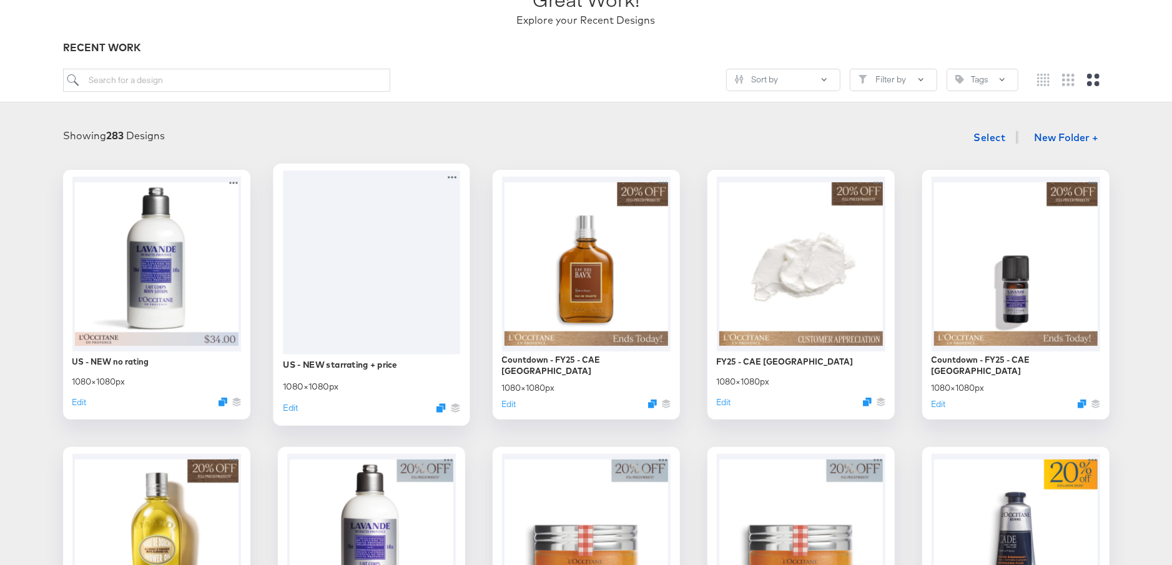
scroll to position [125, 0]
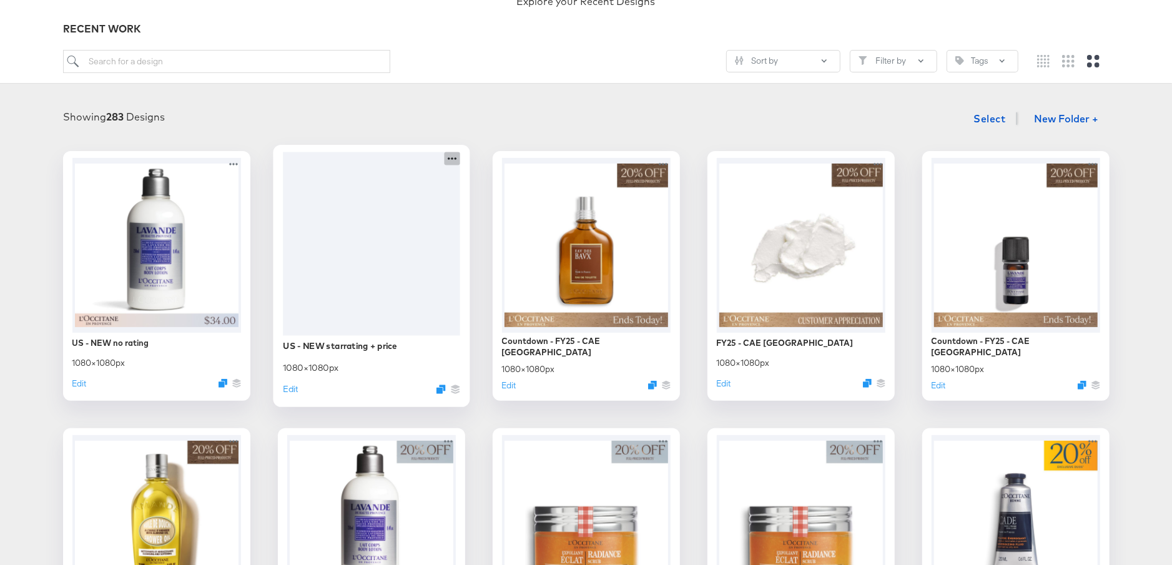
click at [449, 160] on icon at bounding box center [452, 158] width 16 height 13
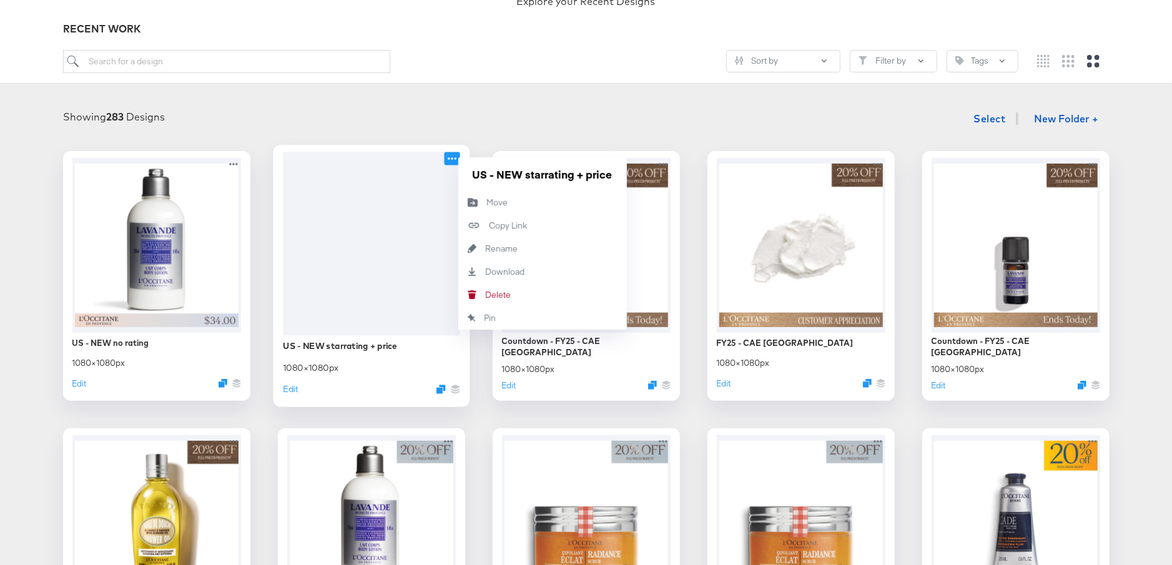
click at [452, 157] on icon at bounding box center [452, 158] width 9 height 2
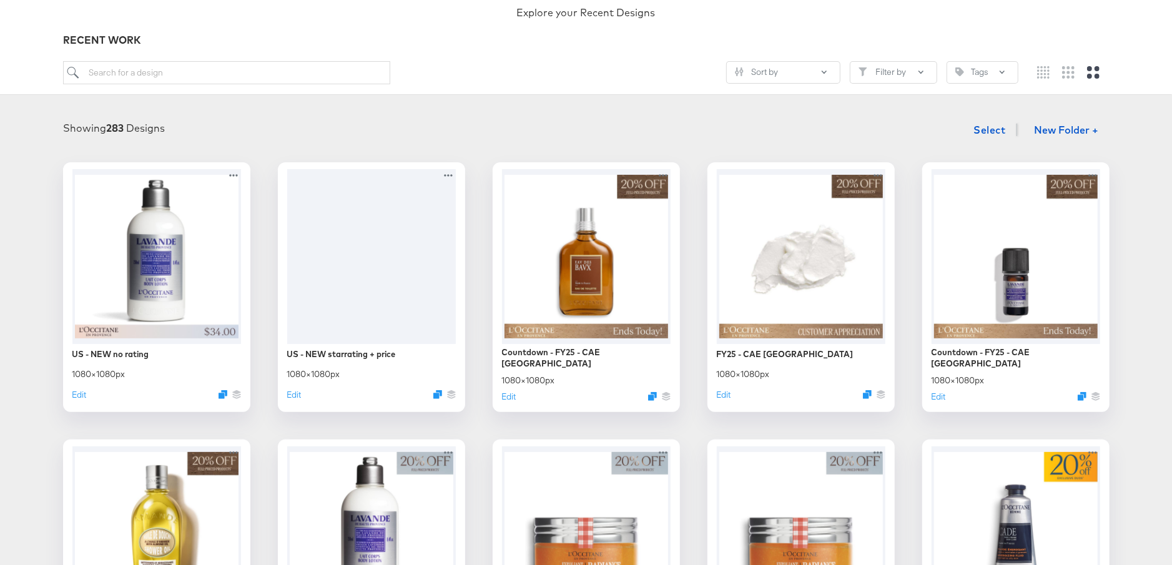
scroll to position [0, 0]
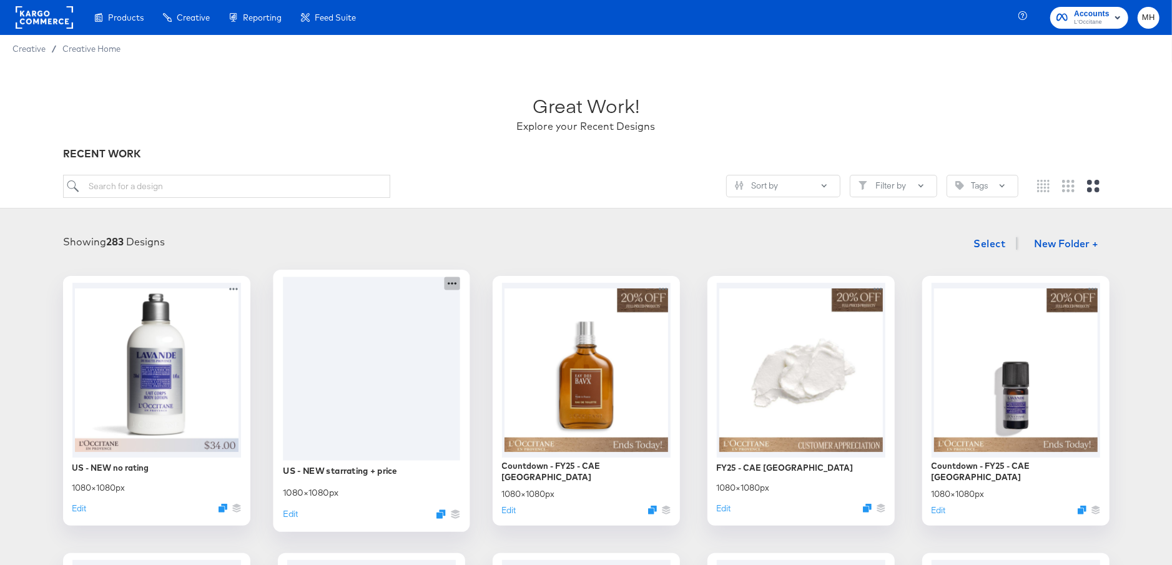
click at [452, 284] on icon at bounding box center [452, 283] width 16 height 13
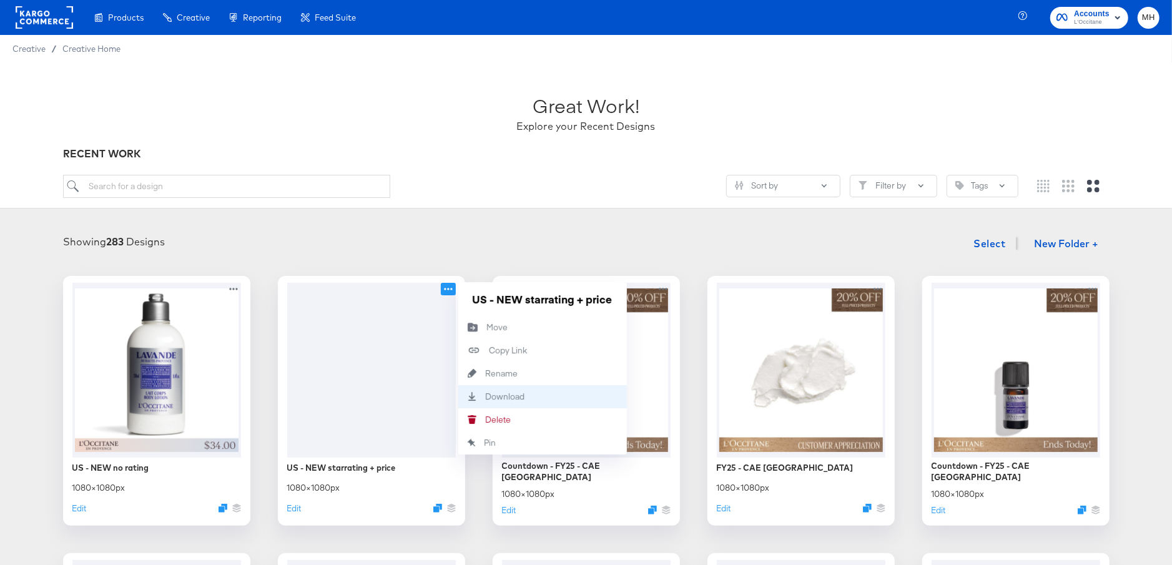
click at [503, 389] on div "Download Download" at bounding box center [542, 396] width 169 height 23
